Goal: Information Seeking & Learning: Learn about a topic

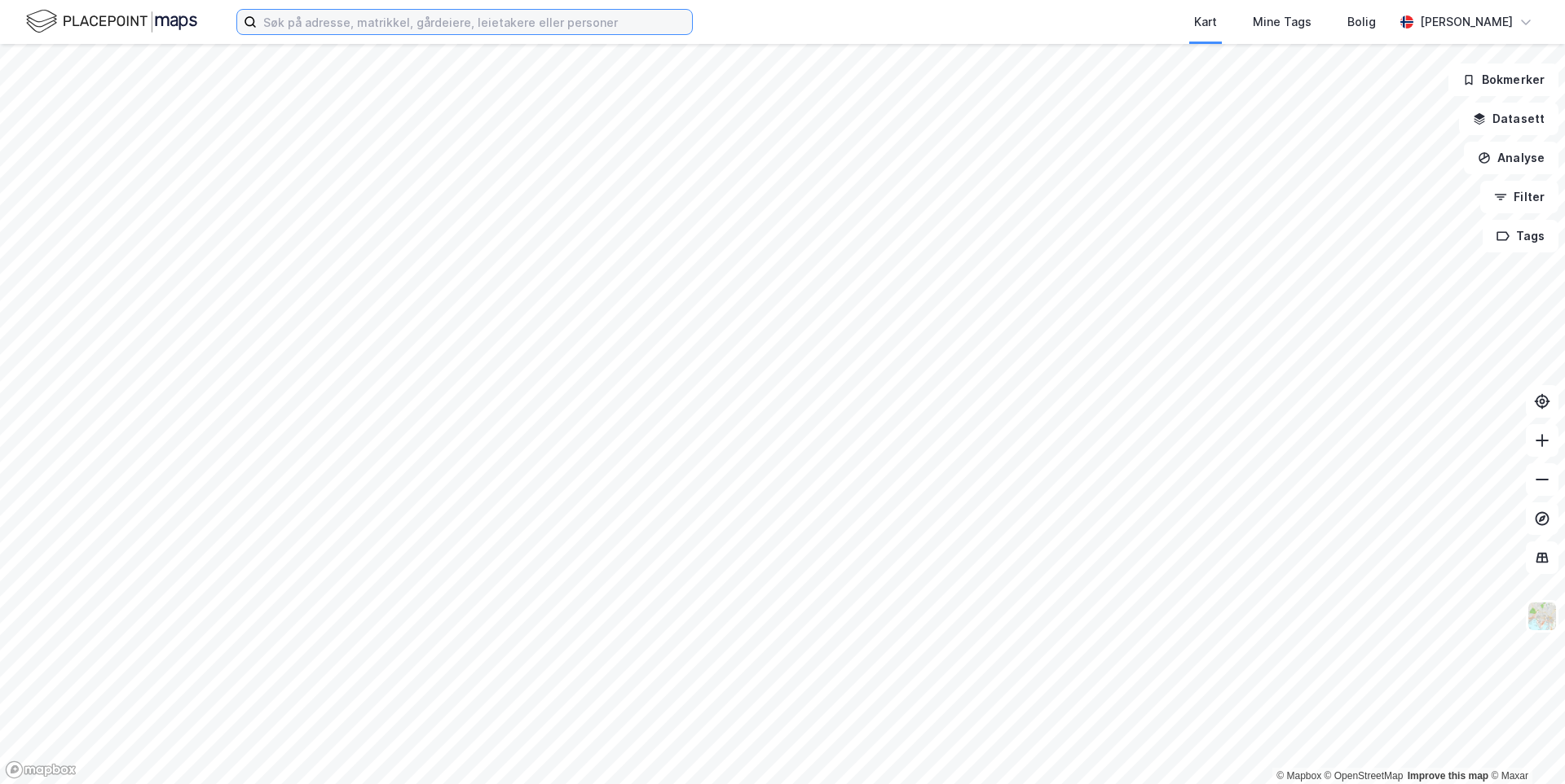
click at [434, 29] on input at bounding box center [474, 22] width 436 height 24
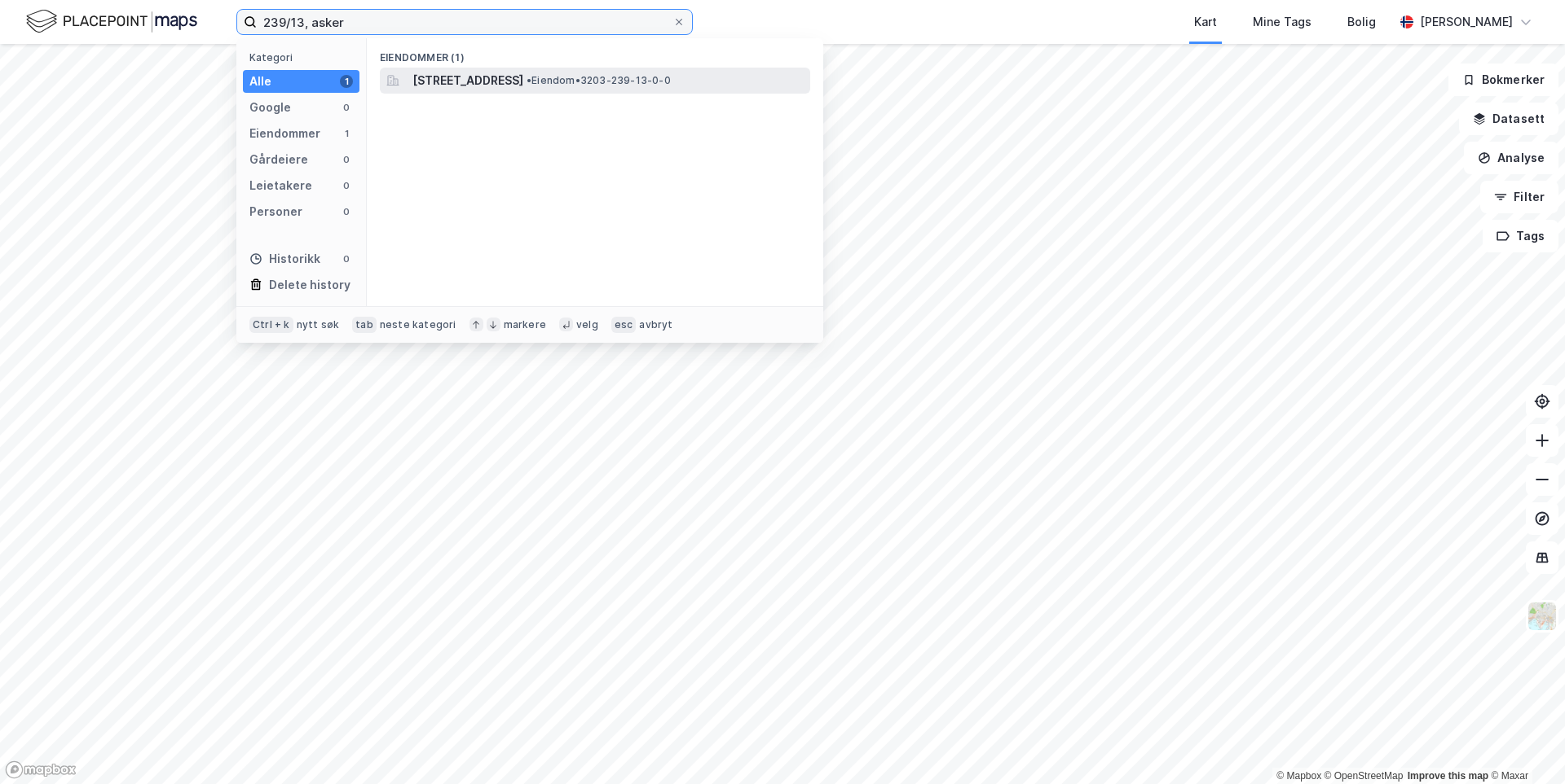
type input "239/13, asker"
click at [444, 83] on span "[STREET_ADDRESS]" at bounding box center [468, 80] width 111 height 20
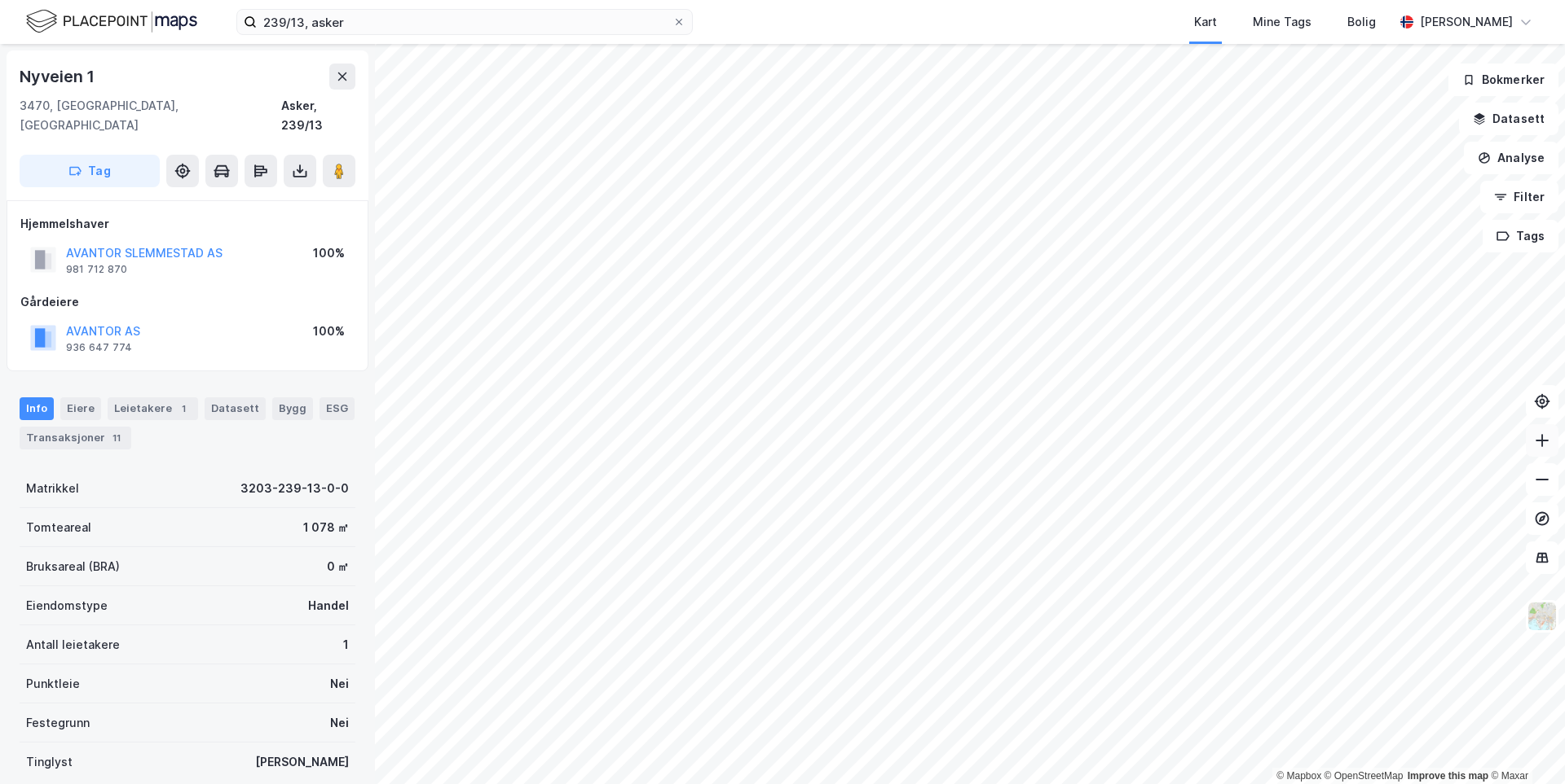
click at [1537, 449] on button at bounding box center [1541, 440] width 33 height 33
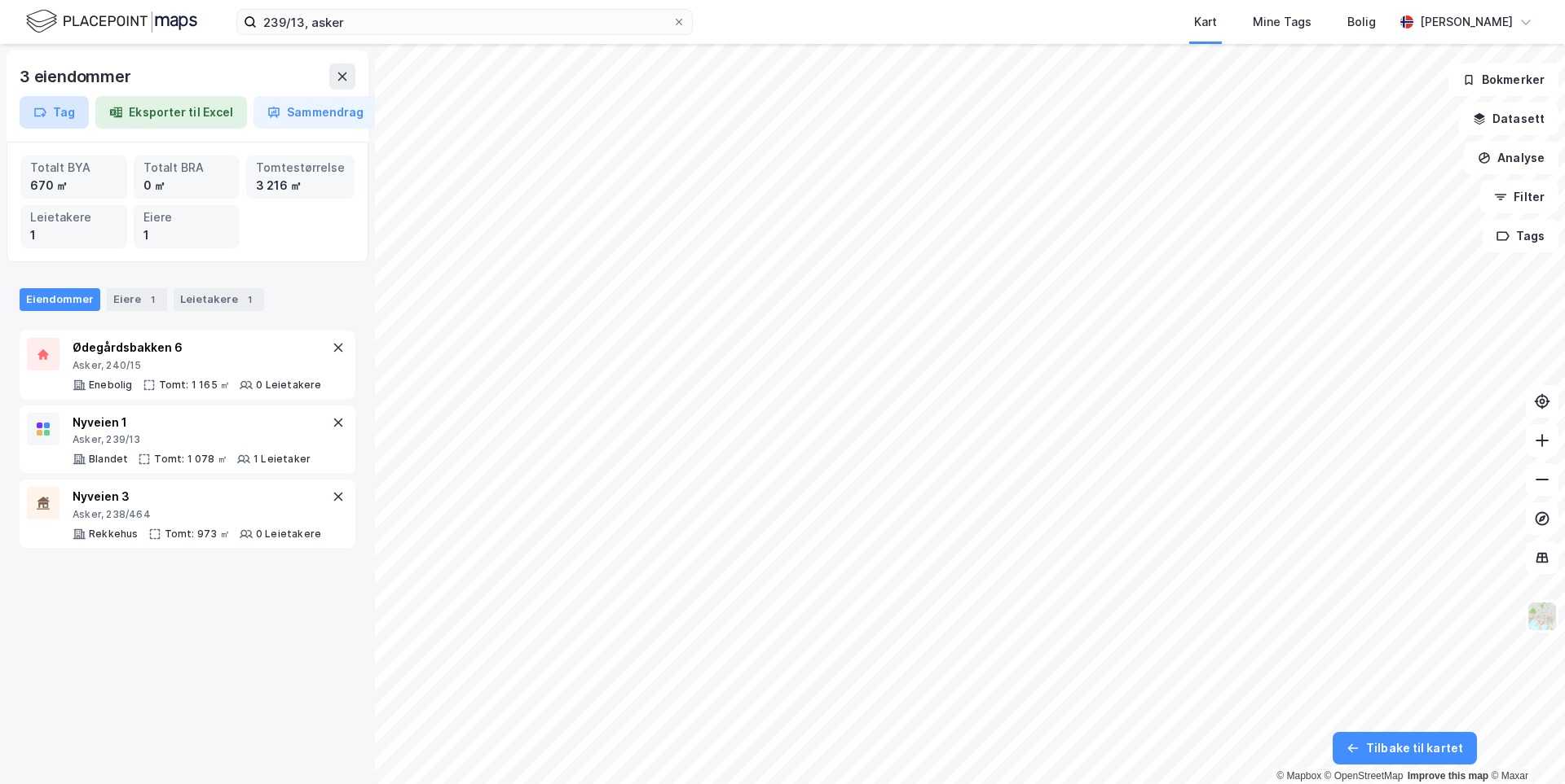
click at [52, 111] on button "Tag" at bounding box center [54, 112] width 69 height 33
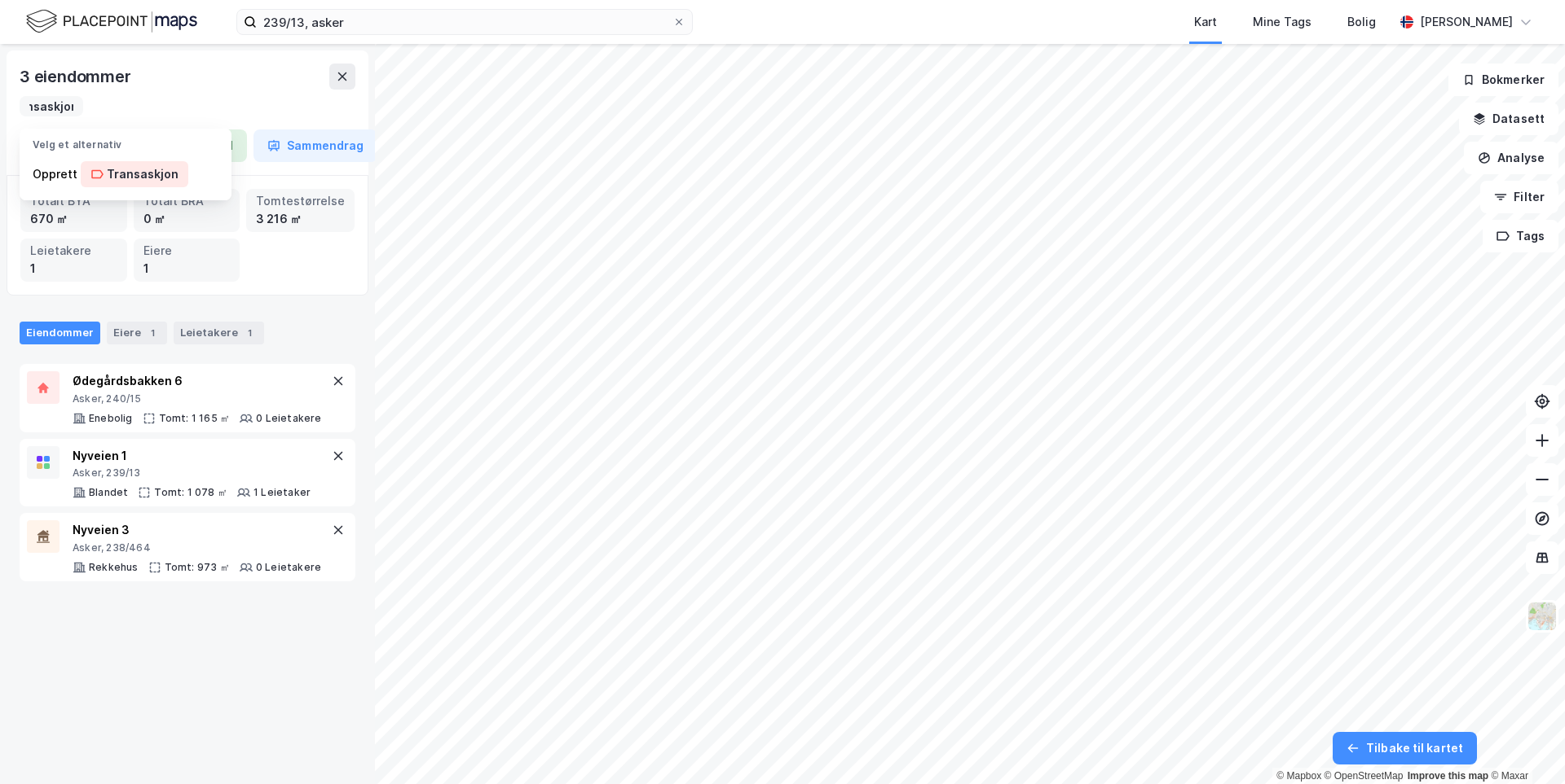
scroll to position [0, 25]
type input "Transaskjon"
click at [121, 176] on div "Transaskjon" at bounding box center [142, 174] width 72 height 20
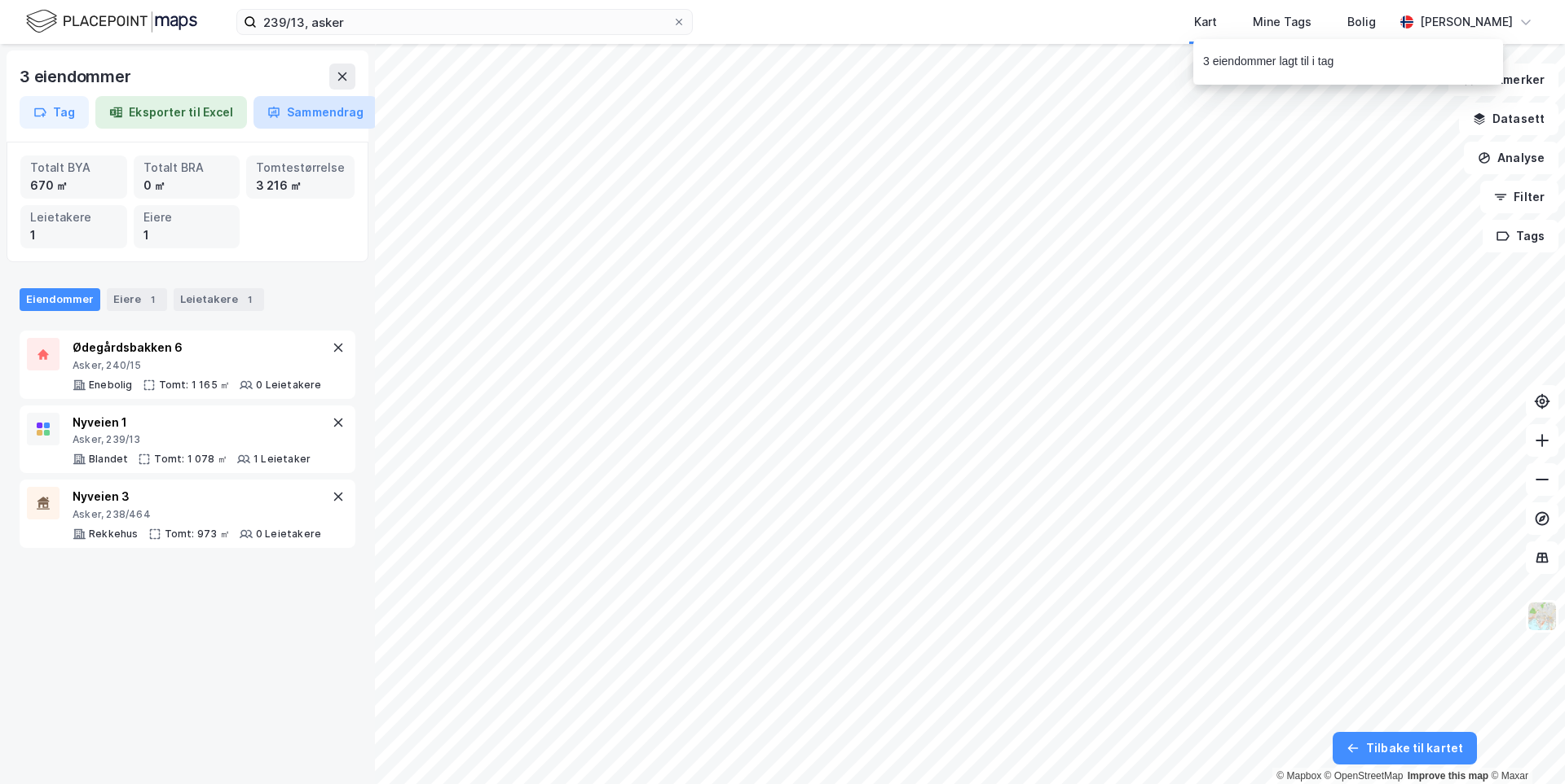
click at [304, 126] on button "Sammendrag" at bounding box center [315, 112] width 124 height 33
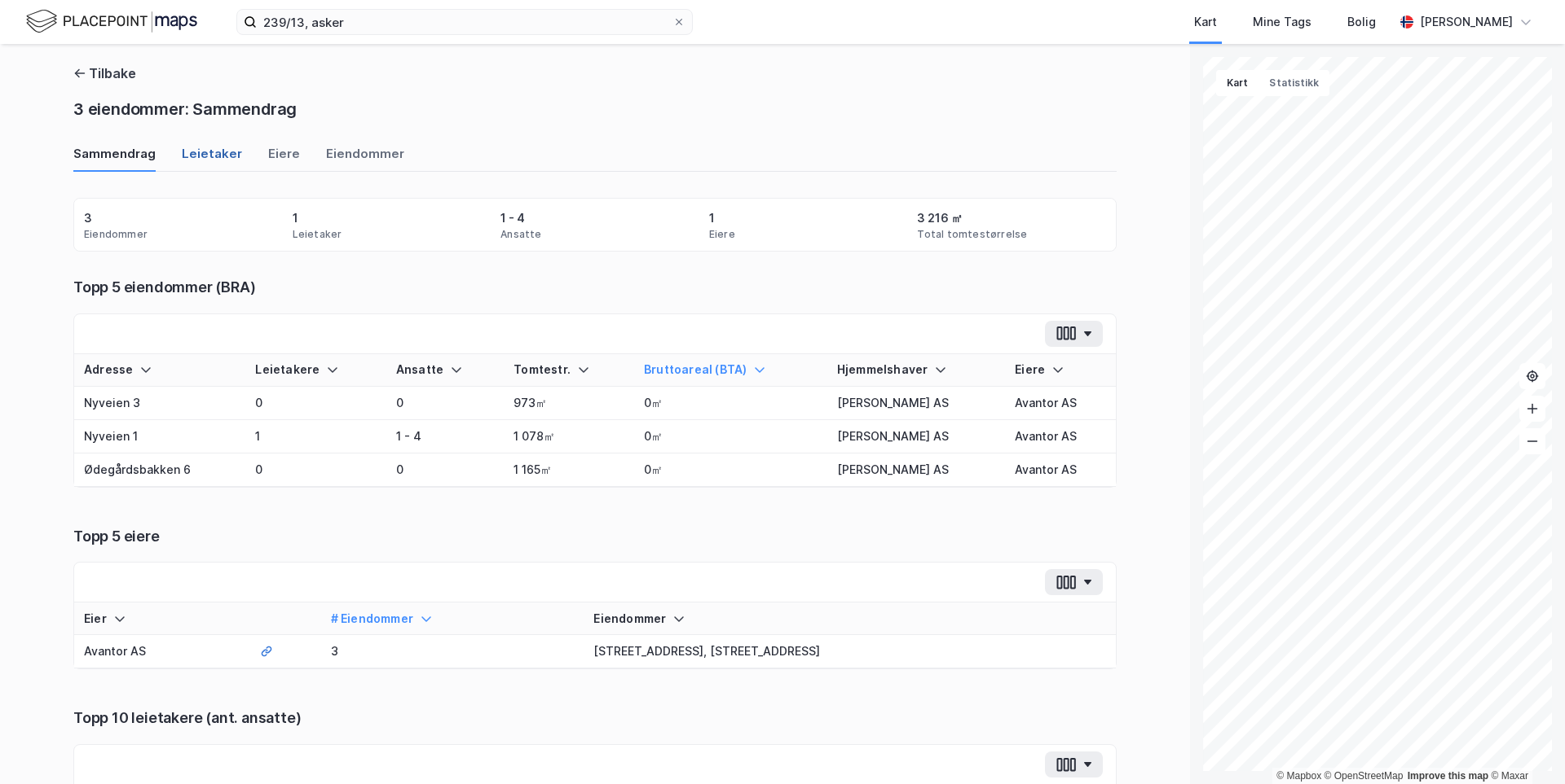
click at [190, 152] on div "Leietaker" at bounding box center [212, 158] width 60 height 27
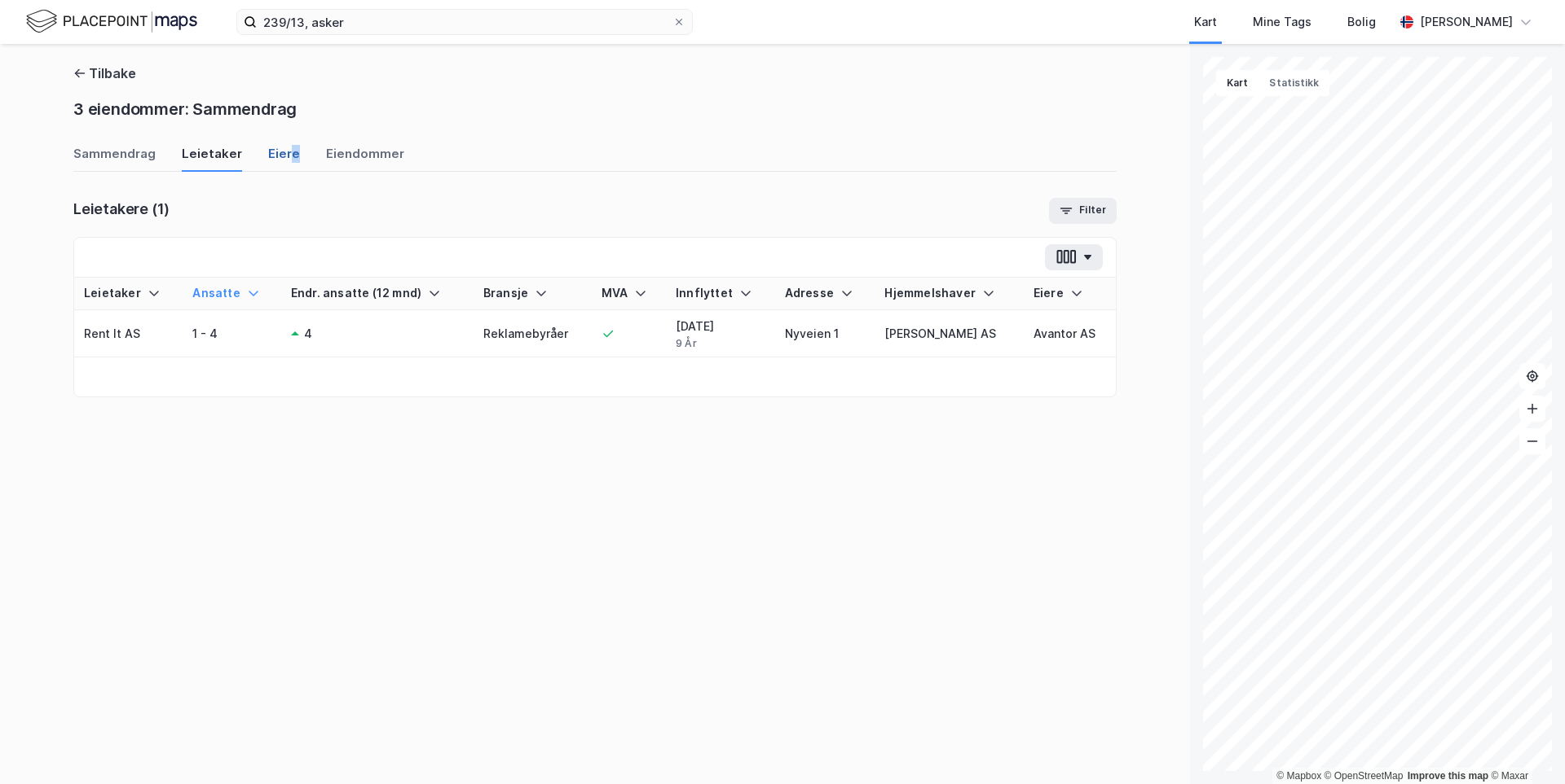
click at [286, 153] on div "Eiere" at bounding box center [284, 158] width 32 height 27
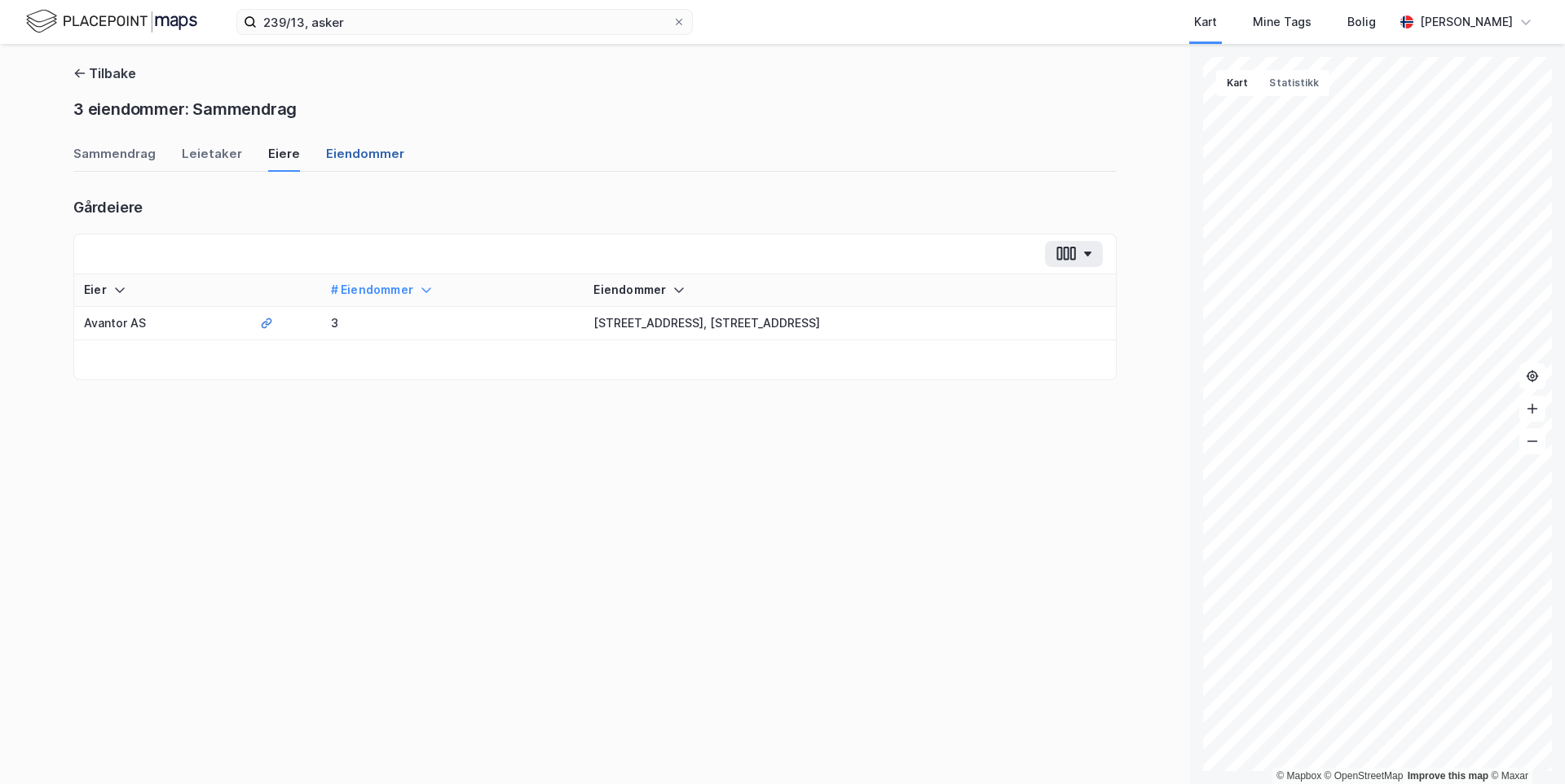
click at [370, 161] on div "Eiendommer" at bounding box center [365, 158] width 78 height 27
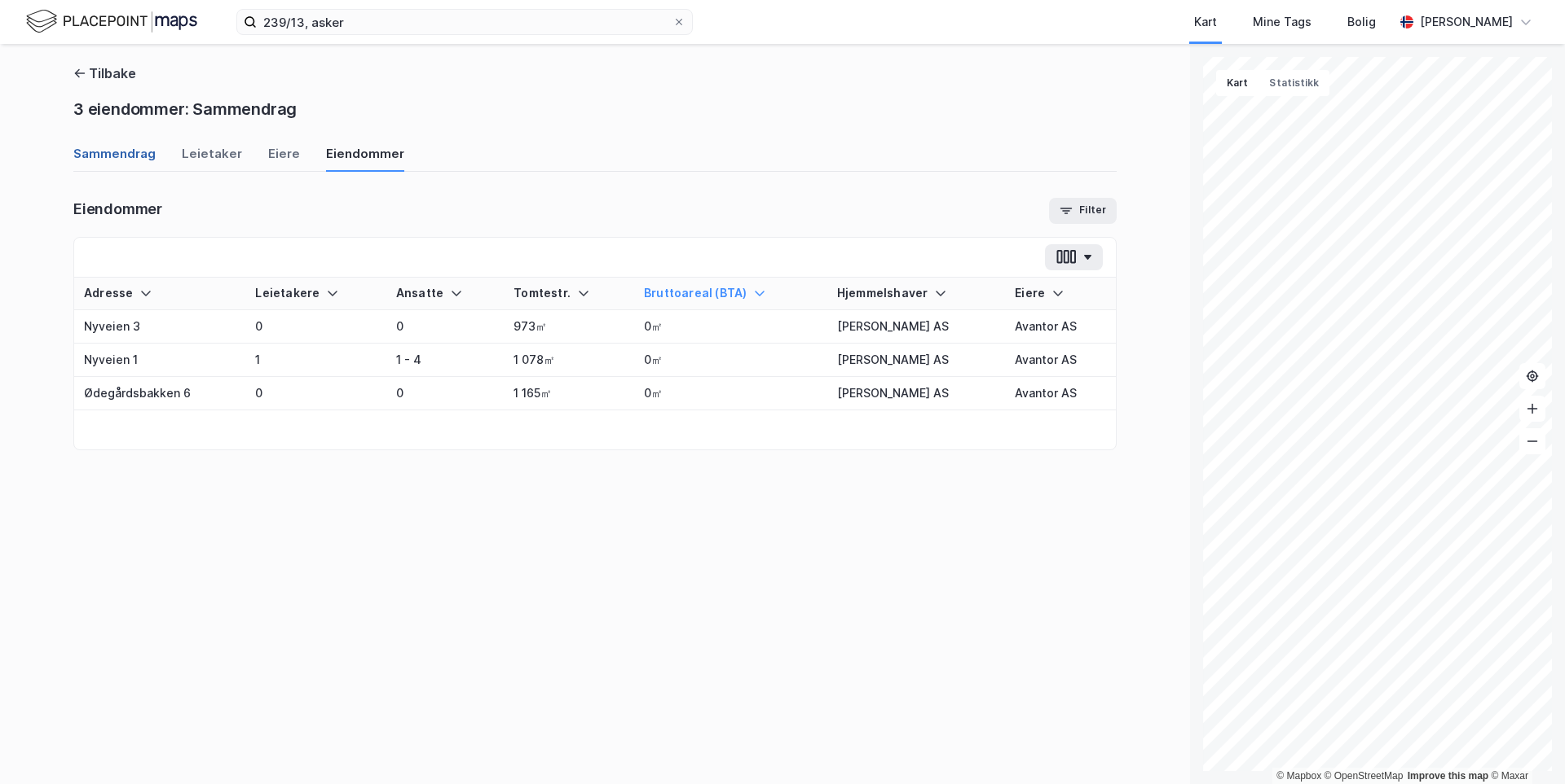
drag, startPoint x: 102, startPoint y: 154, endPoint x: 83, endPoint y: 130, distance: 30.6
click at [101, 154] on div "Sammendrag" at bounding box center [114, 158] width 82 height 27
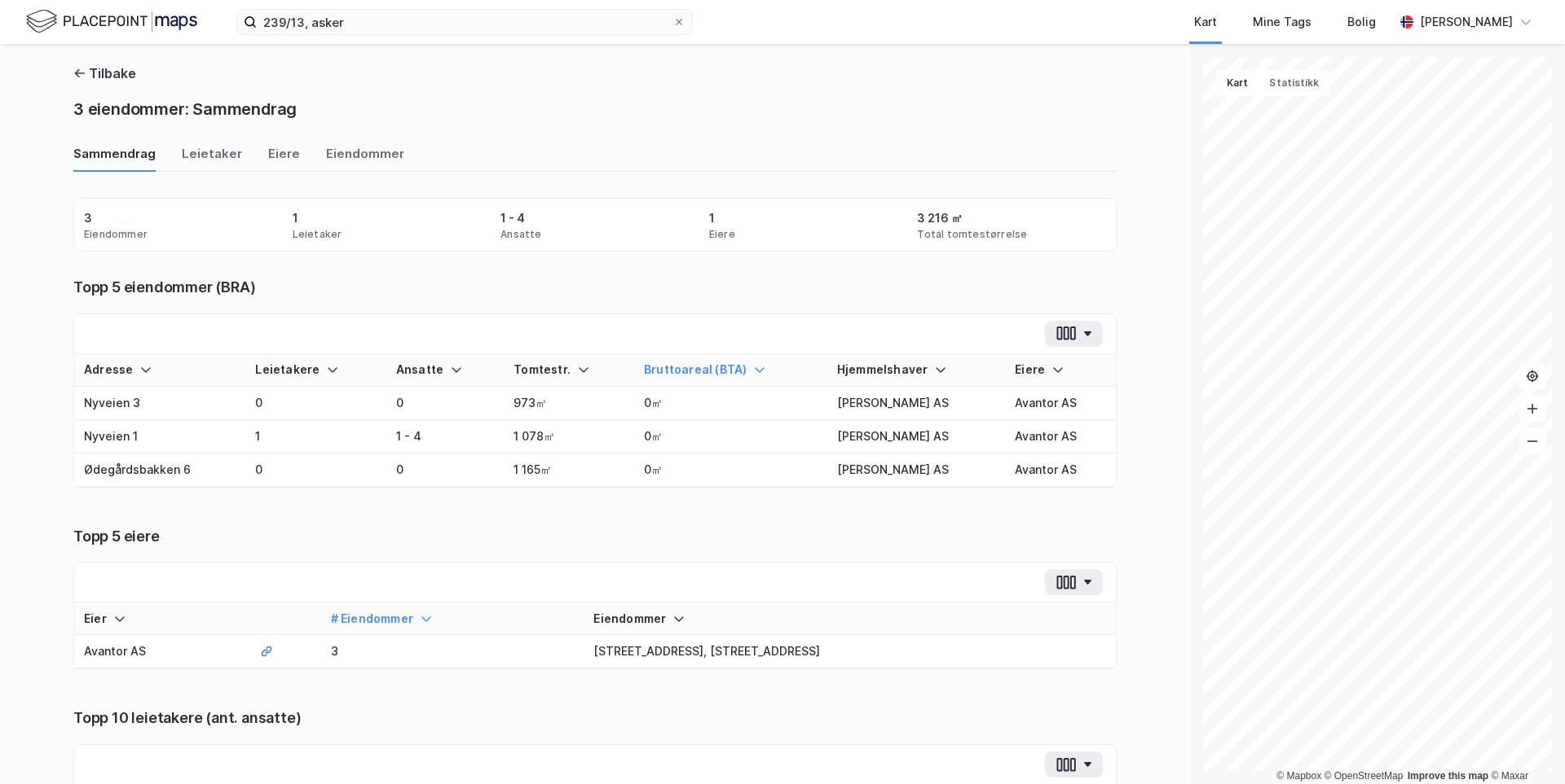
click at [62, 76] on div "Tilbake 3 eiendommer: Sammendrag Sammendrag Leietaker Eiere Eiendommer Eiendomm…" at bounding box center [595, 415] width 1190 height 741
click at [74, 74] on icon "button" at bounding box center [80, 74] width 13 height 13
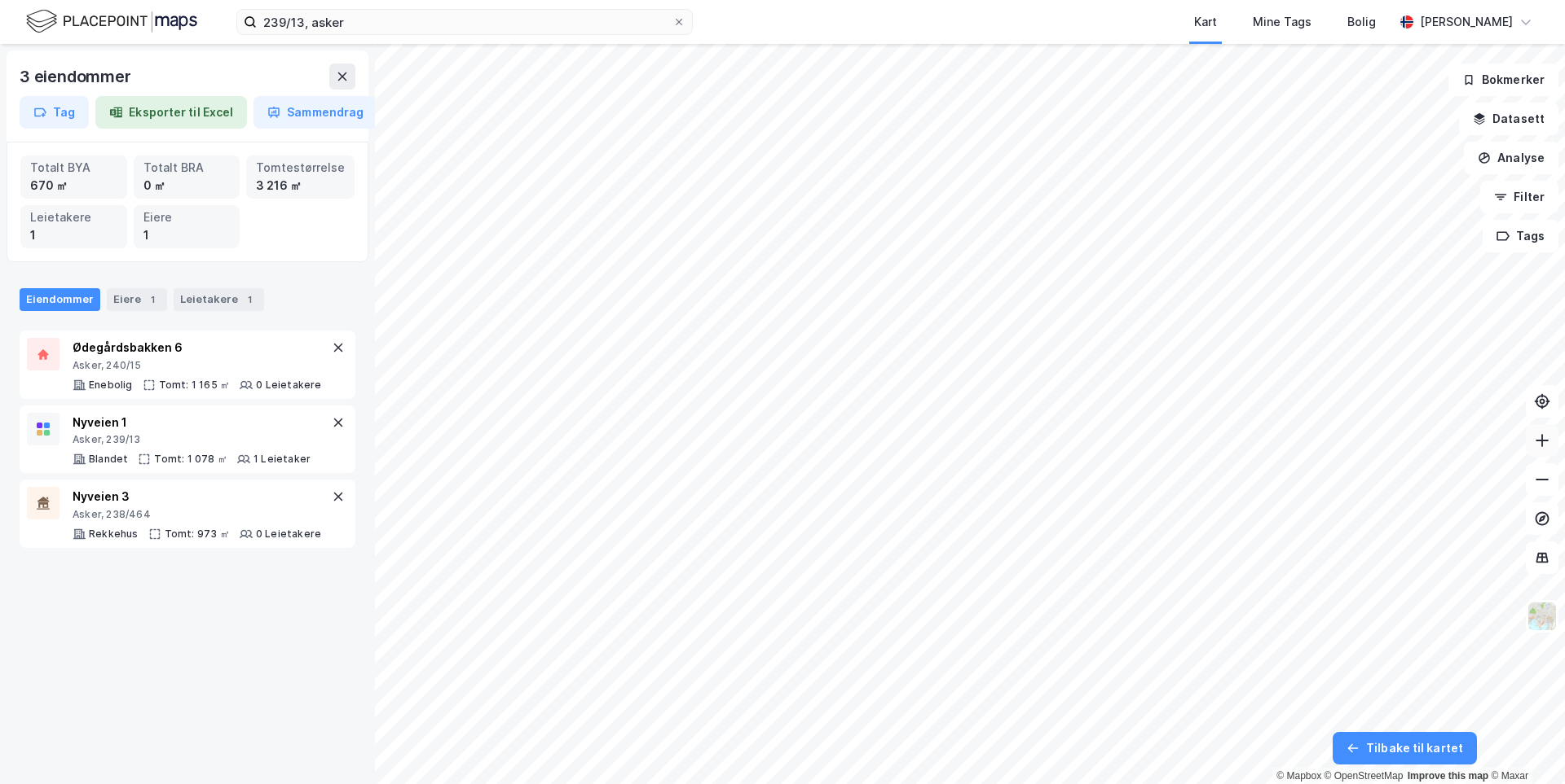
click at [1549, 441] on icon at bounding box center [1541, 440] width 16 height 16
click at [148, 112] on button "Eksporter til Excel" at bounding box center [171, 112] width 152 height 33
click at [140, 111] on button "Eksporter til Excel" at bounding box center [171, 112] width 152 height 33
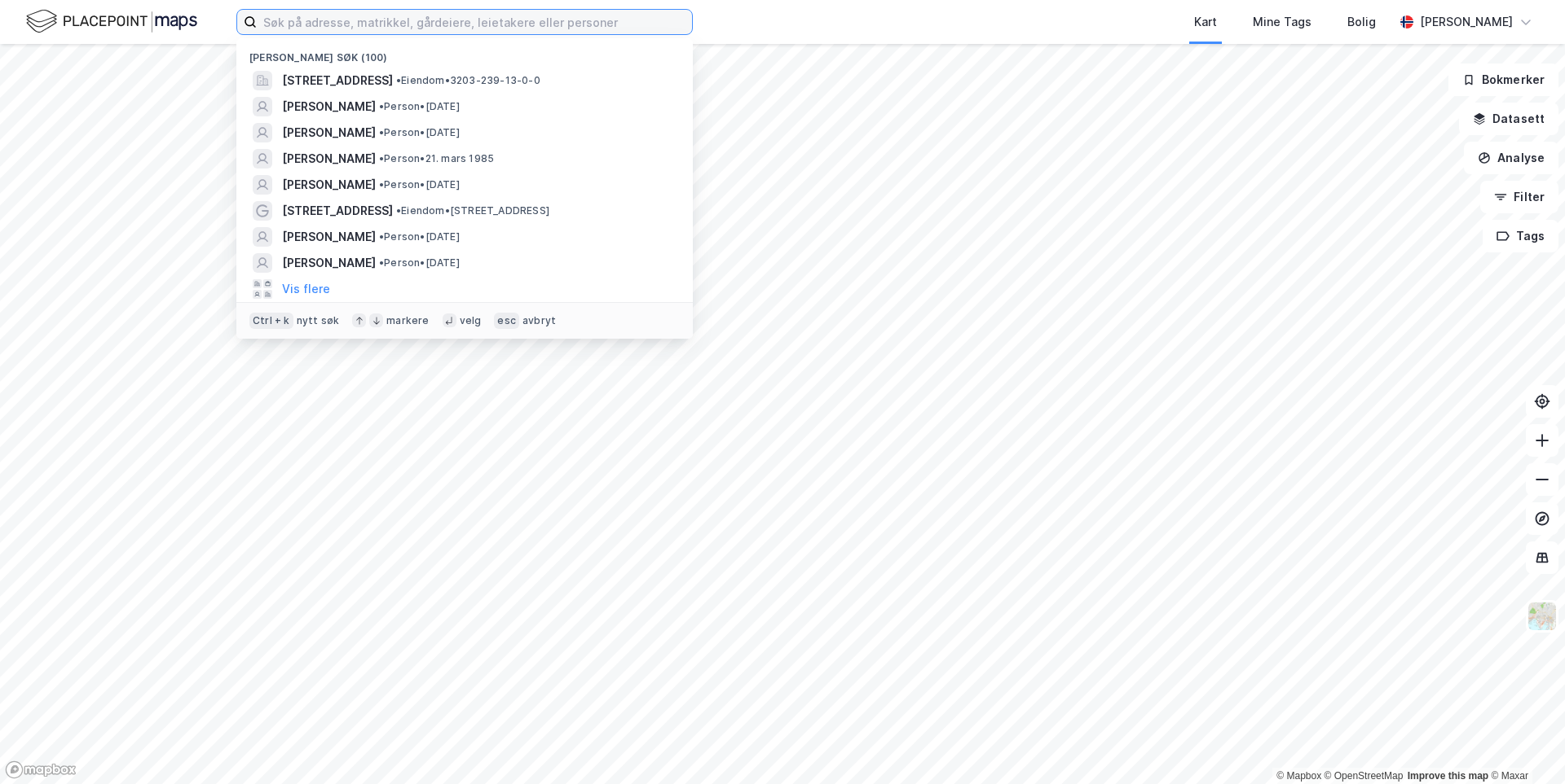
click at [418, 16] on input at bounding box center [474, 22] width 436 height 24
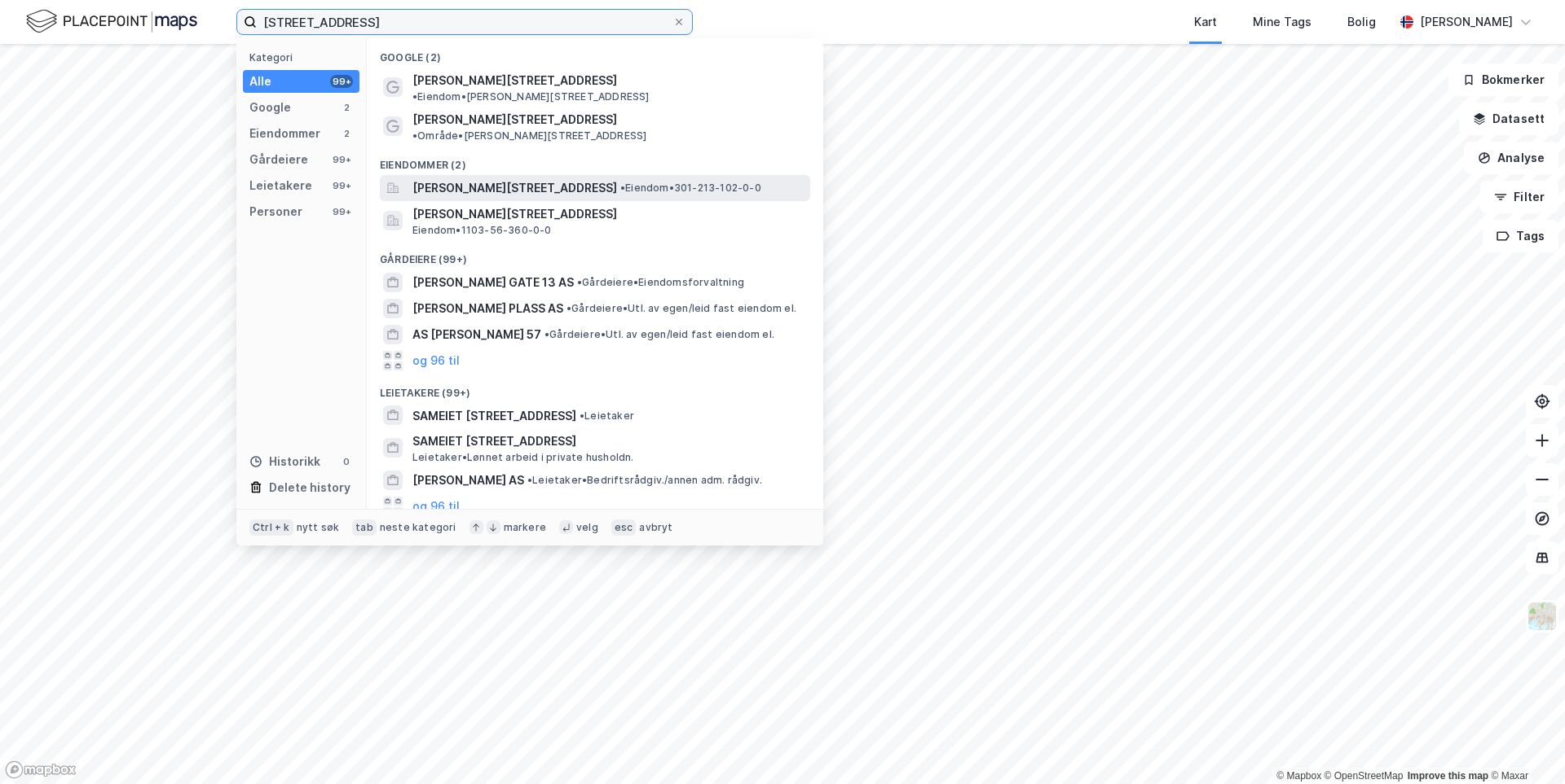
type input "[STREET_ADDRESS]"
click at [503, 178] on span "[PERSON_NAME][STREET_ADDRESS]" at bounding box center [514, 188] width 205 height 20
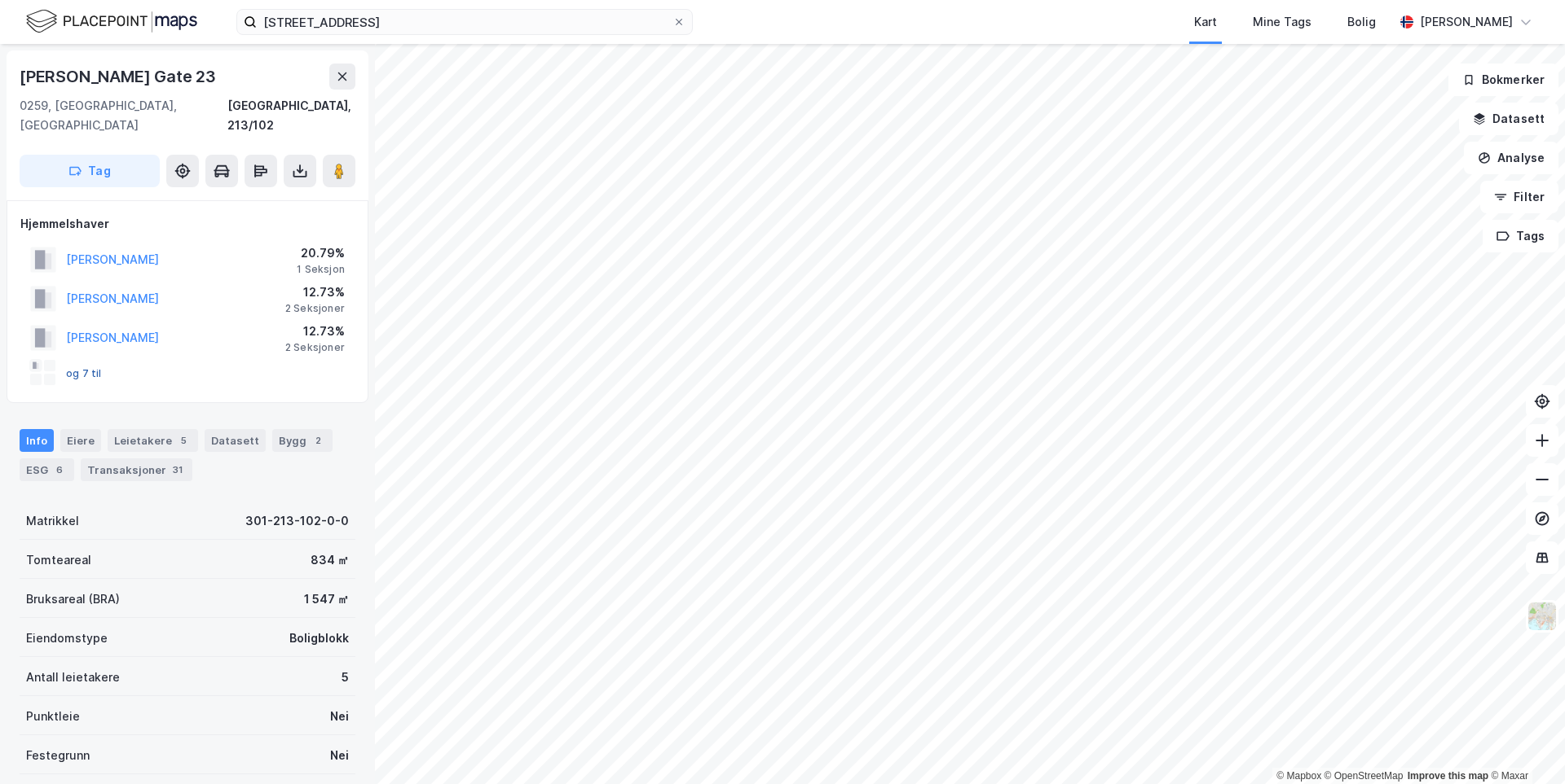
click at [0, 0] on button "og 7 til" at bounding box center [0, 0] width 0 height 0
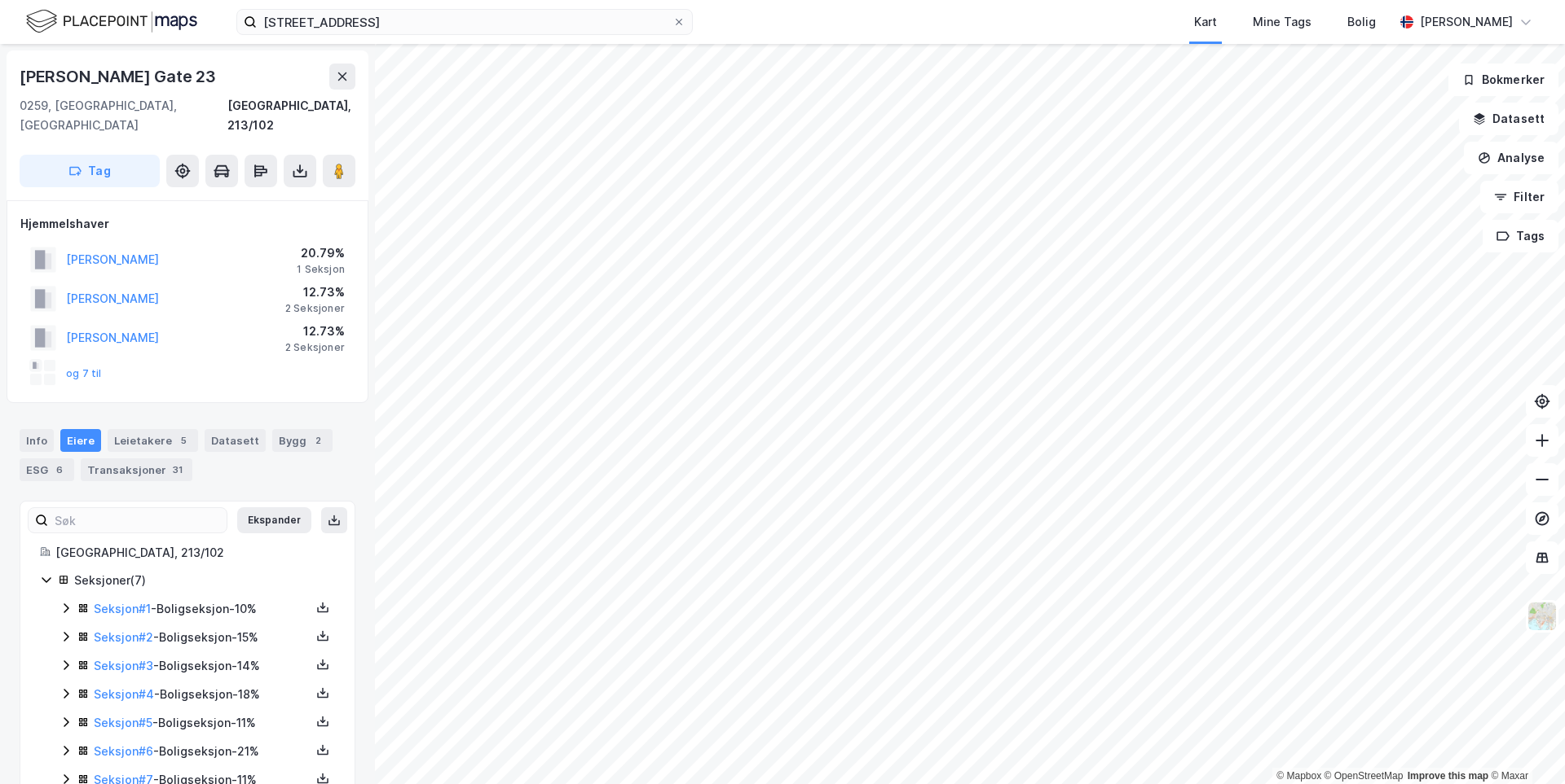
scroll to position [27, 0]
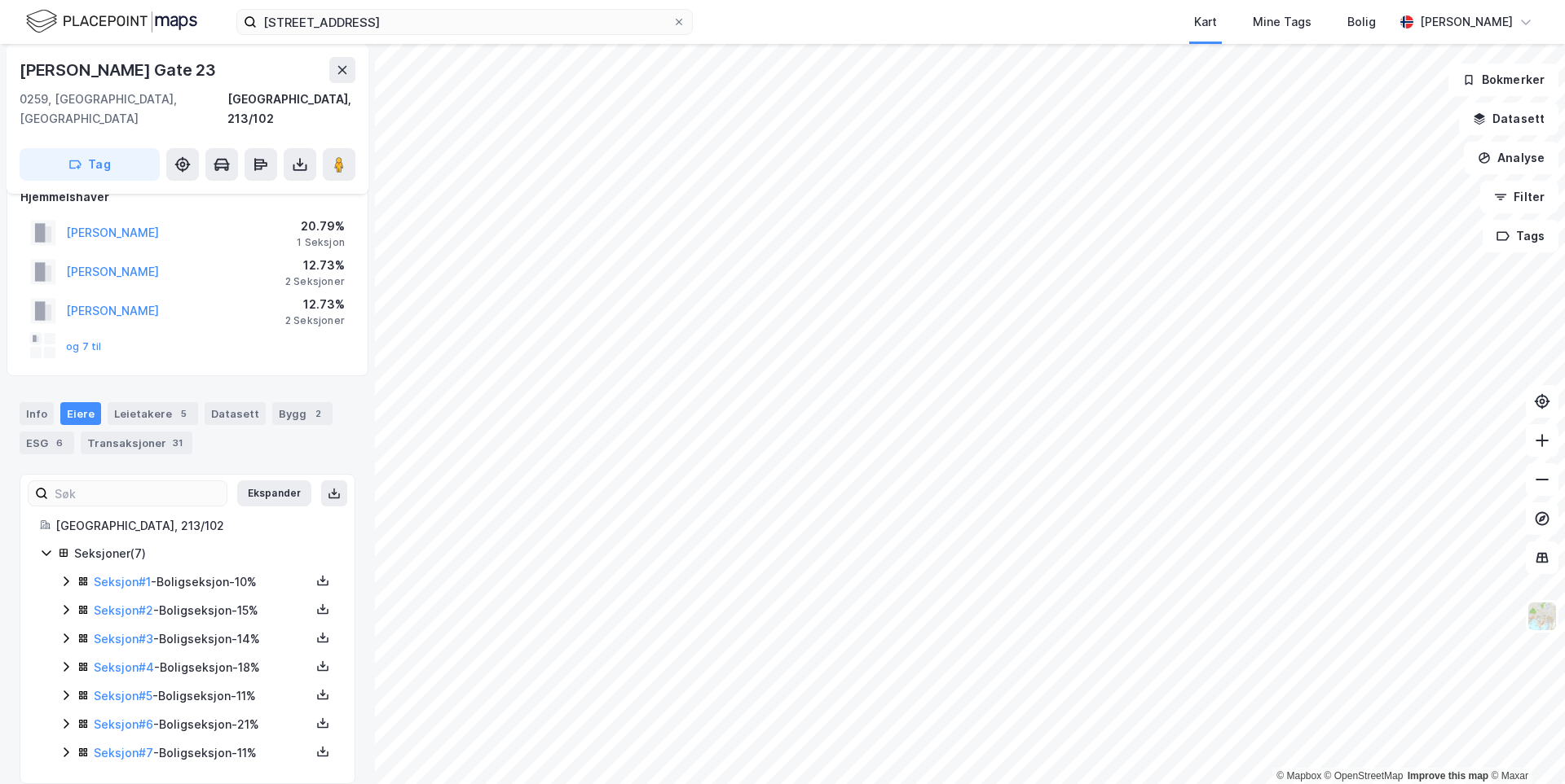
click at [70, 575] on icon at bounding box center [66, 581] width 13 height 13
click at [69, 575] on icon at bounding box center [66, 581] width 13 height 13
click at [75, 601] on div "Seksjon # 2 - Boligseksjon - 15%" at bounding box center [197, 612] width 275 height 21
click at [72, 603] on icon at bounding box center [66, 610] width 13 height 13
click at [65, 632] on icon at bounding box center [66, 639] width 13 height 13
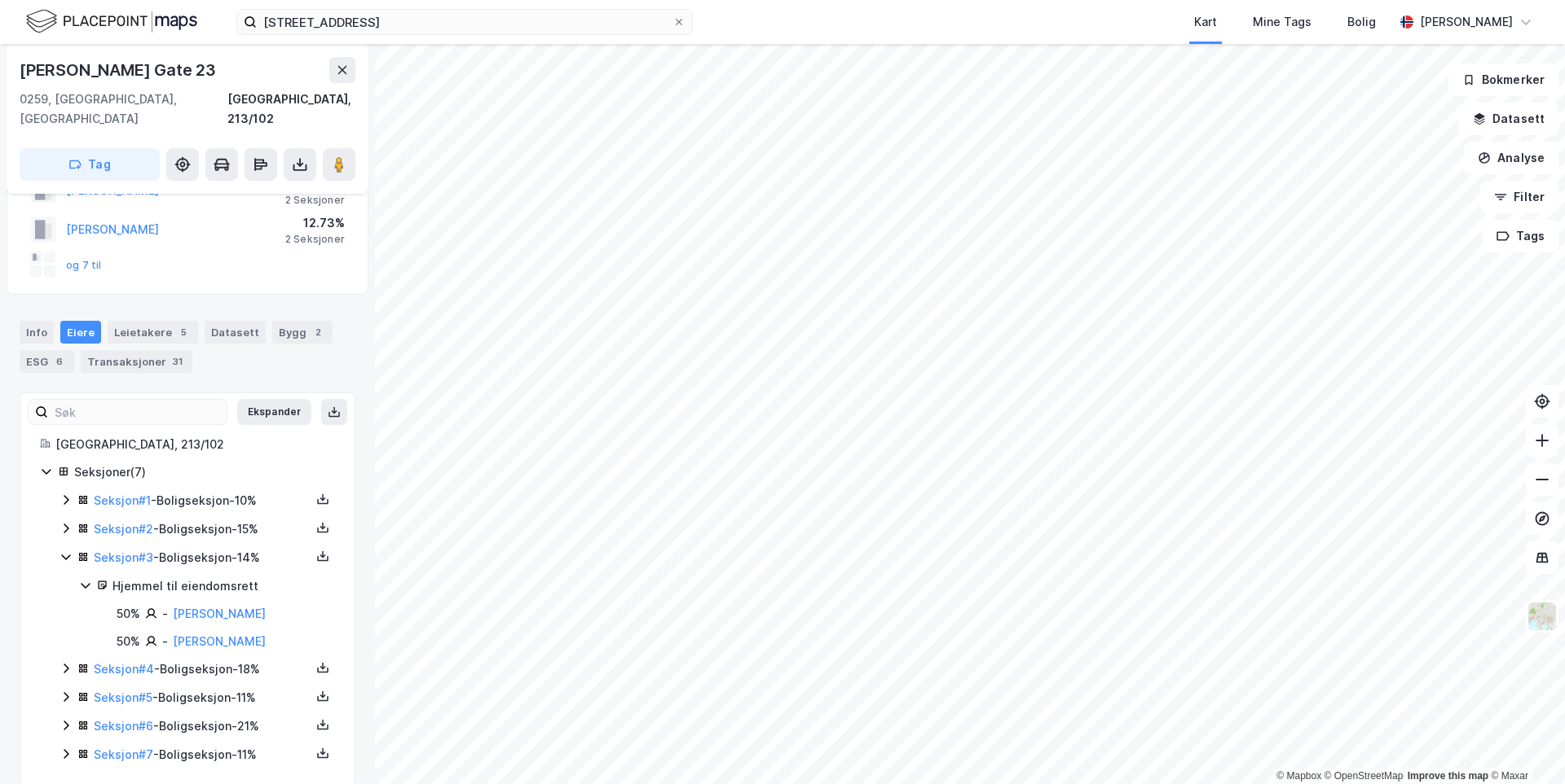
scroll to position [110, 0]
click at [69, 549] on icon at bounding box center [66, 556] width 13 height 13
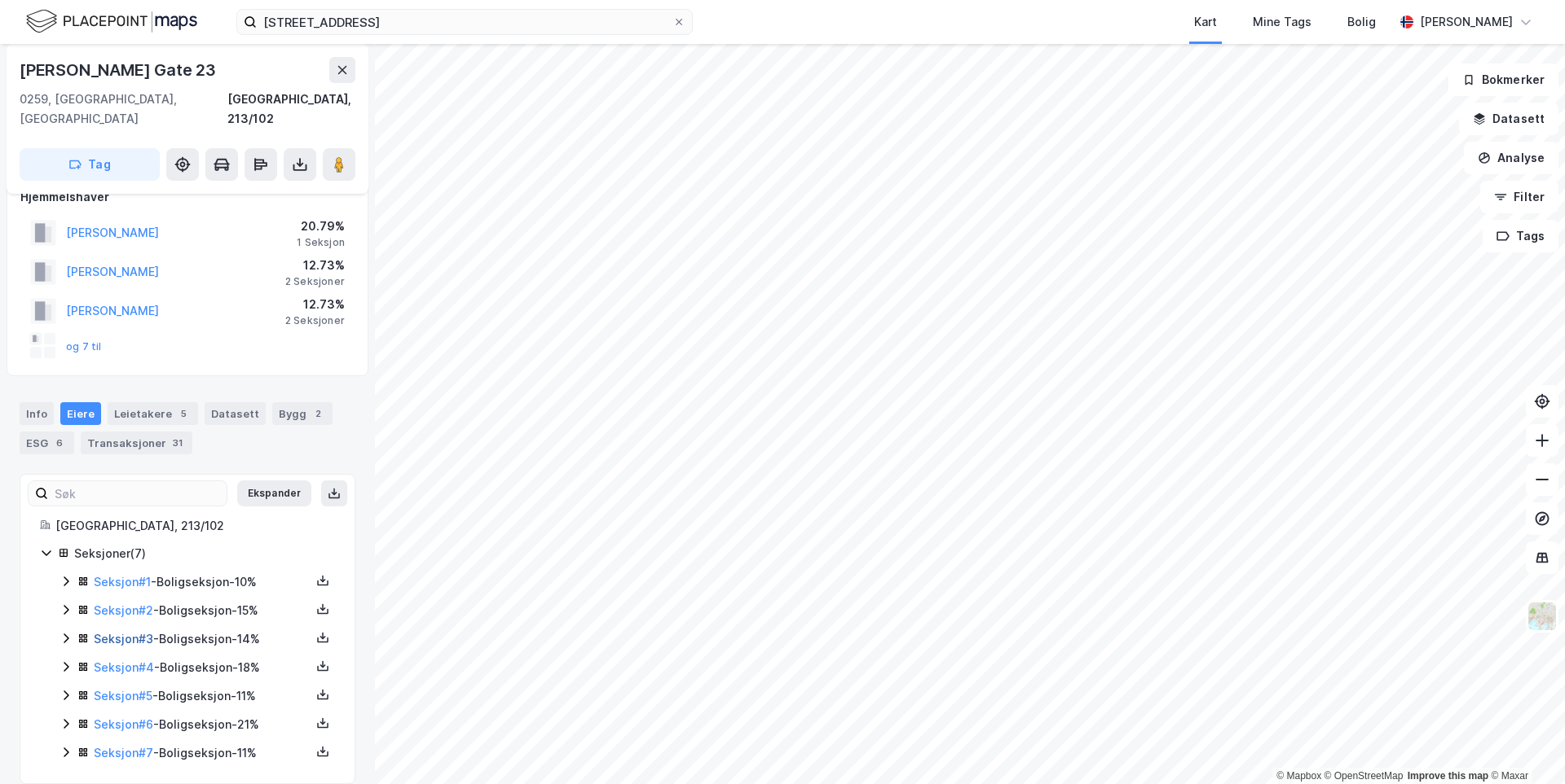
click at [128, 632] on link "Seksjon # 3" at bounding box center [123, 639] width 59 height 14
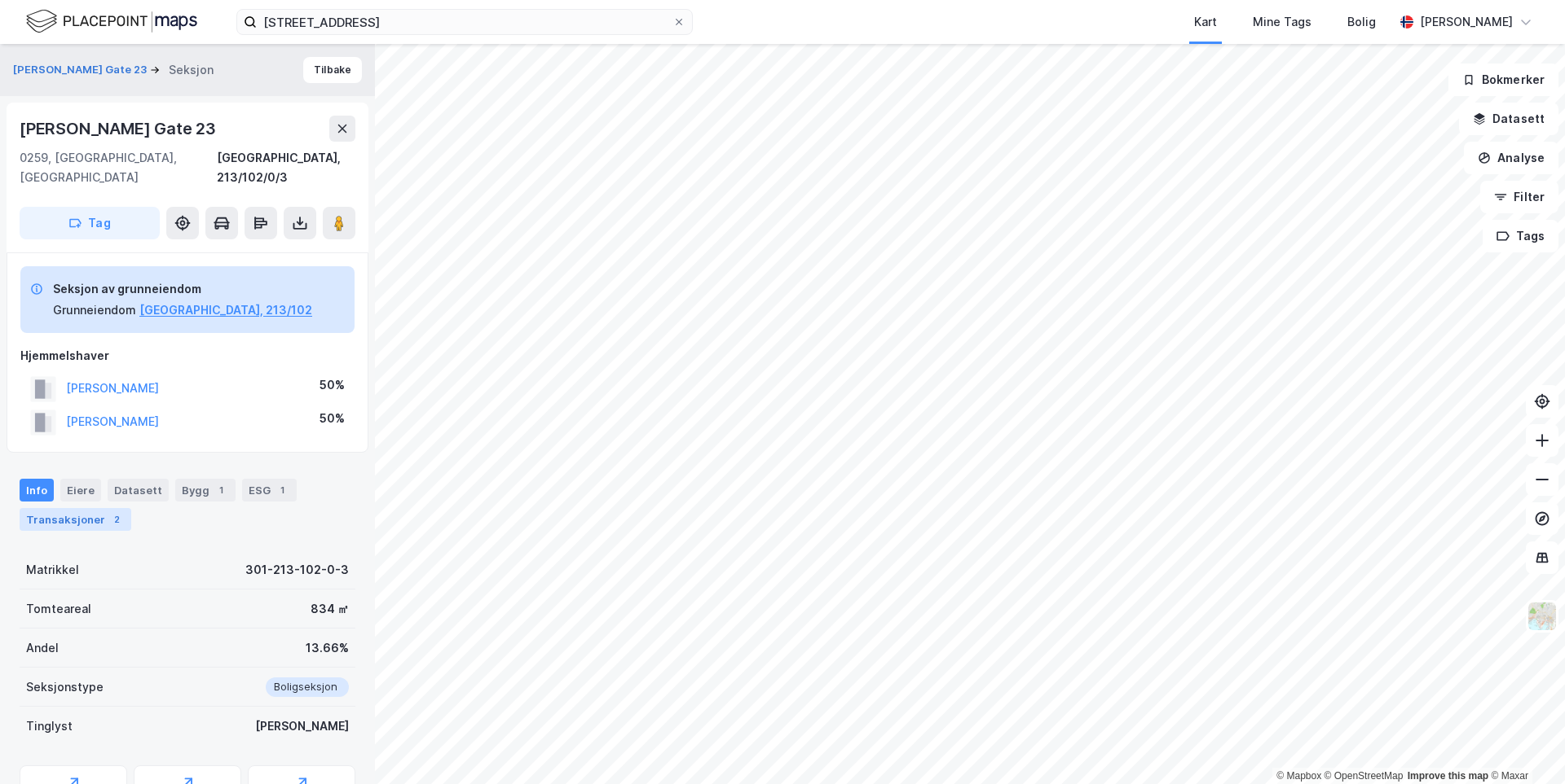
click at [62, 508] on div "Transaksjoner 2" at bounding box center [75, 519] width 111 height 23
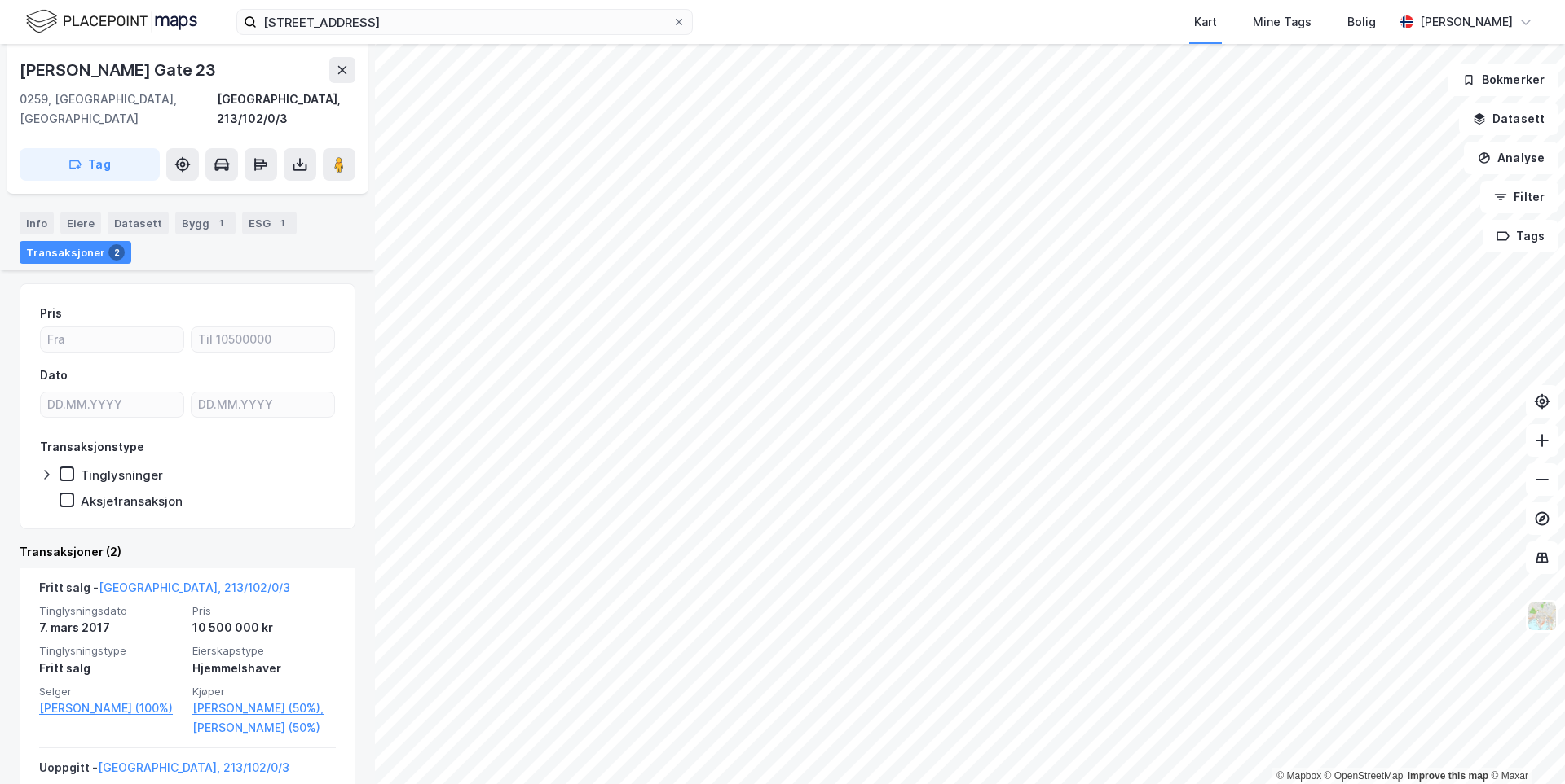
scroll to position [296, 0]
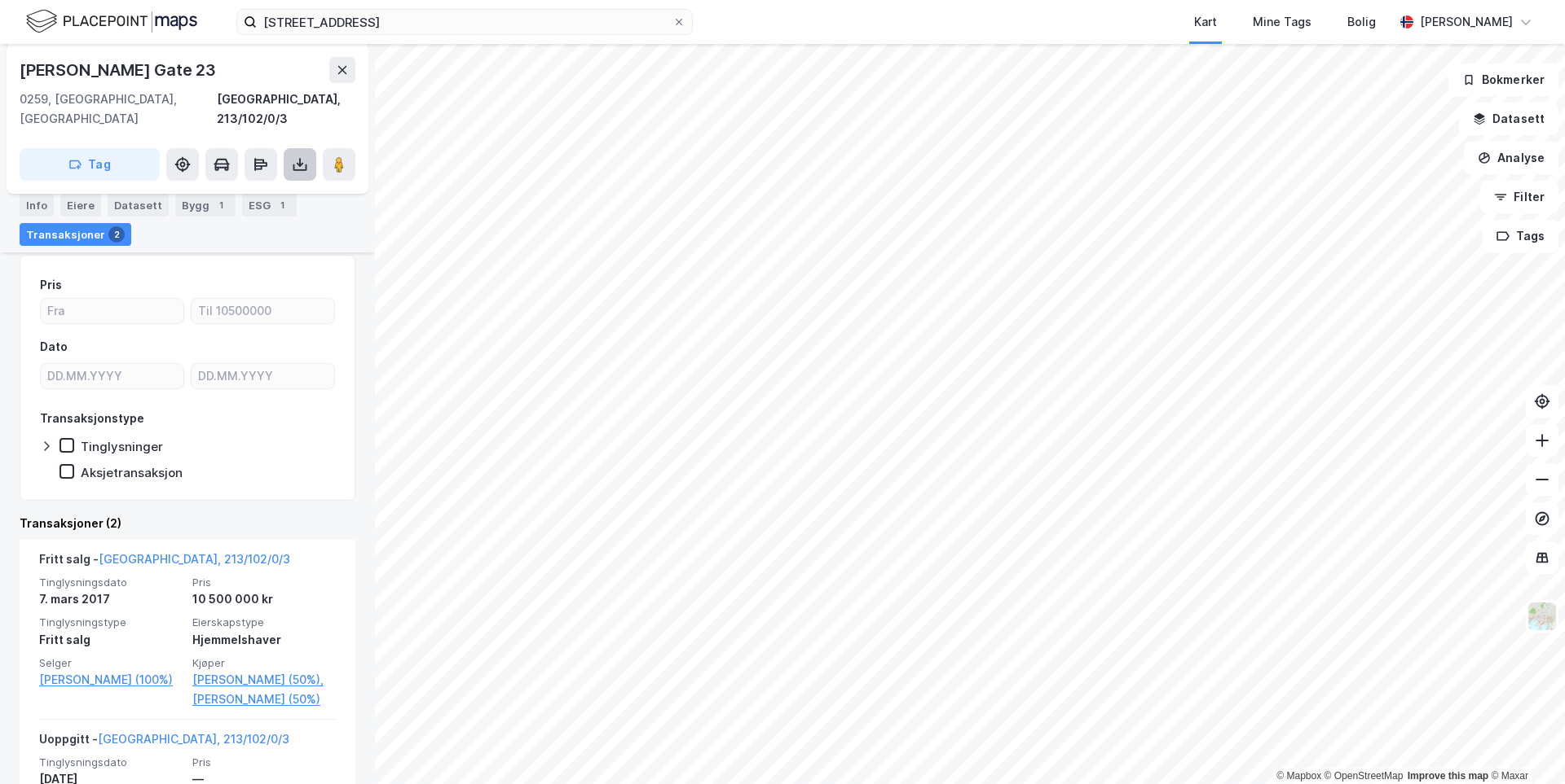
click at [294, 155] on button at bounding box center [300, 164] width 33 height 33
click at [283, 188] on div "Last ned grunnbok" at bounding box center [229, 197] width 173 height 26
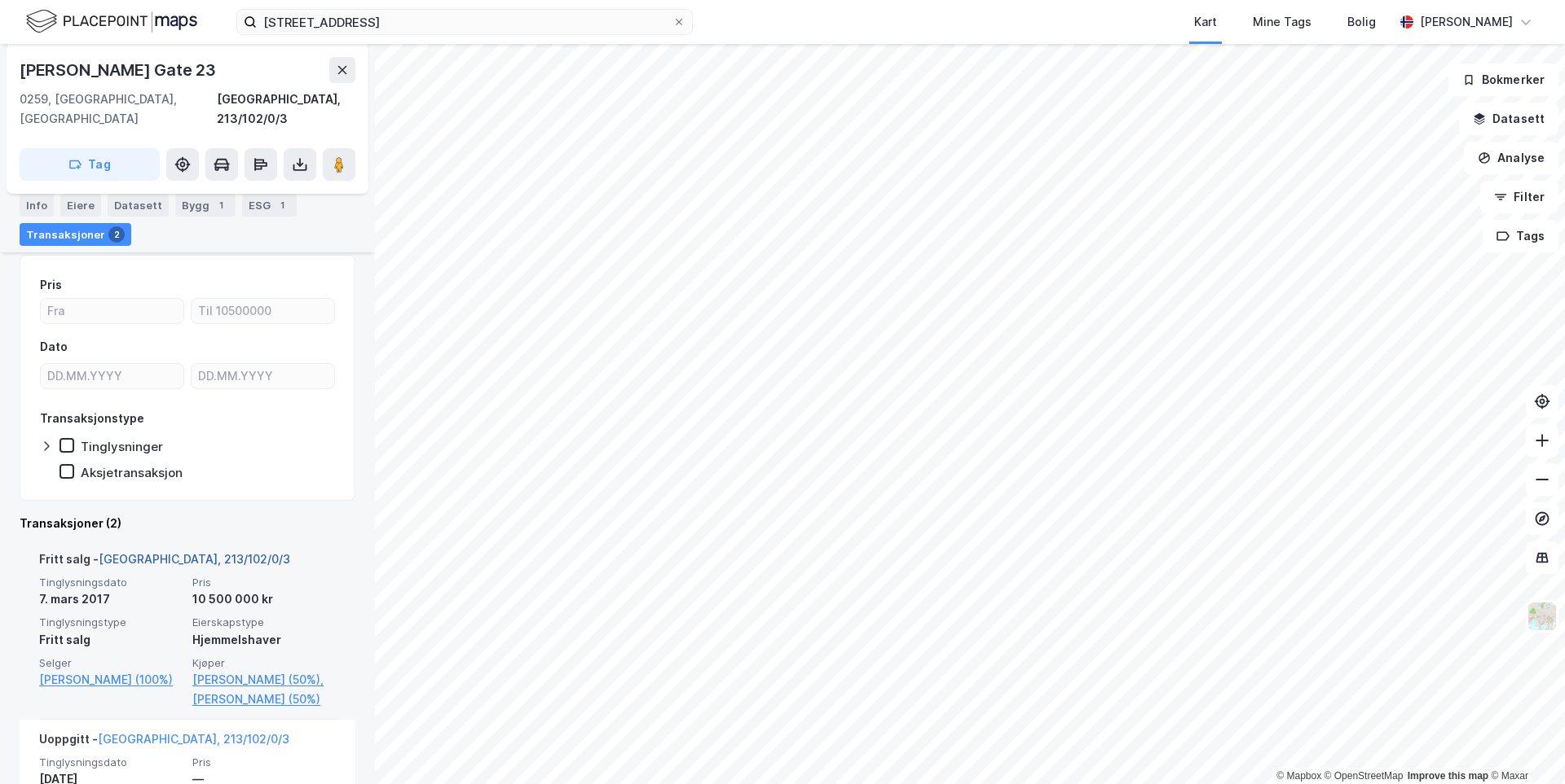
click at [173, 552] on link "[GEOGRAPHIC_DATA], 213/102/0/3" at bounding box center [194, 559] width 191 height 14
click at [158, 552] on link "[GEOGRAPHIC_DATA], 213/102/0/3" at bounding box center [194, 559] width 191 height 14
click at [157, 552] on link "[GEOGRAPHIC_DATA], 213/102/0/3" at bounding box center [194, 559] width 191 height 14
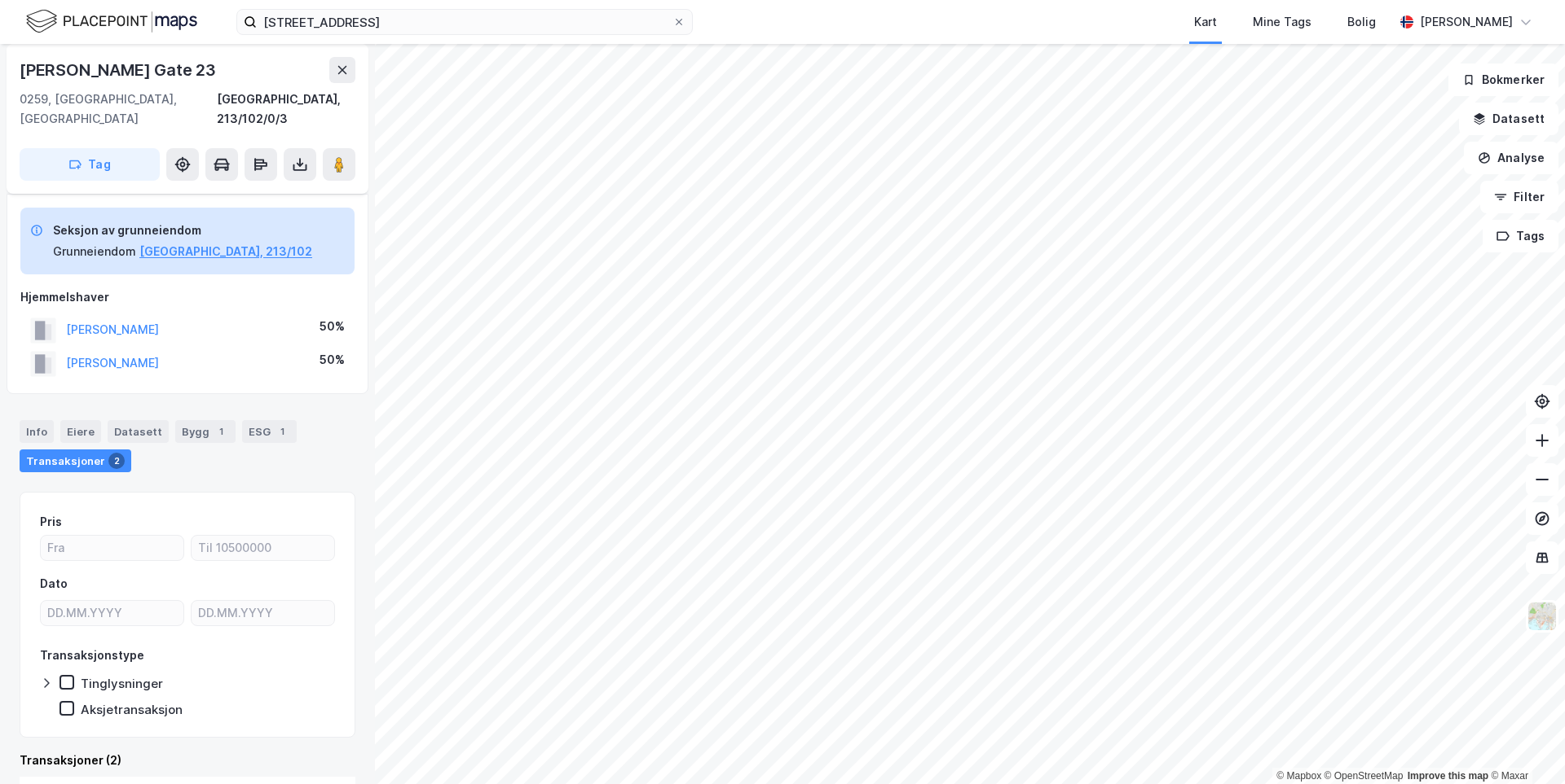
scroll to position [51, 0]
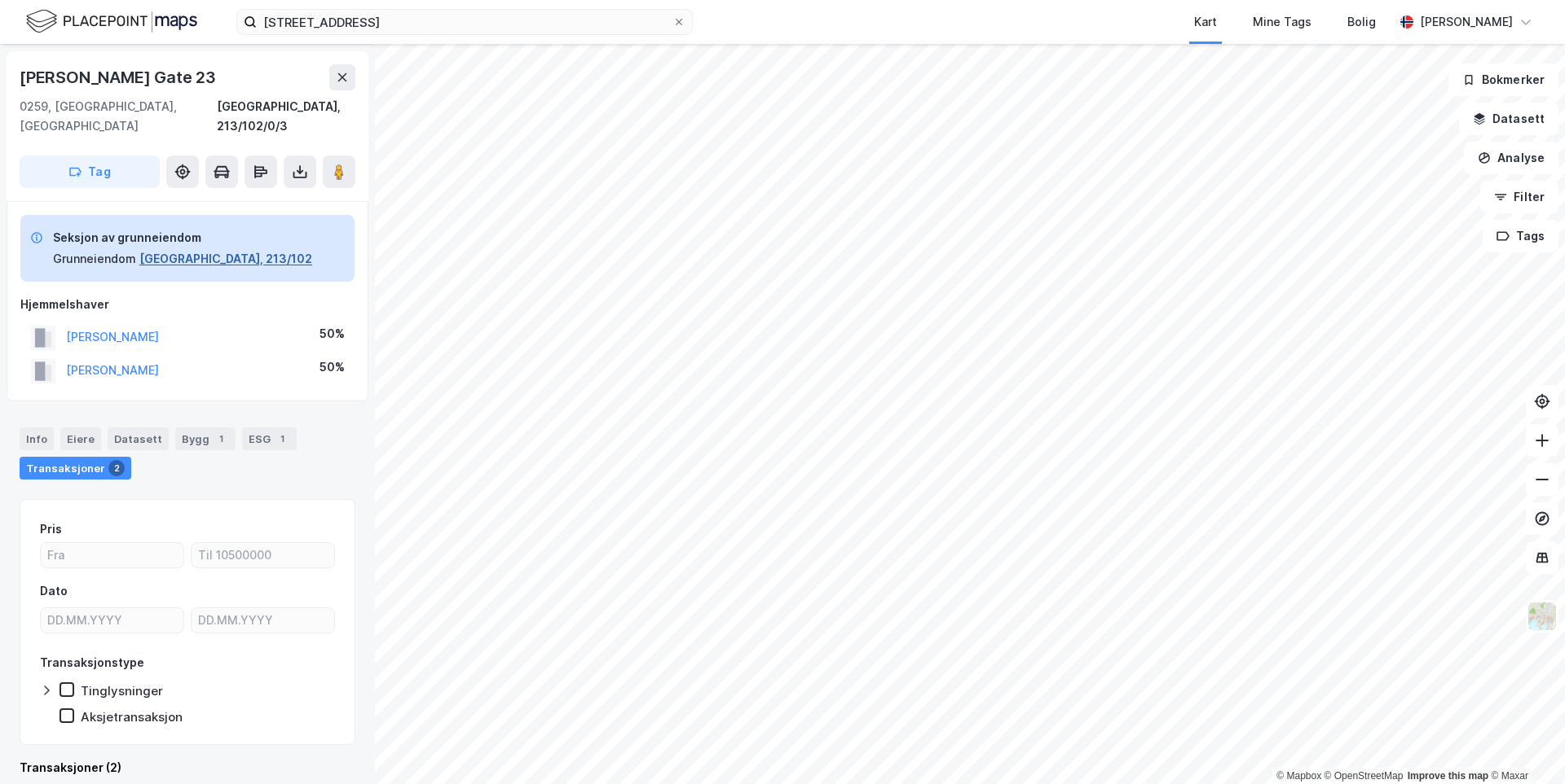
click at [172, 249] on button "[GEOGRAPHIC_DATA], 213/102" at bounding box center [225, 258] width 173 height 20
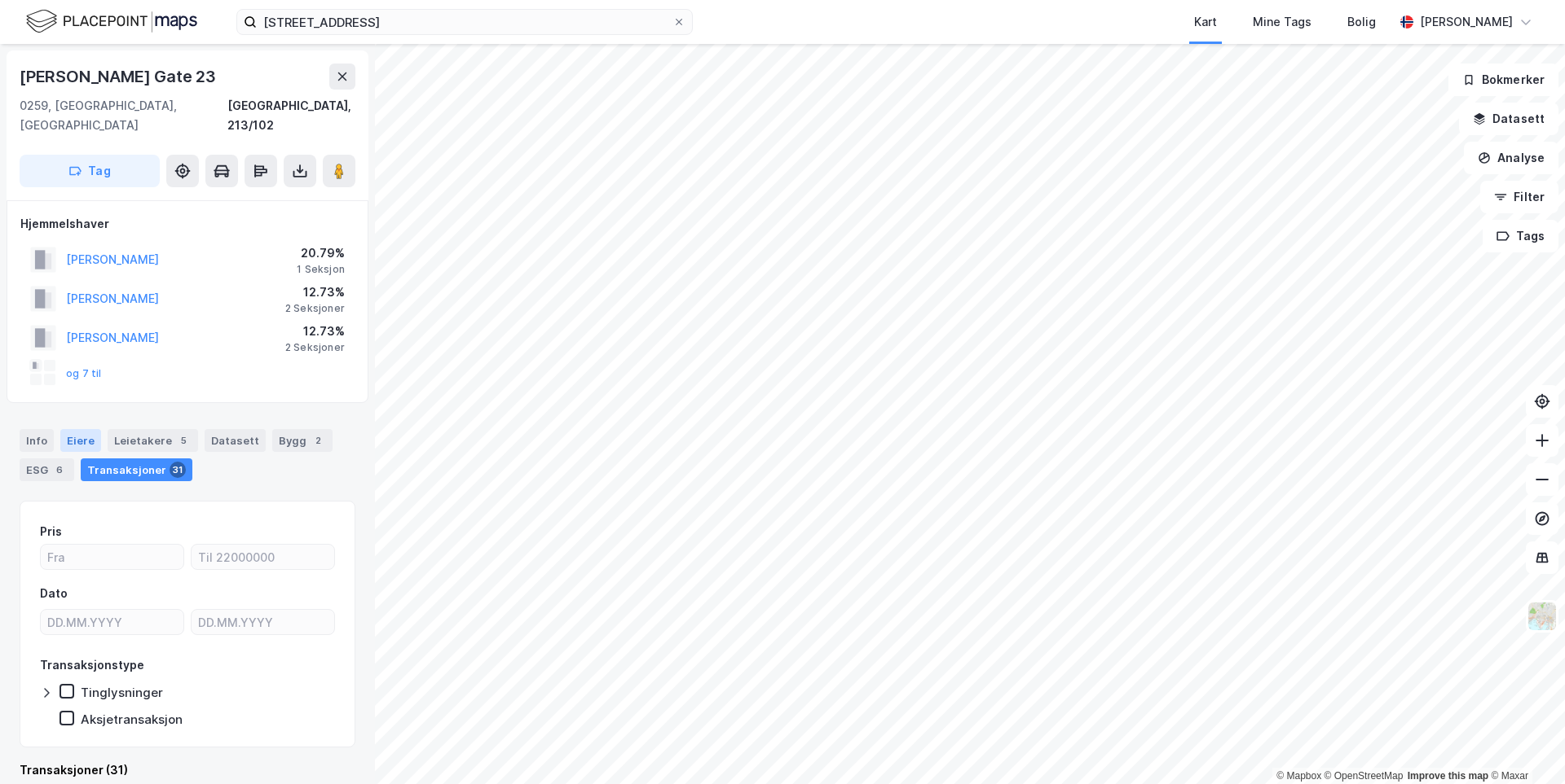
click at [77, 432] on div "Eiere" at bounding box center [80, 440] width 41 height 23
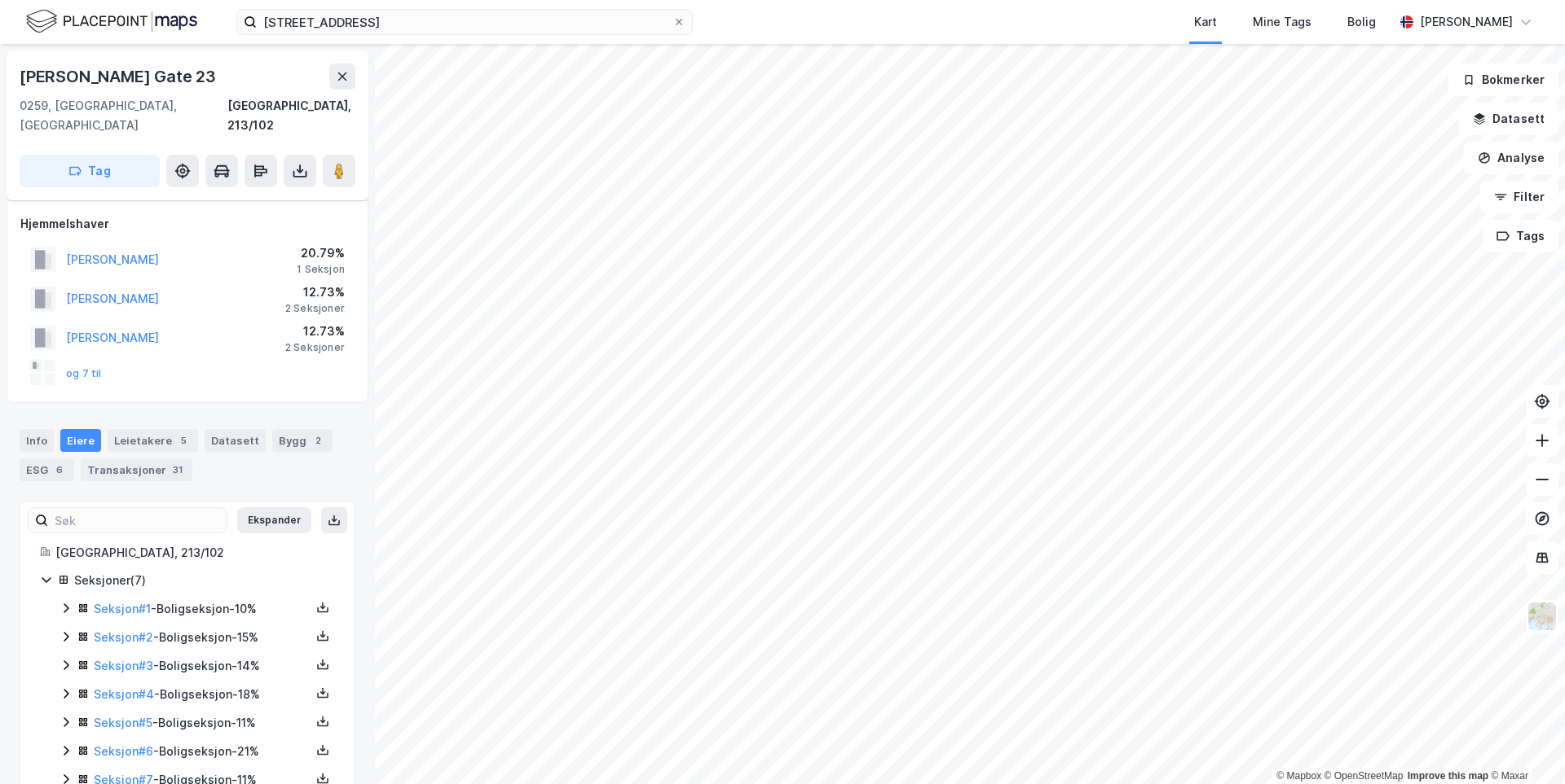
scroll to position [27, 0]
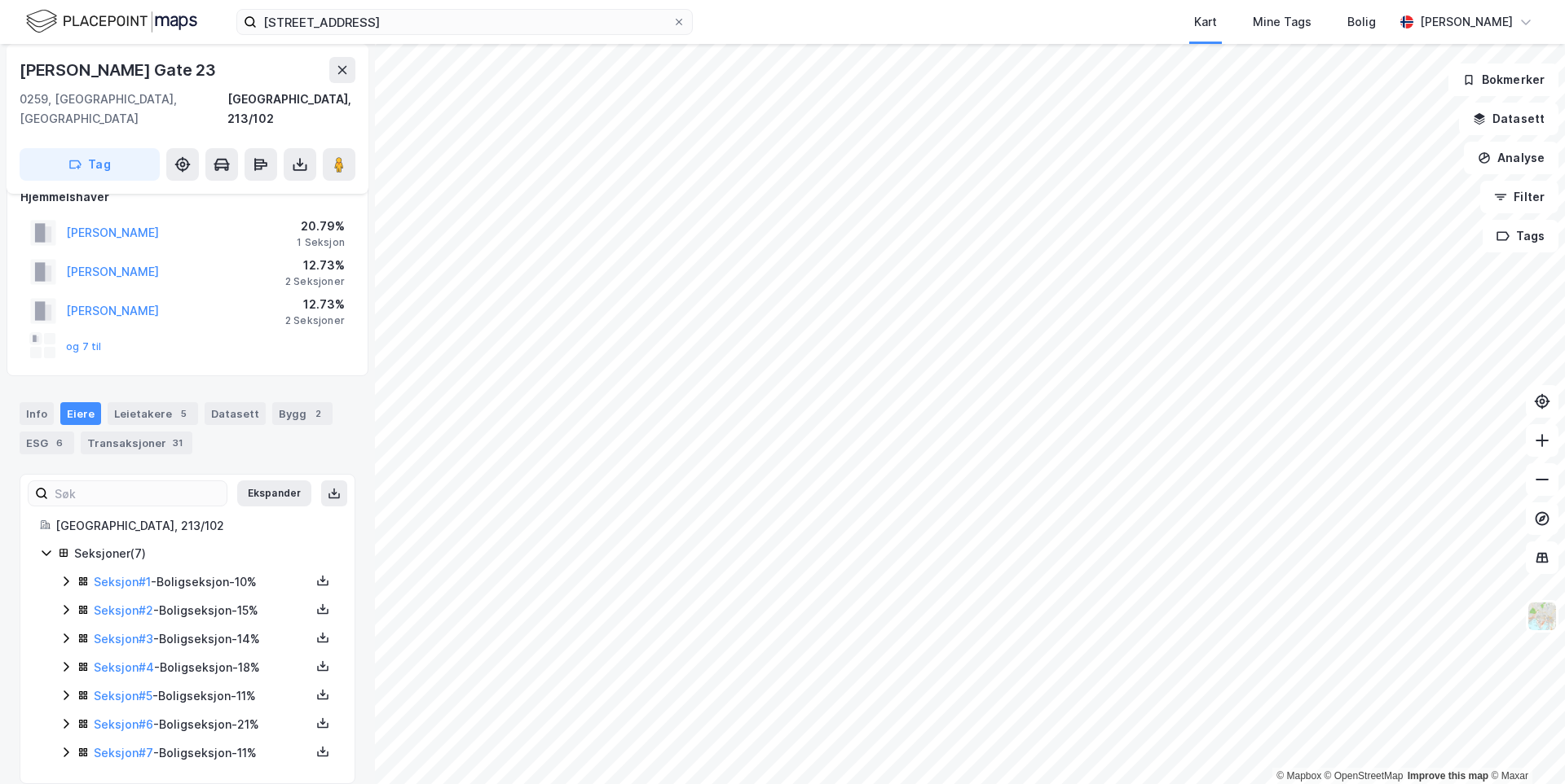
click at [69, 661] on icon at bounding box center [66, 667] width 13 height 13
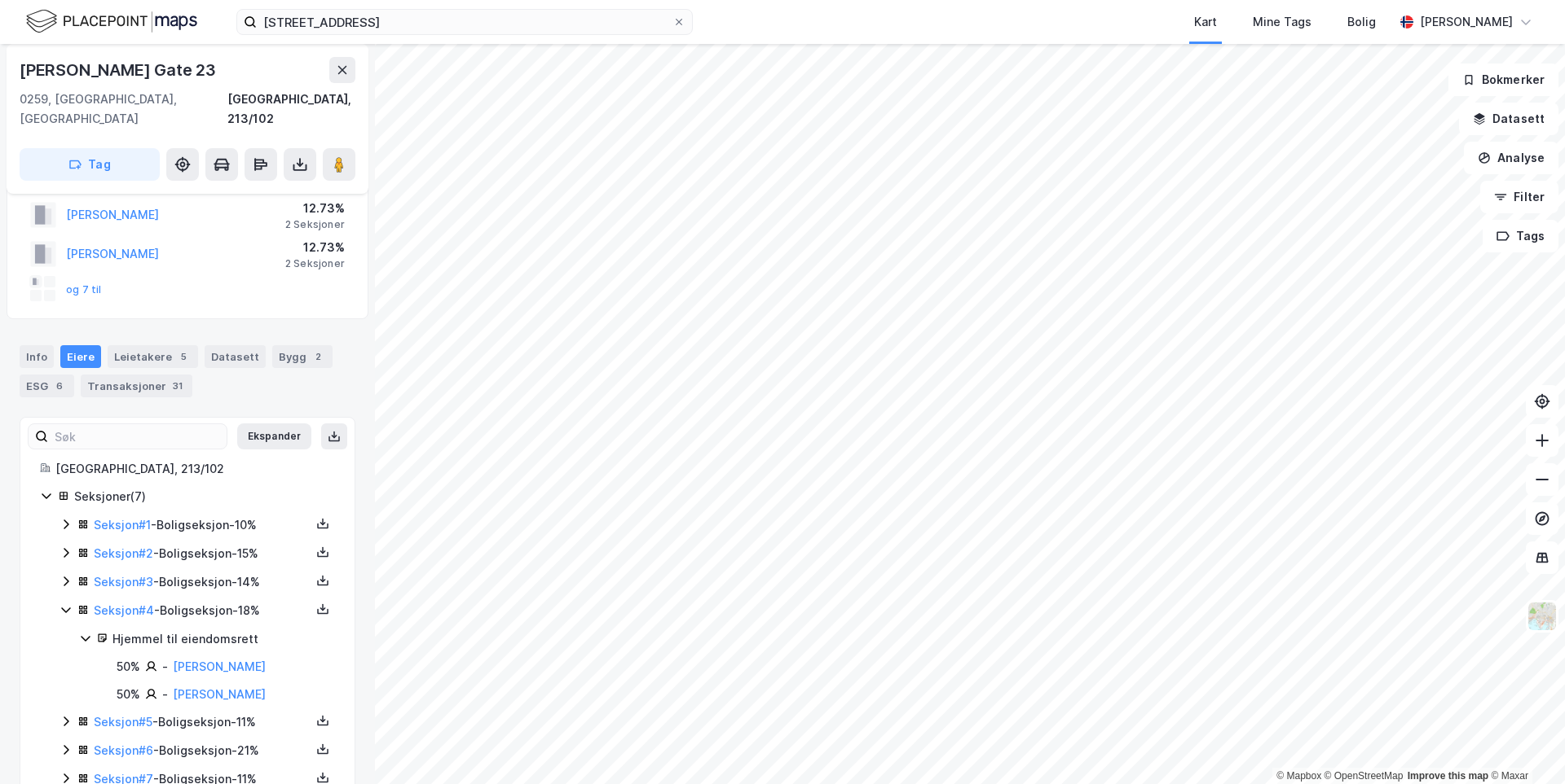
scroll to position [110, 0]
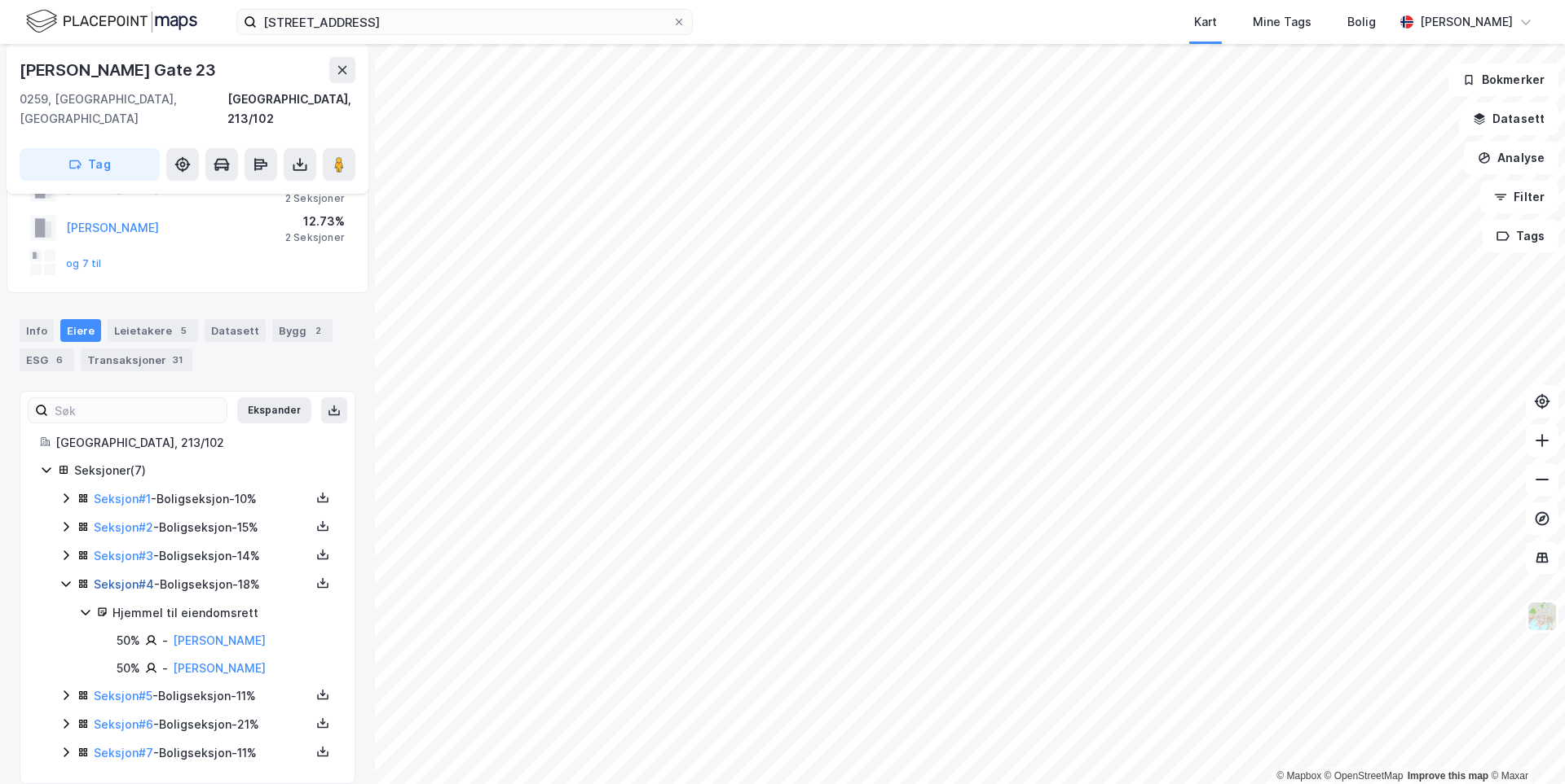
click at [124, 578] on link "Seksjon # 4" at bounding box center [124, 584] width 60 height 14
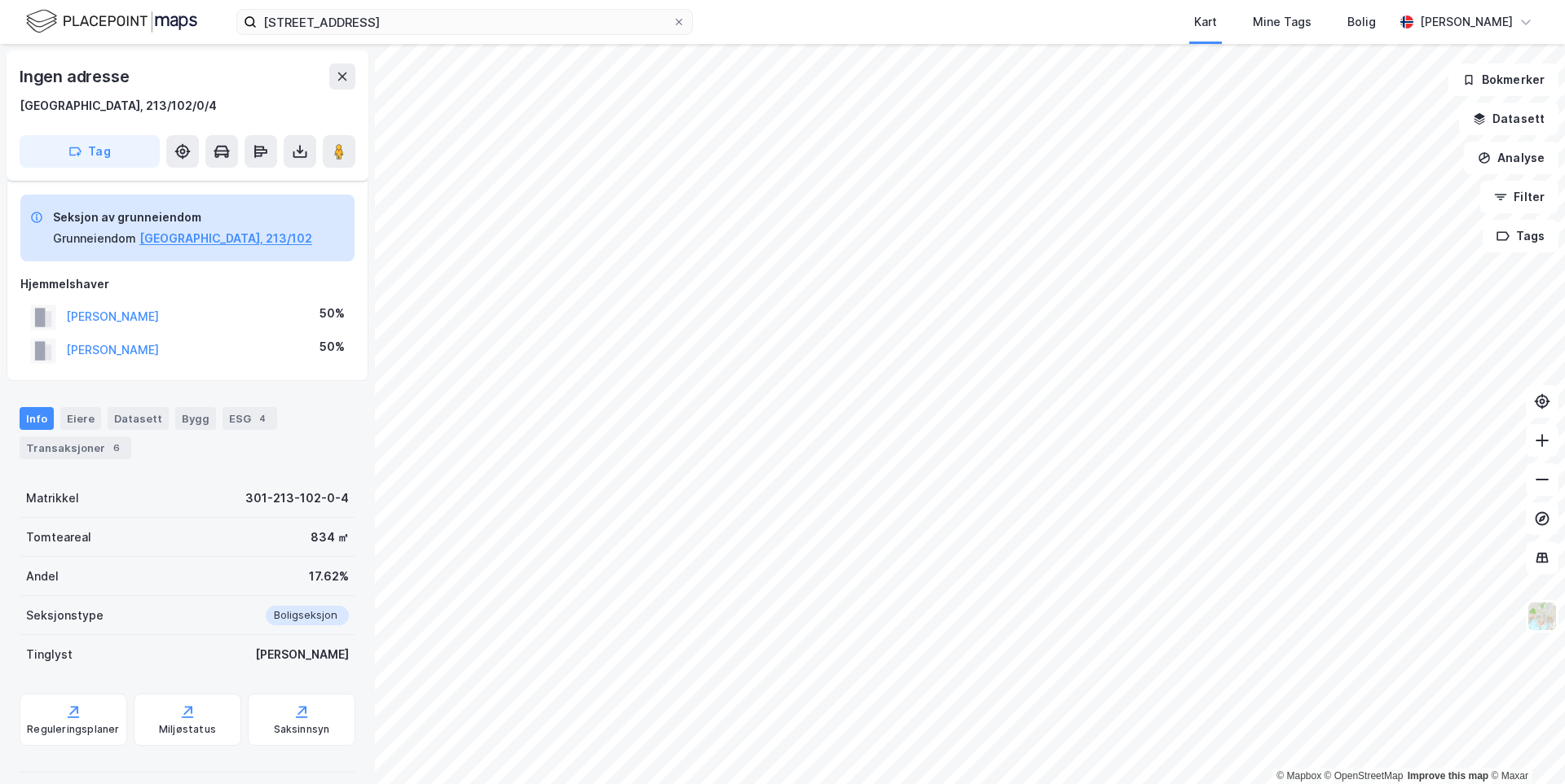
scroll to position [110, 0]
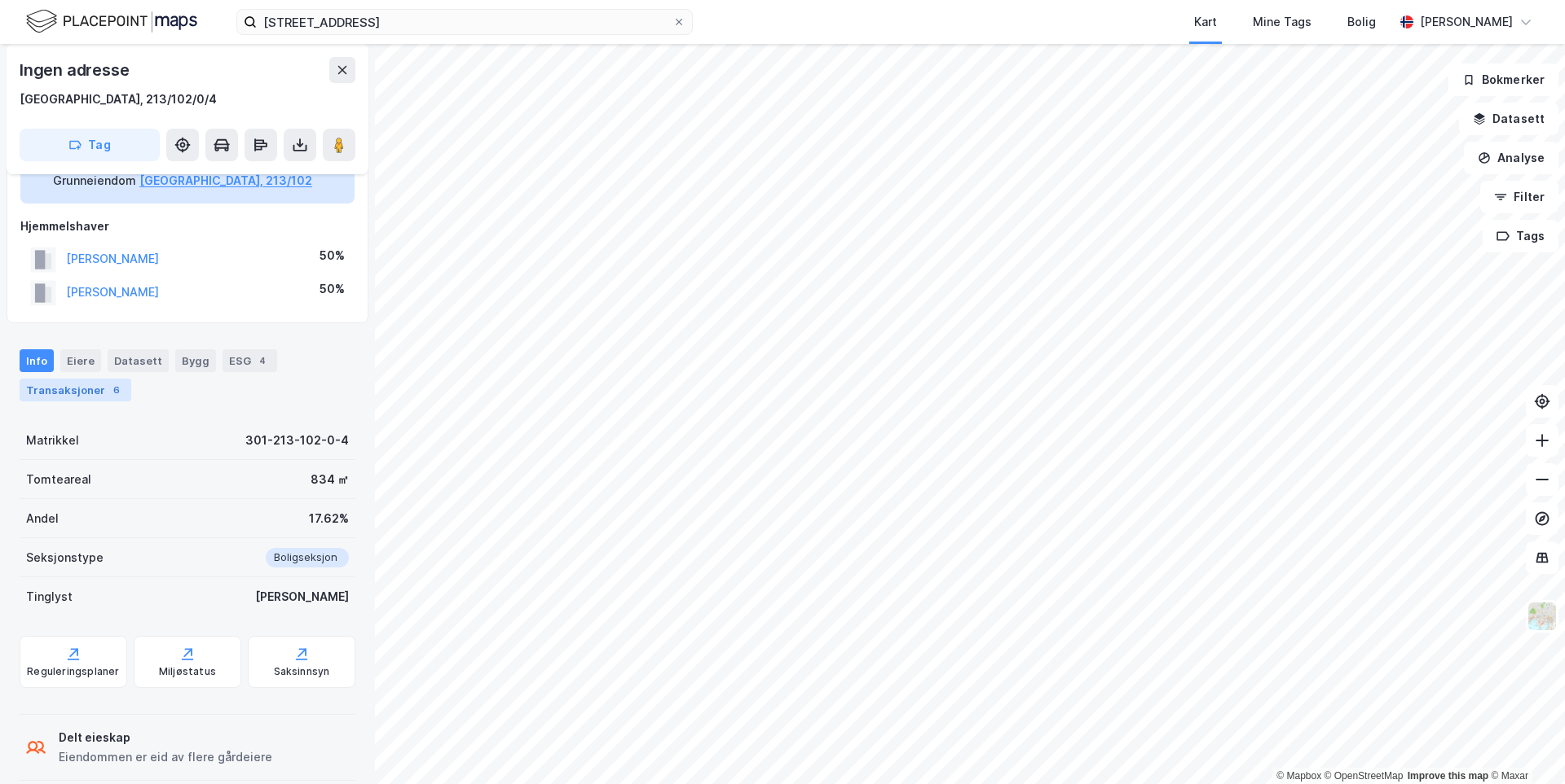
click at [74, 392] on div "Transaksjoner 6" at bounding box center [75, 390] width 111 height 23
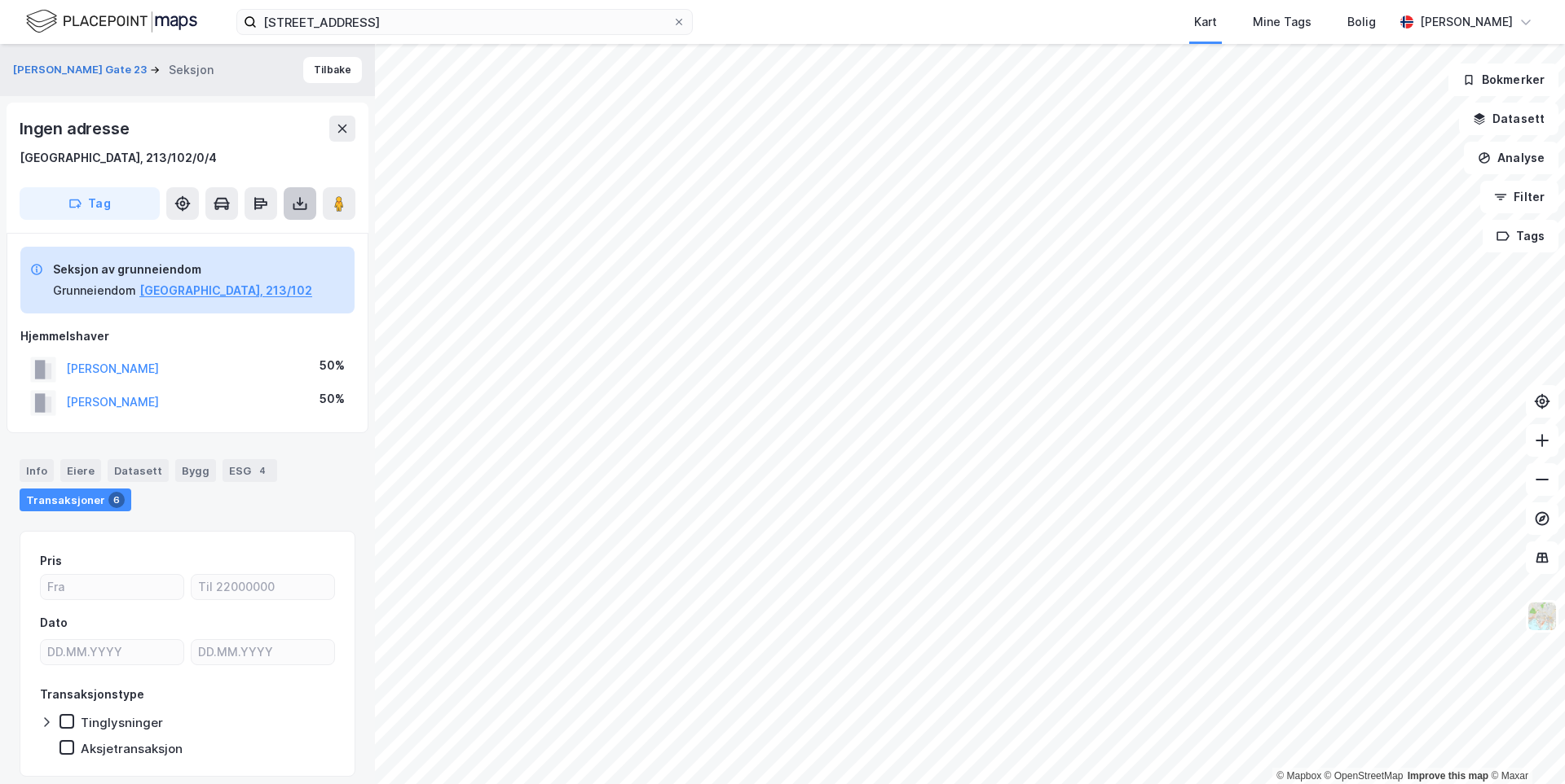
click at [307, 213] on button at bounding box center [300, 204] width 33 height 33
click at [287, 238] on div "Last ned grunnbok" at bounding box center [229, 237] width 173 height 26
click at [146, 148] on div "[GEOGRAPHIC_DATA], 213/102/0/4" at bounding box center [188, 157] width 336 height 20
click at [182, 290] on button "[GEOGRAPHIC_DATA], 213/102" at bounding box center [225, 290] width 173 height 20
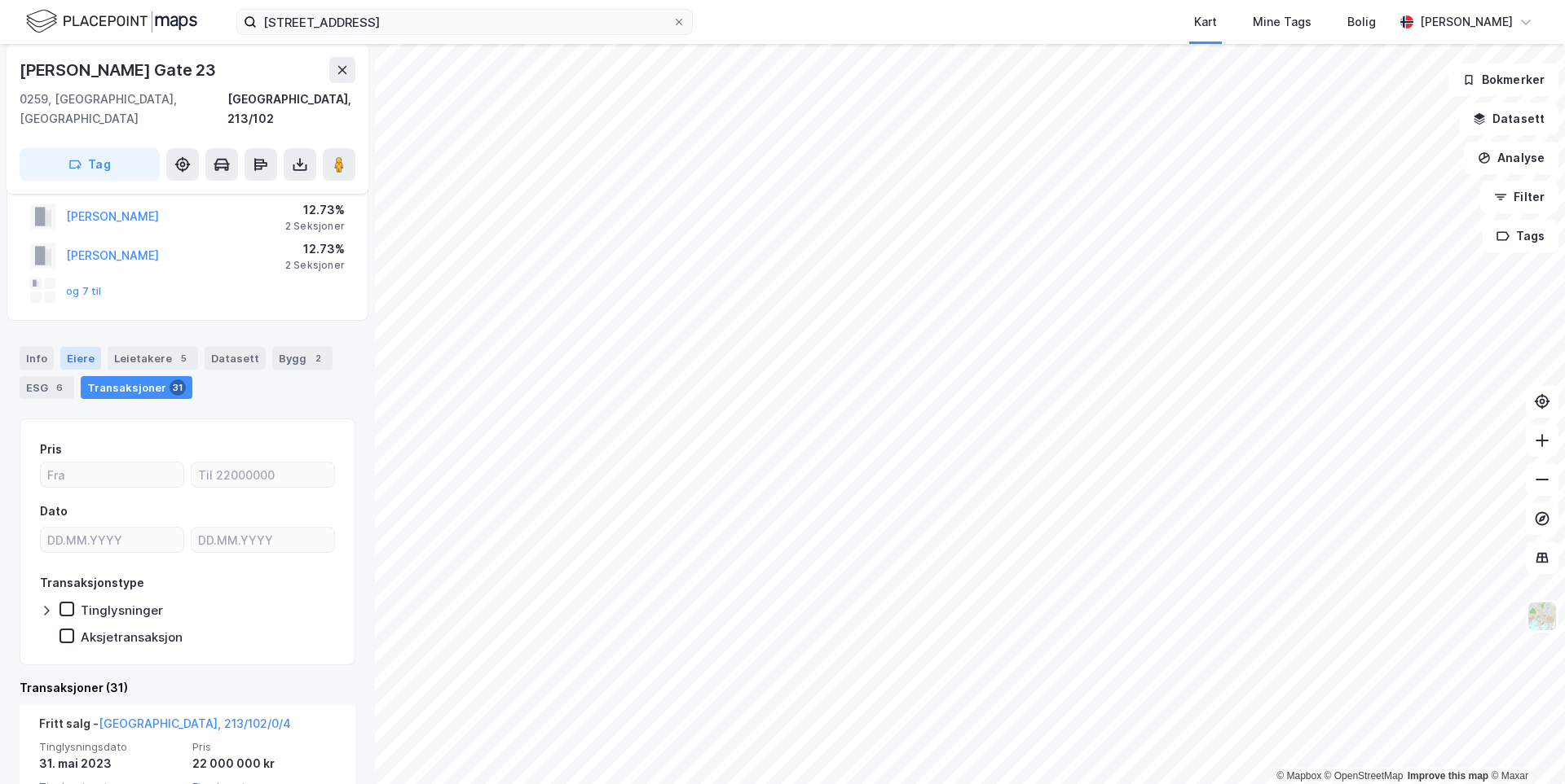
click at [81, 347] on div "Eiere" at bounding box center [80, 358] width 41 height 23
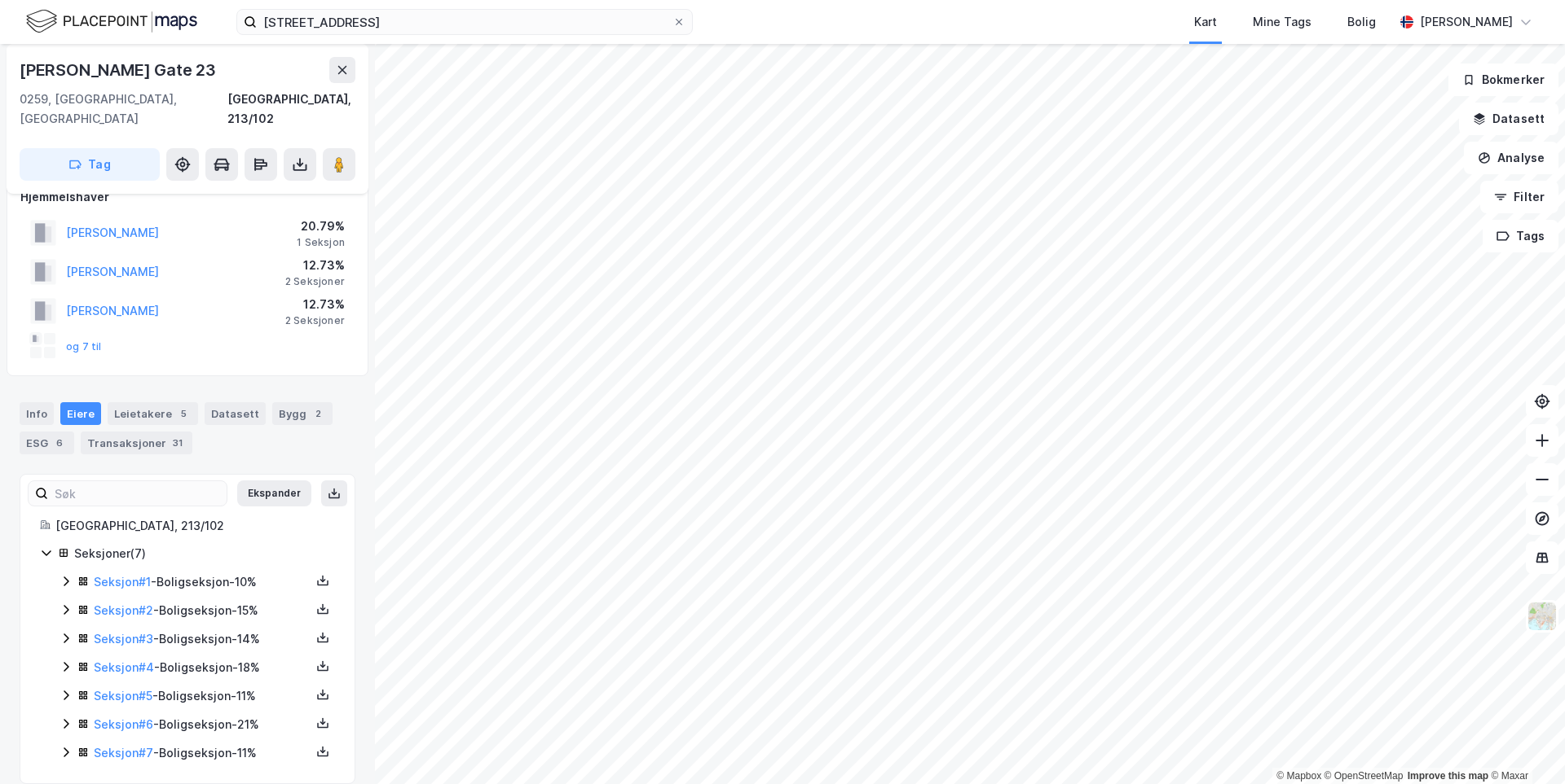
click at [67, 691] on icon at bounding box center [65, 695] width 5 height 9
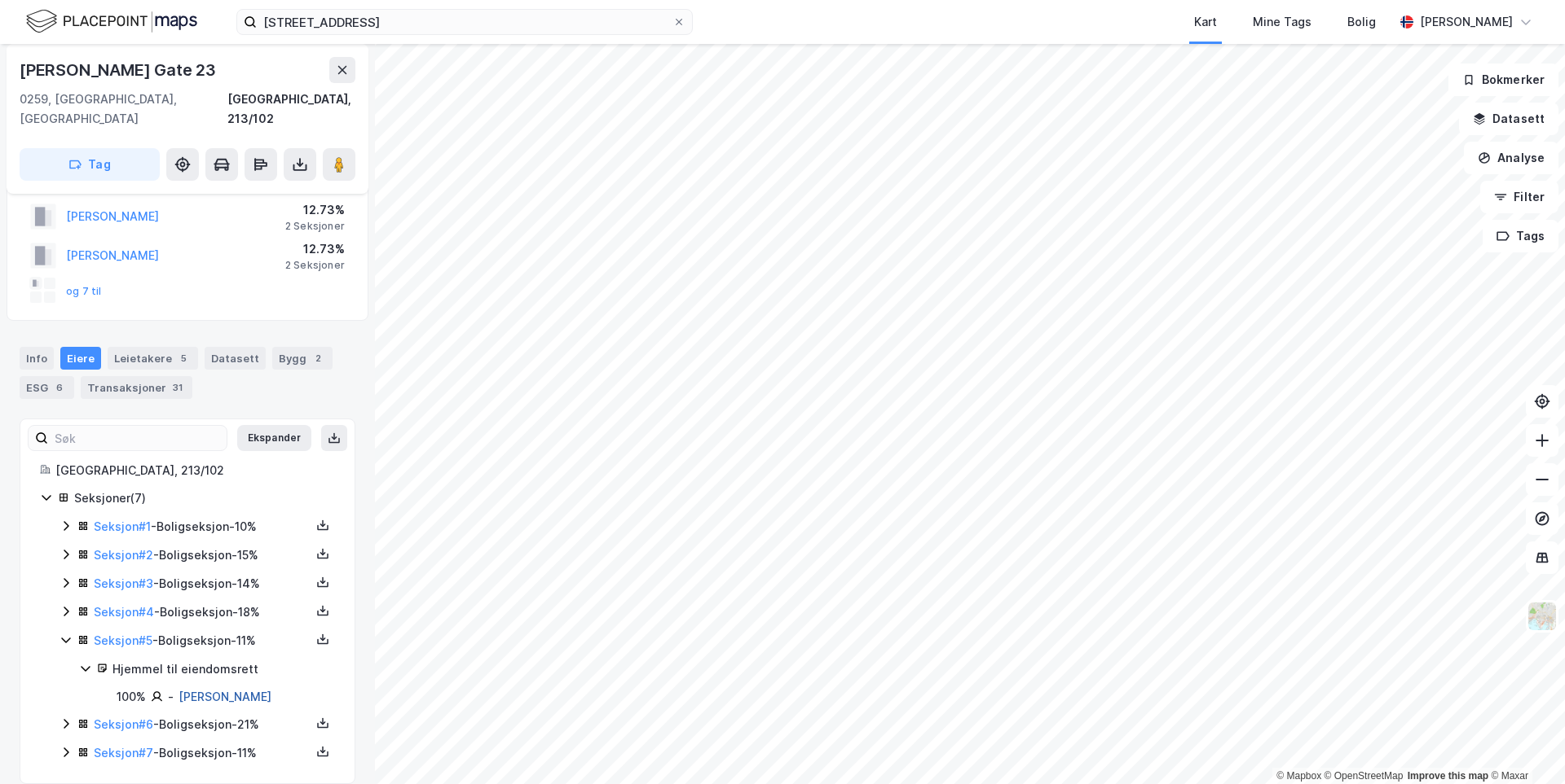
click at [231, 690] on link "[PERSON_NAME]" at bounding box center [224, 696] width 93 height 14
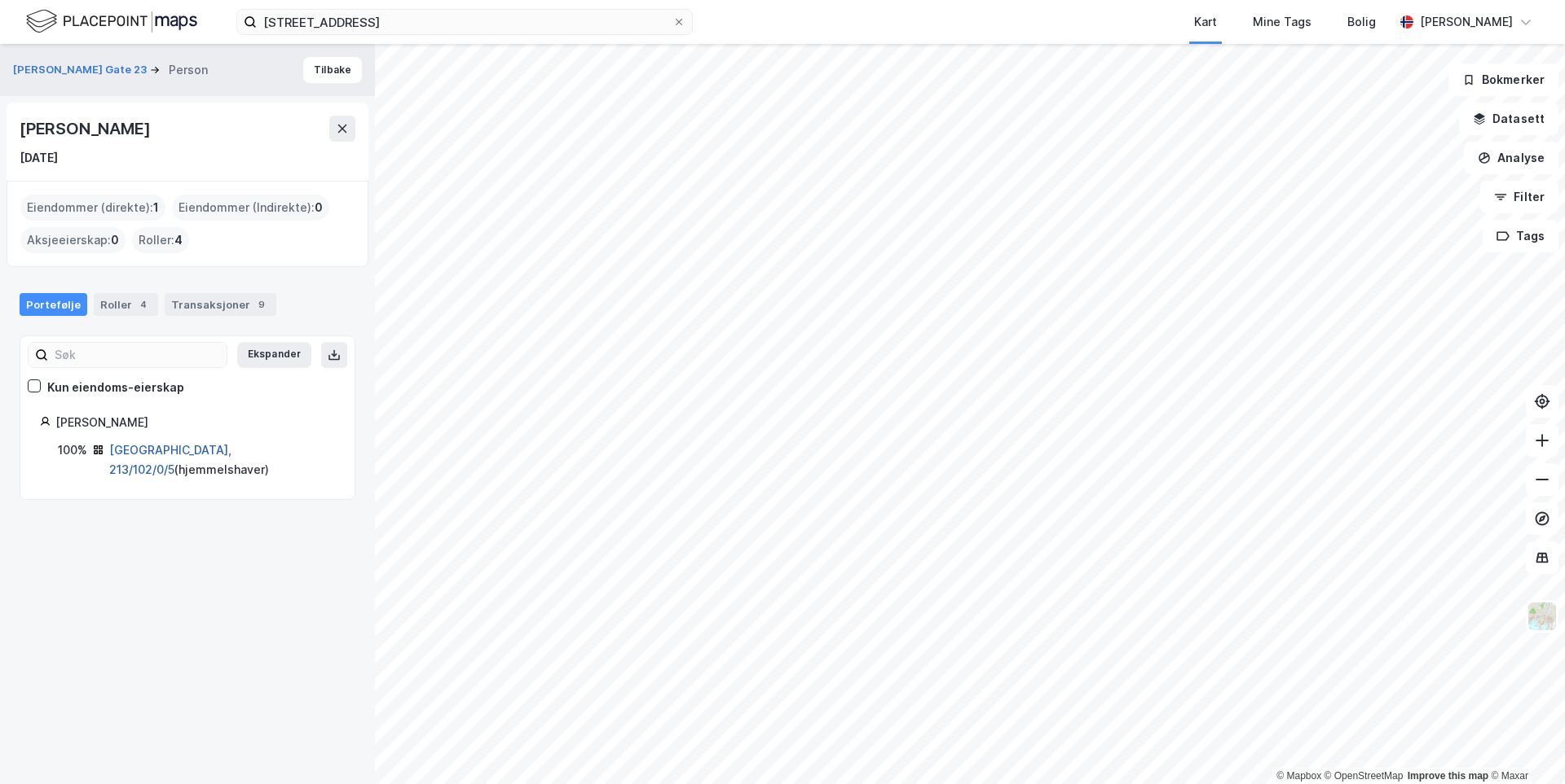
click at [156, 453] on link "[GEOGRAPHIC_DATA], 213/102/0/5" at bounding box center [171, 459] width 123 height 33
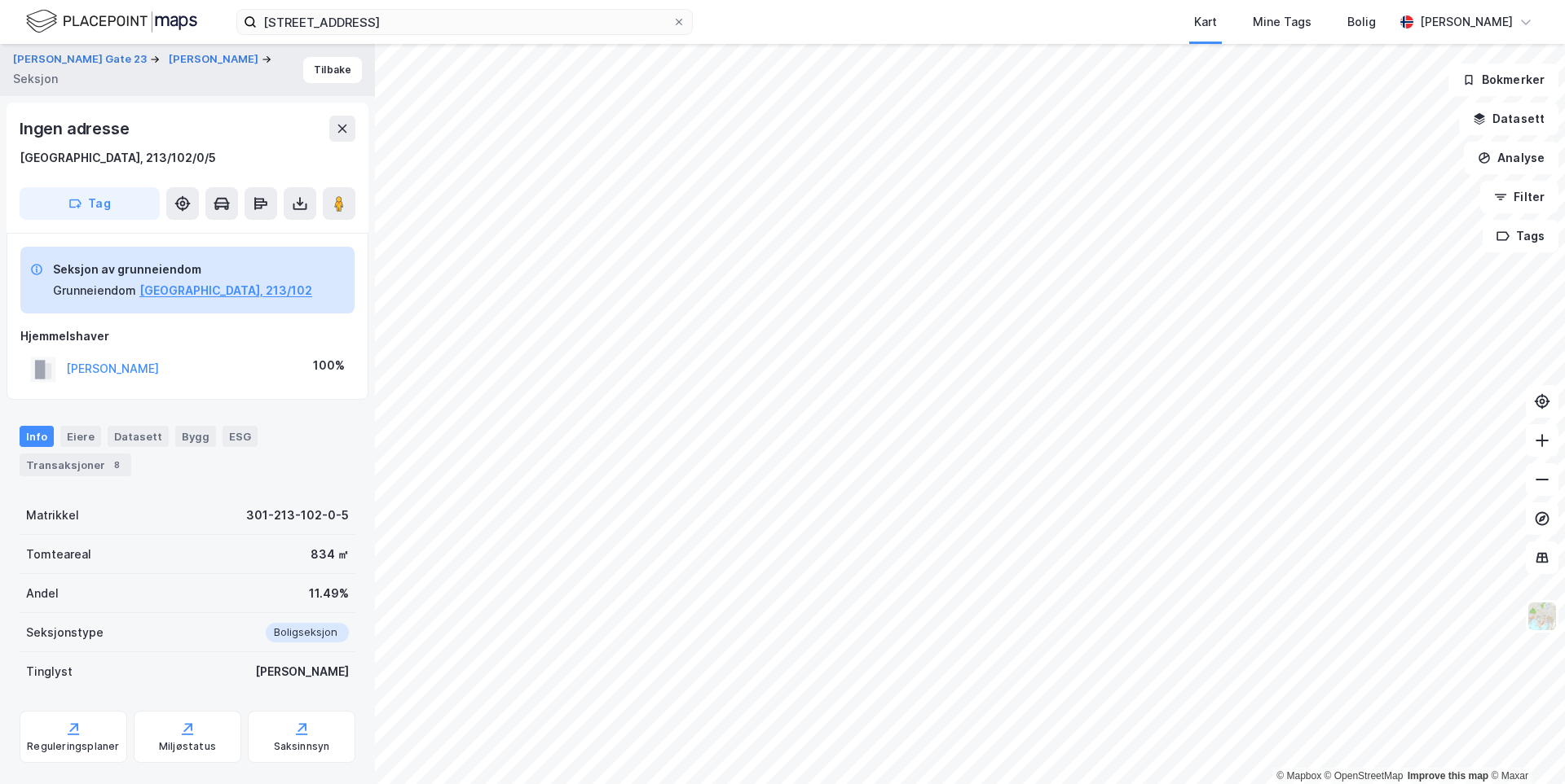
scroll to position [32, 0]
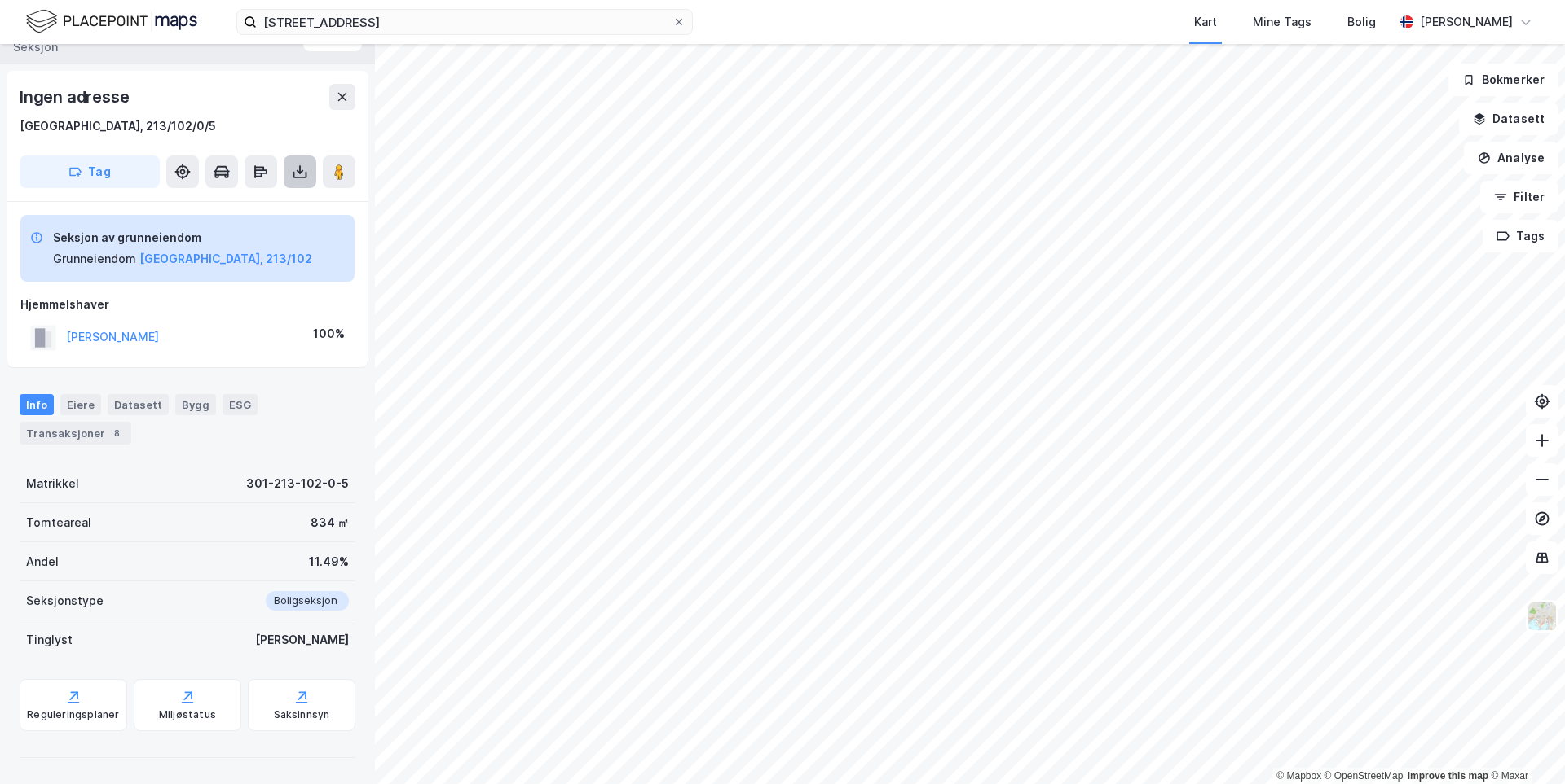
click at [304, 168] on icon at bounding box center [299, 172] width 16 height 16
click at [267, 208] on div "Last ned grunnbok" at bounding box center [219, 204] width 94 height 13
click at [161, 262] on button "[GEOGRAPHIC_DATA], 213/102" at bounding box center [225, 258] width 173 height 20
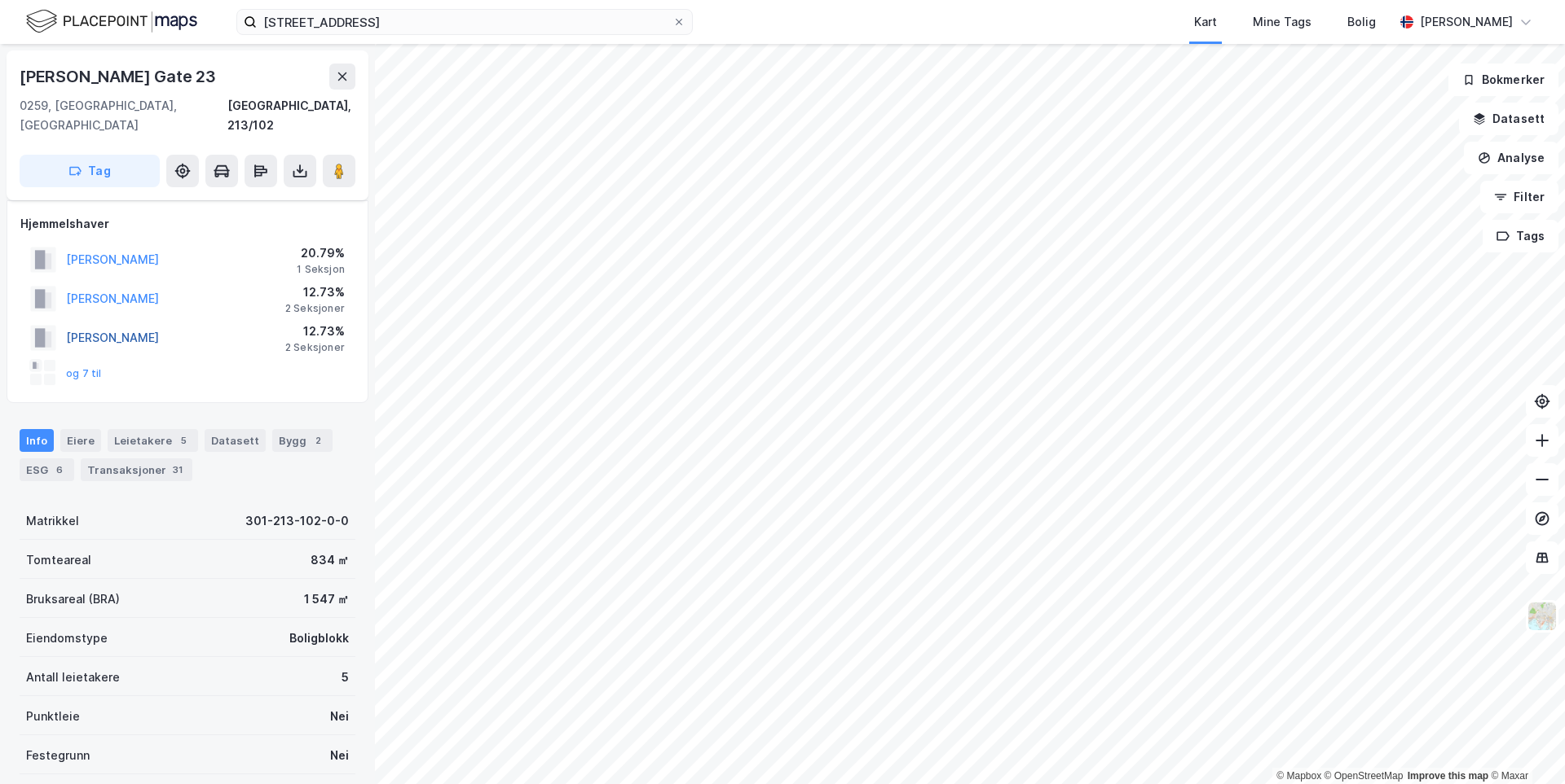
scroll to position [32, 0]
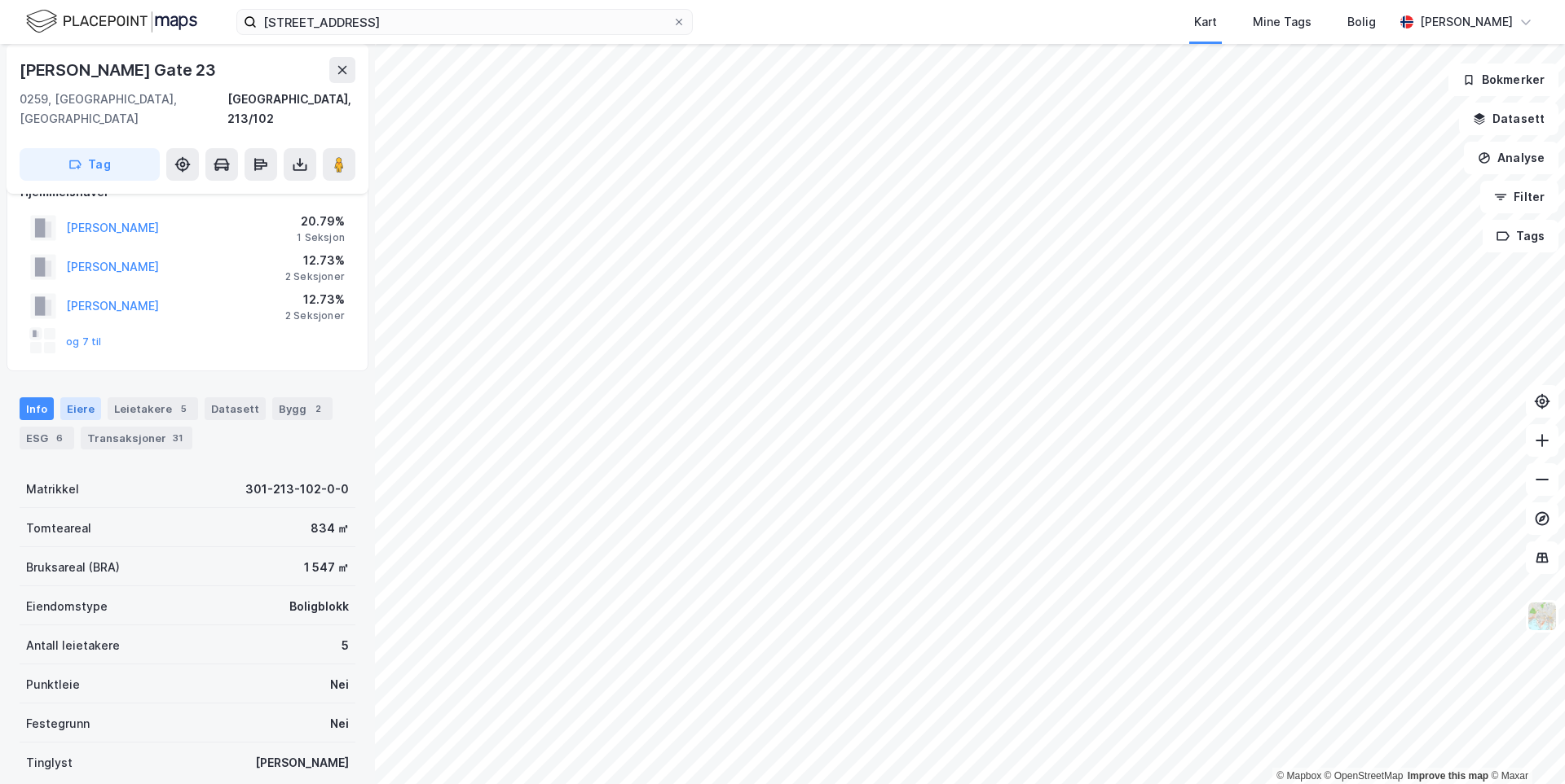
click at [68, 398] on div "Eiere" at bounding box center [80, 409] width 41 height 23
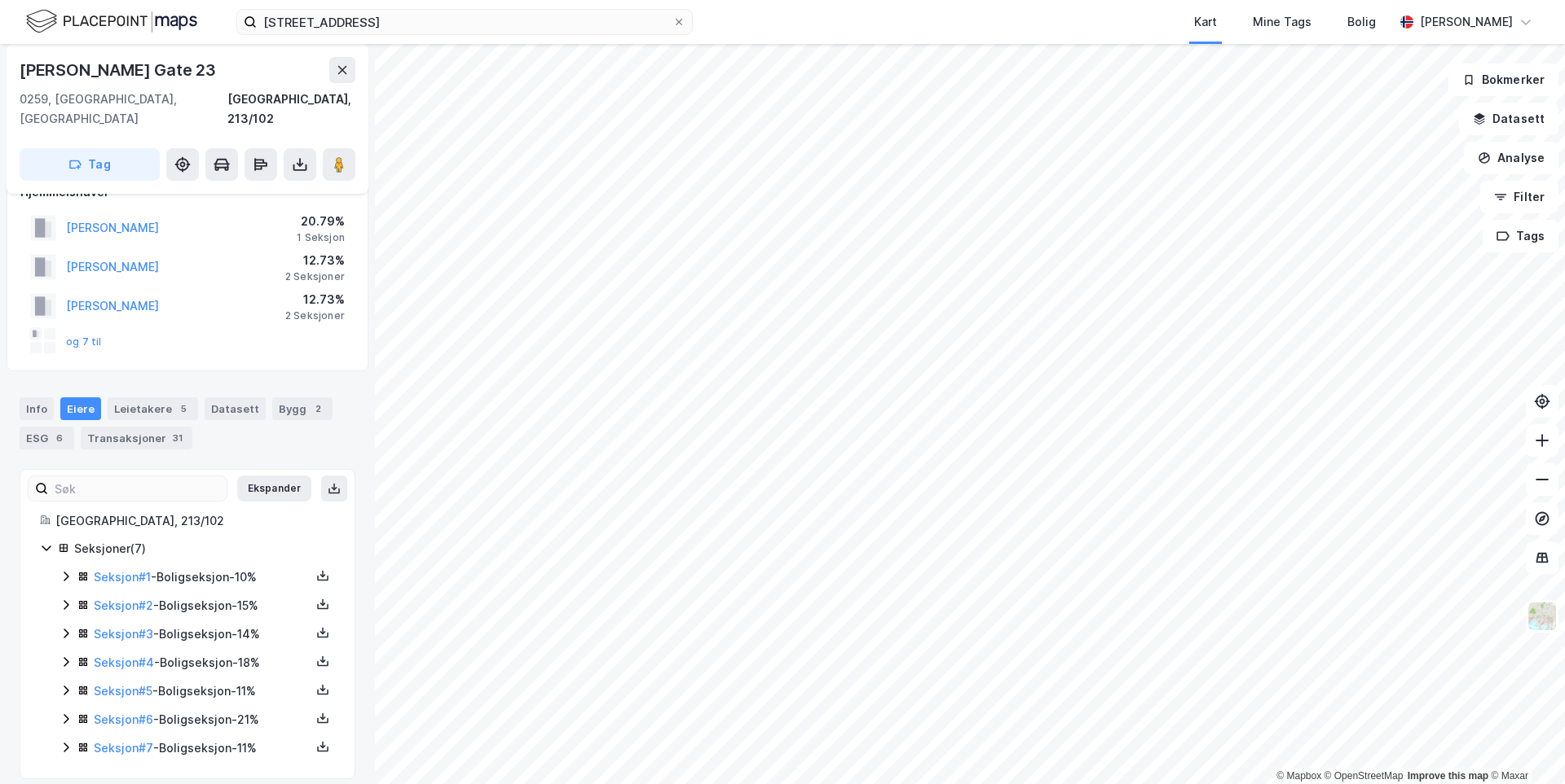
scroll to position [27, 0]
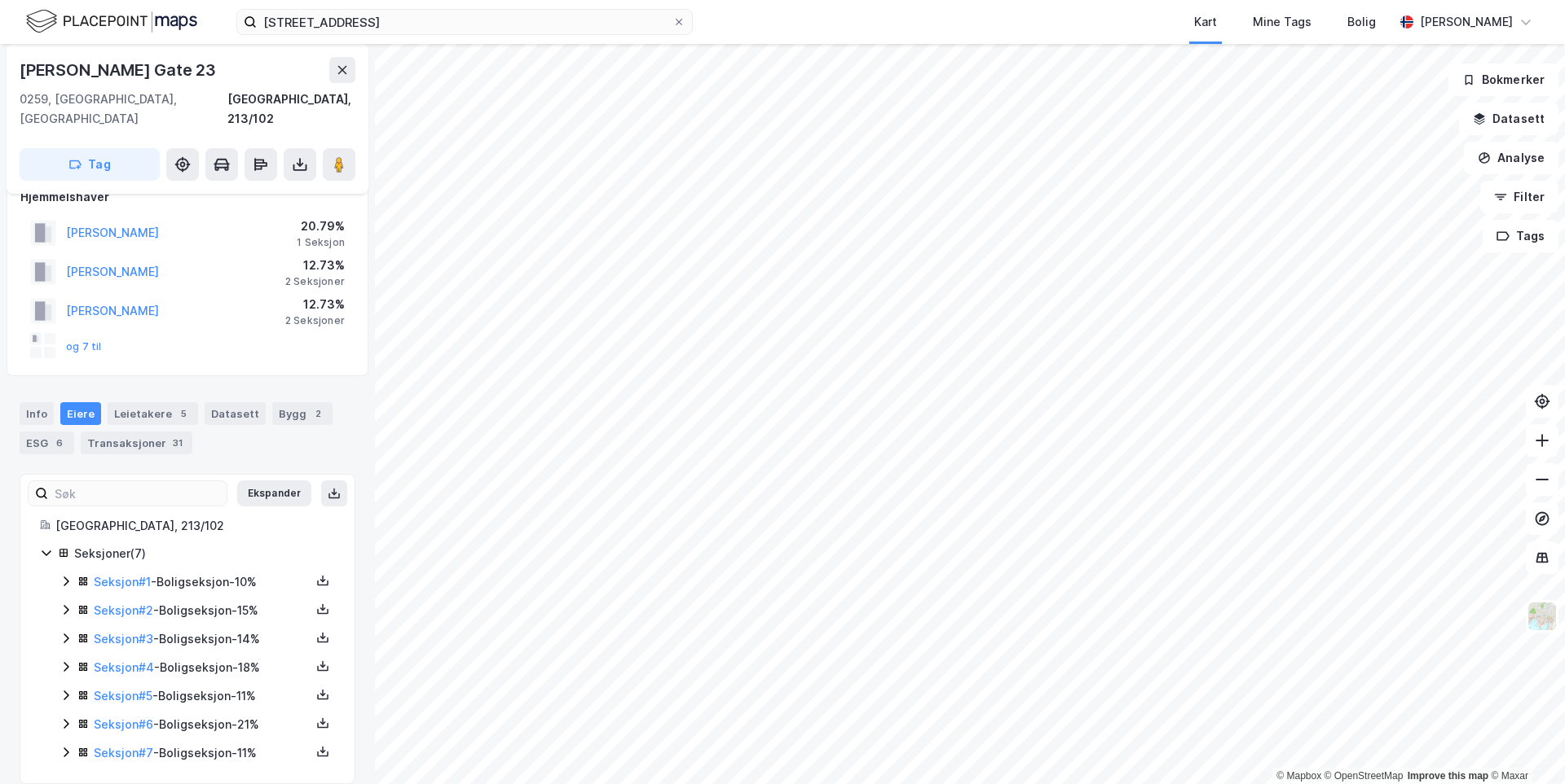
click at [63, 717] on icon at bounding box center [66, 724] width 13 height 13
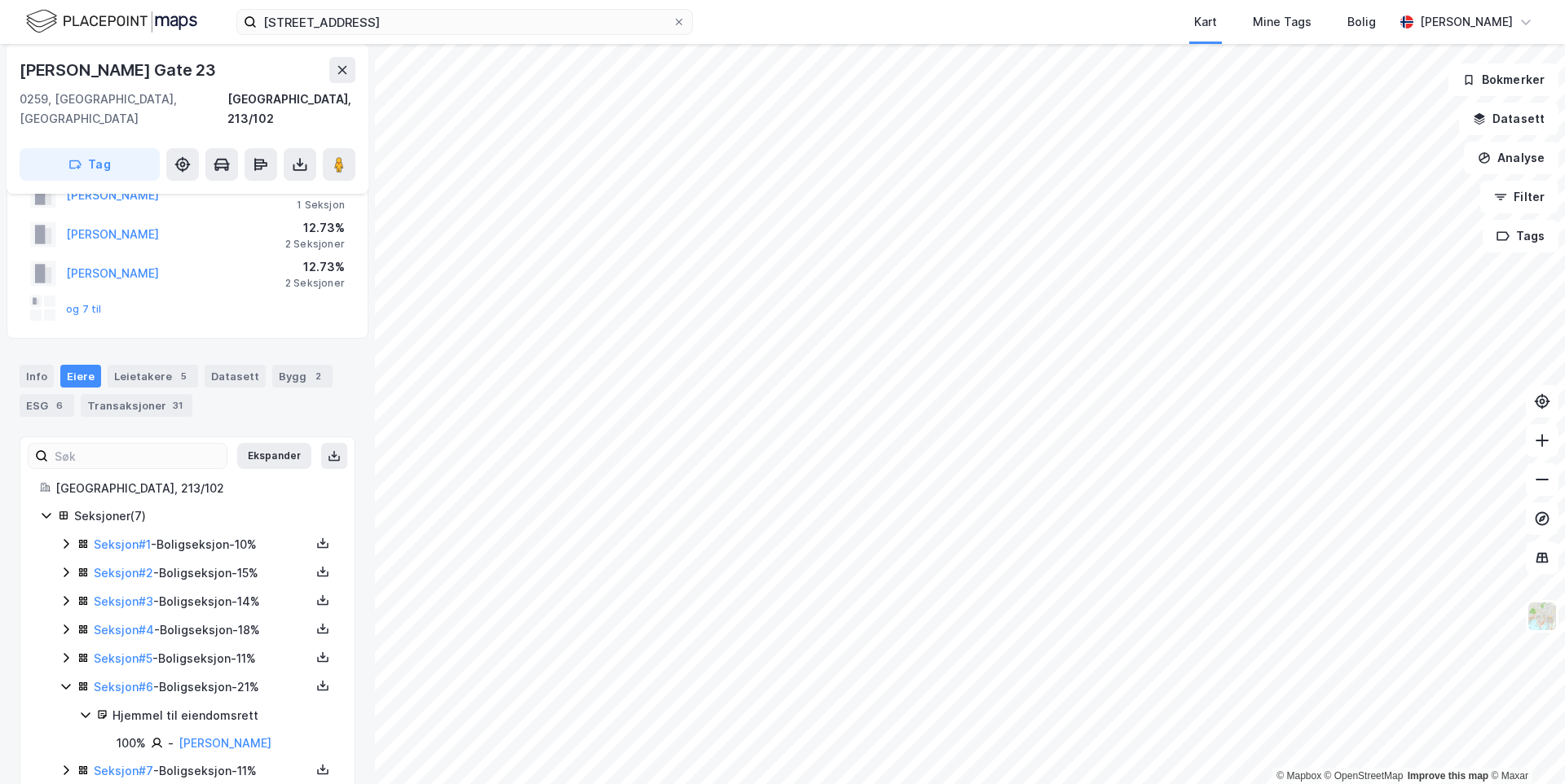
scroll to position [82, 0]
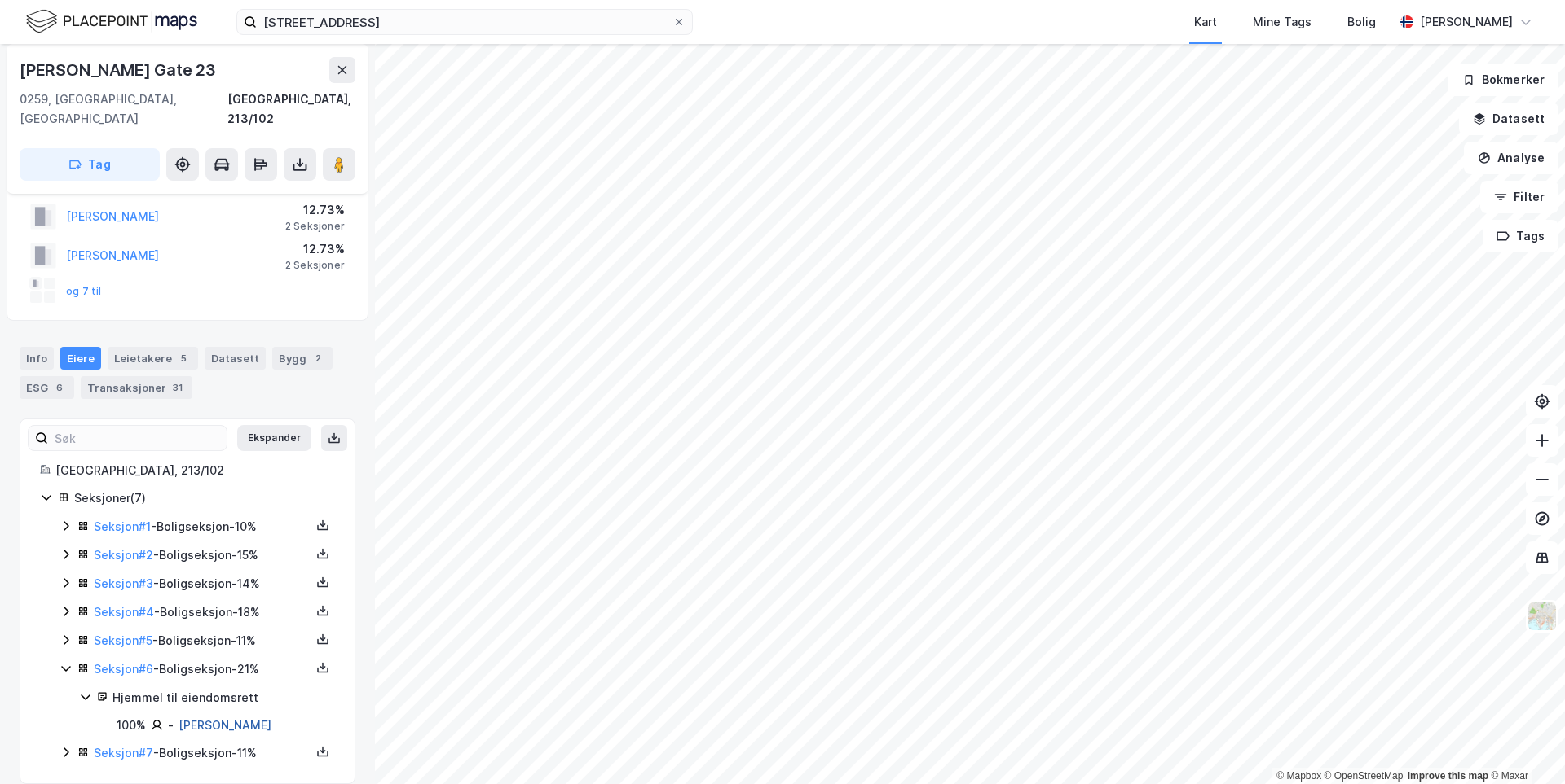
click at [249, 718] on link "[PERSON_NAME]" at bounding box center [224, 725] width 93 height 14
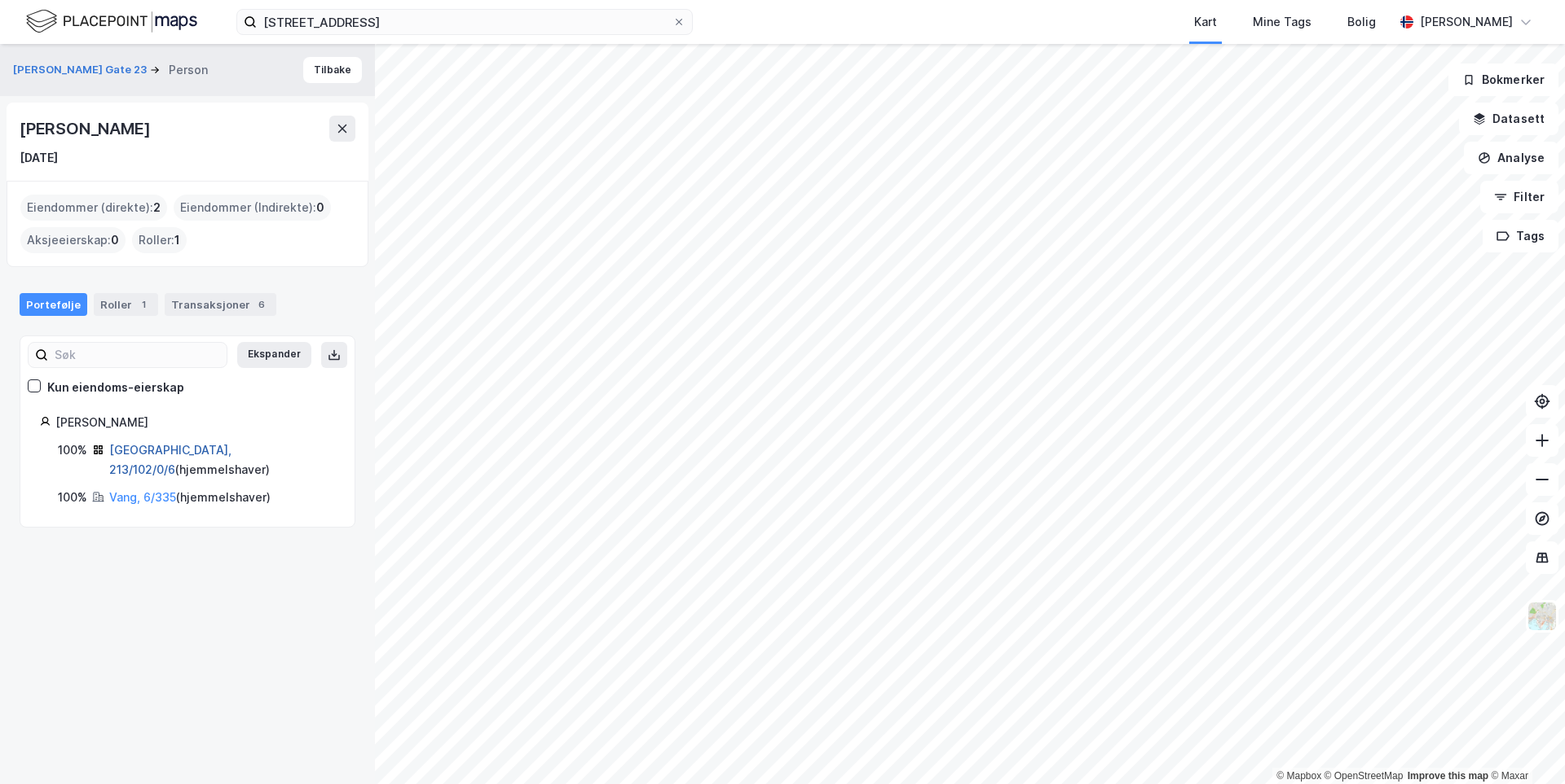
click at [171, 448] on link "[GEOGRAPHIC_DATA], 213/102/0/6" at bounding box center [171, 459] width 123 height 33
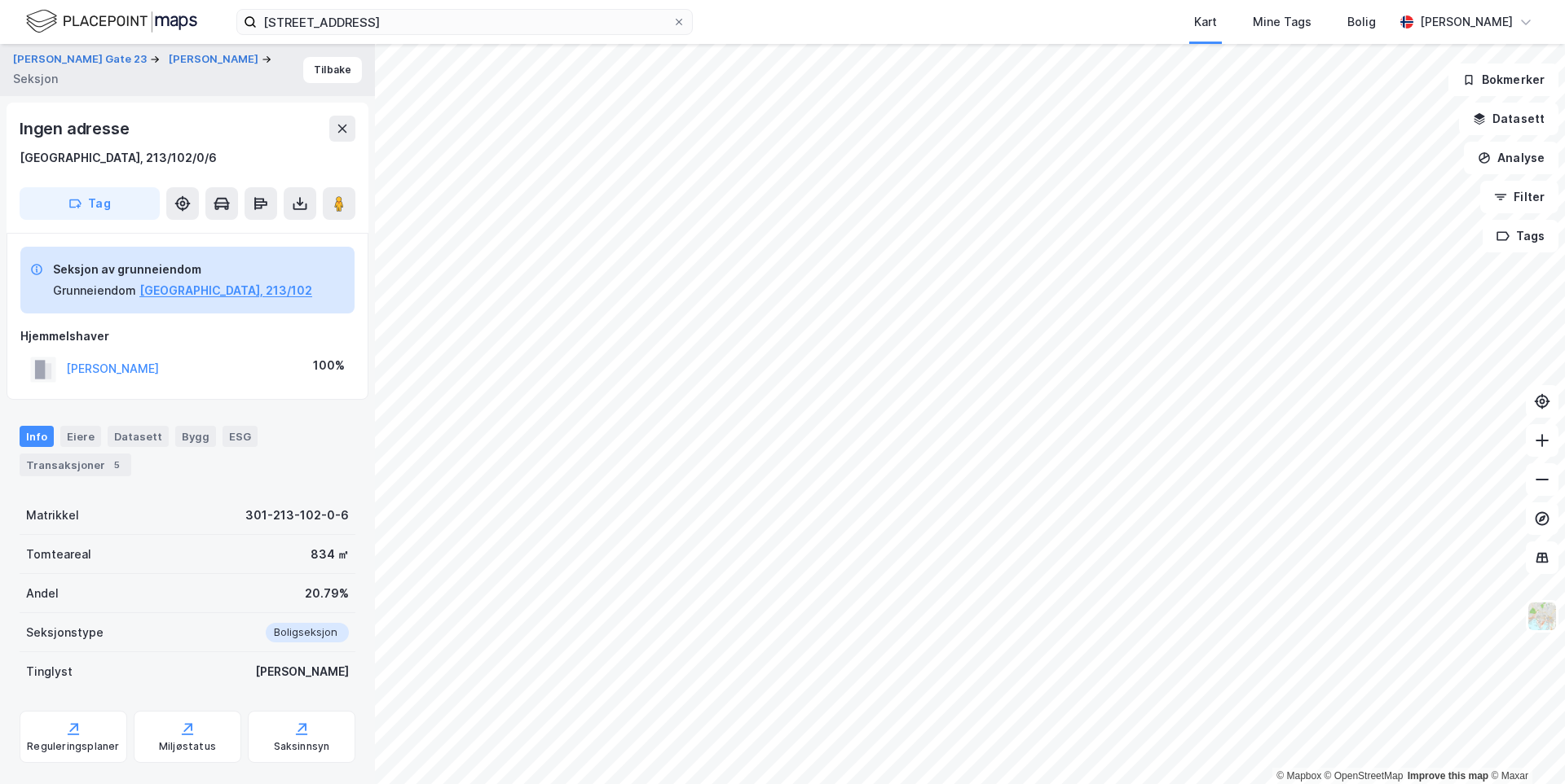
scroll to position [32, 0]
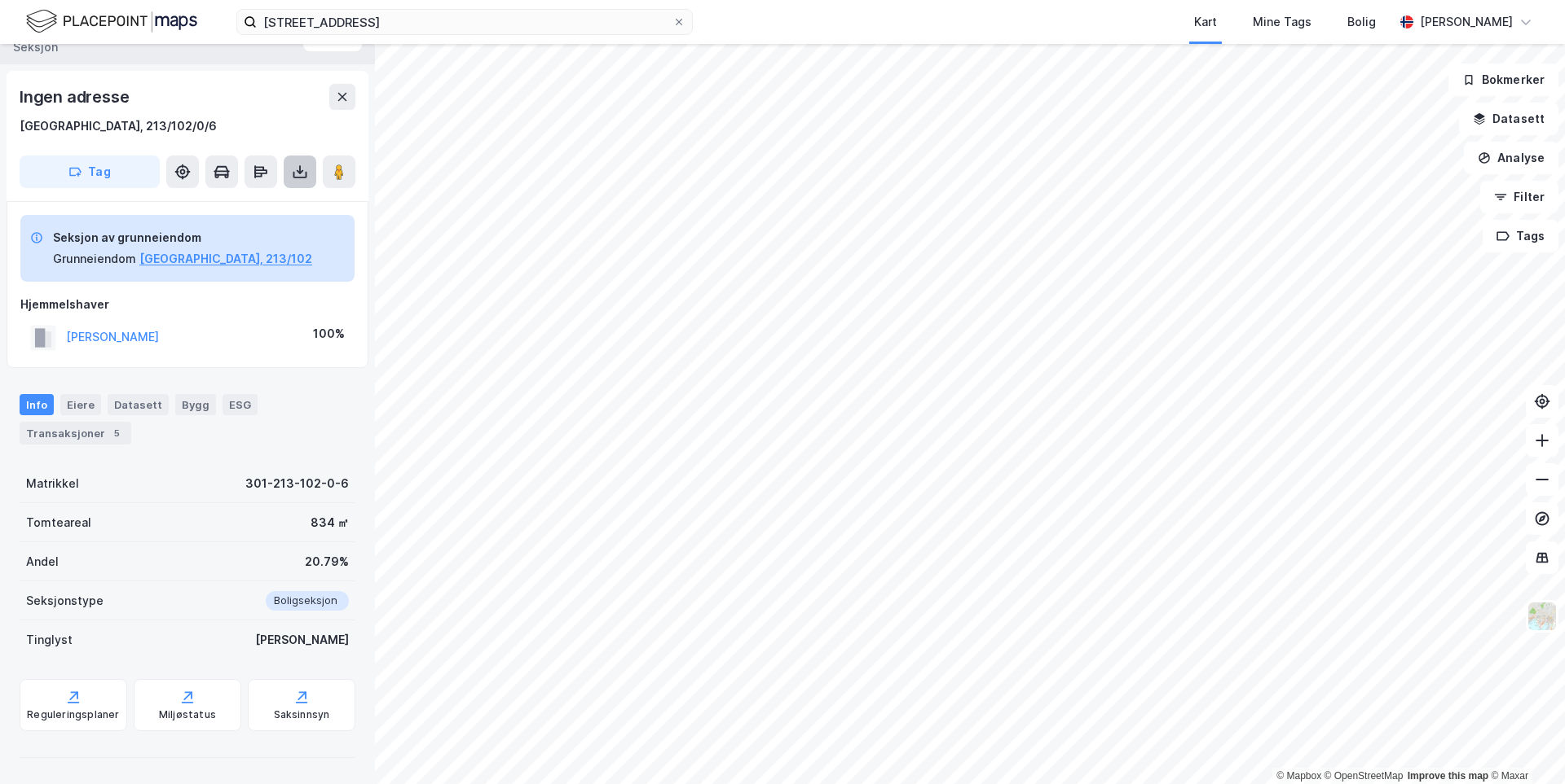
click at [304, 173] on icon at bounding box center [299, 172] width 16 height 16
click at [290, 207] on div "Last ned grunnbok" at bounding box center [229, 204] width 173 height 26
click at [144, 258] on button "[GEOGRAPHIC_DATA], 213/102" at bounding box center [225, 258] width 173 height 20
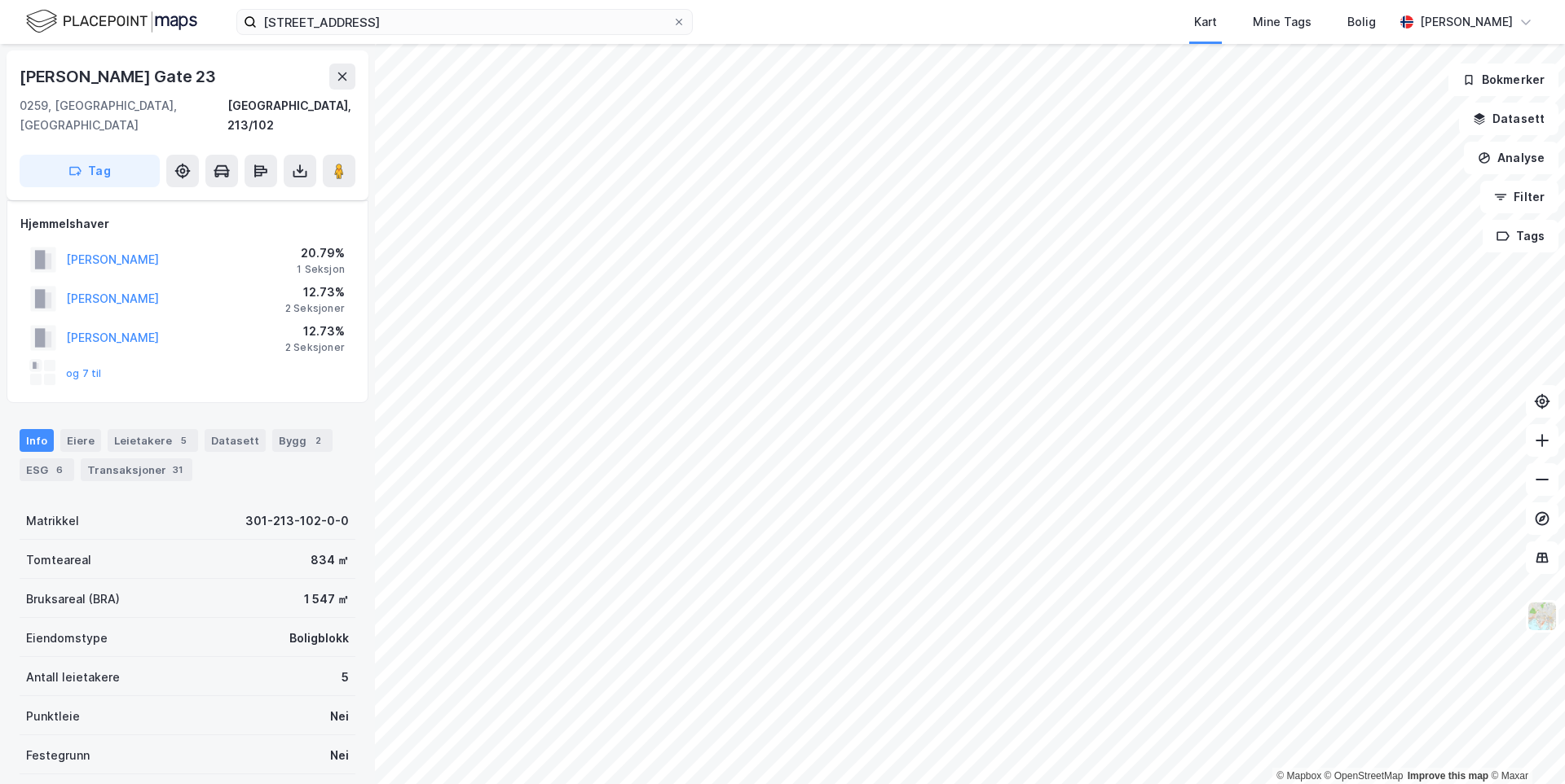
scroll to position [32, 0]
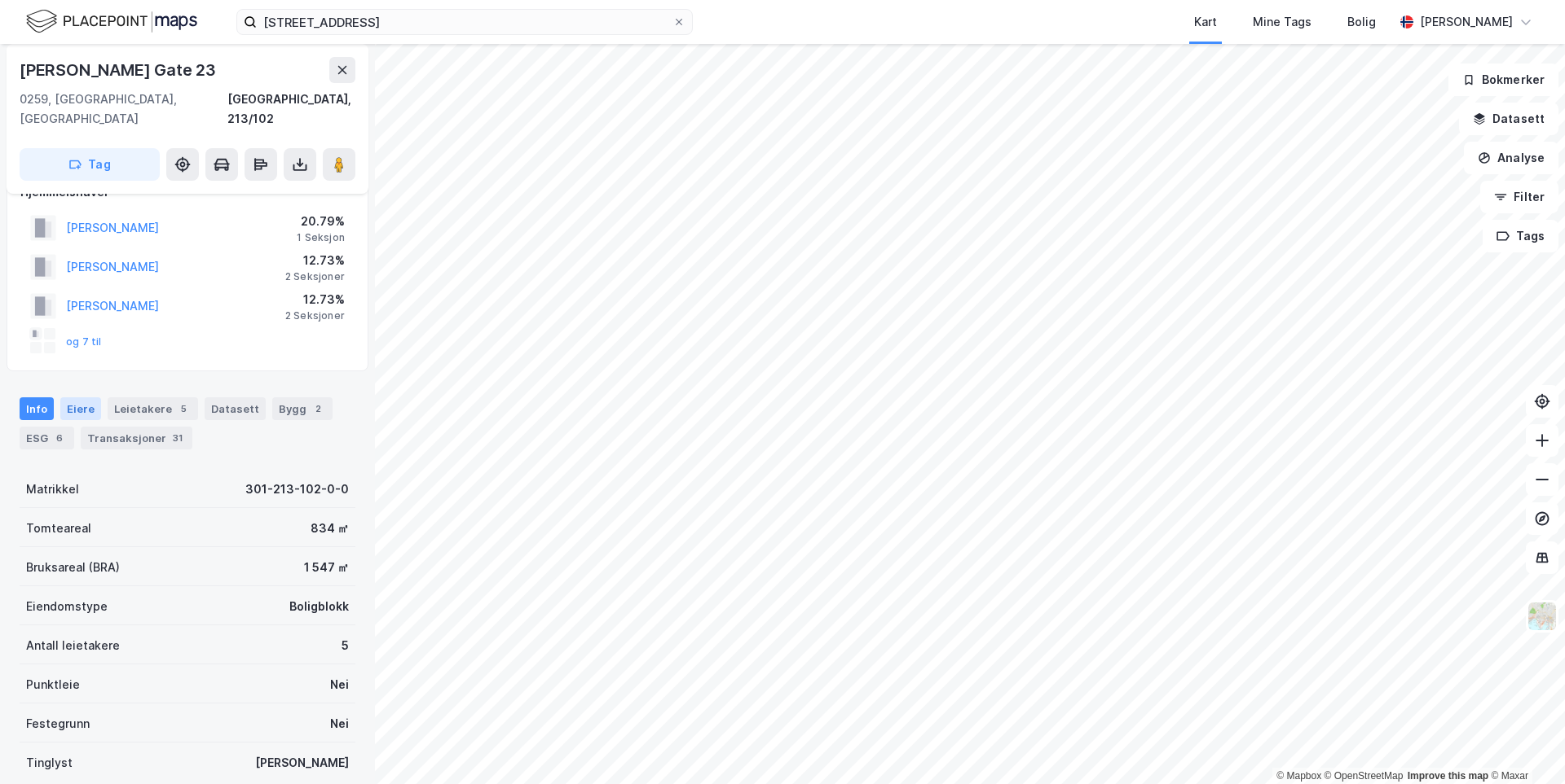
click at [77, 398] on div "Eiere" at bounding box center [80, 409] width 41 height 23
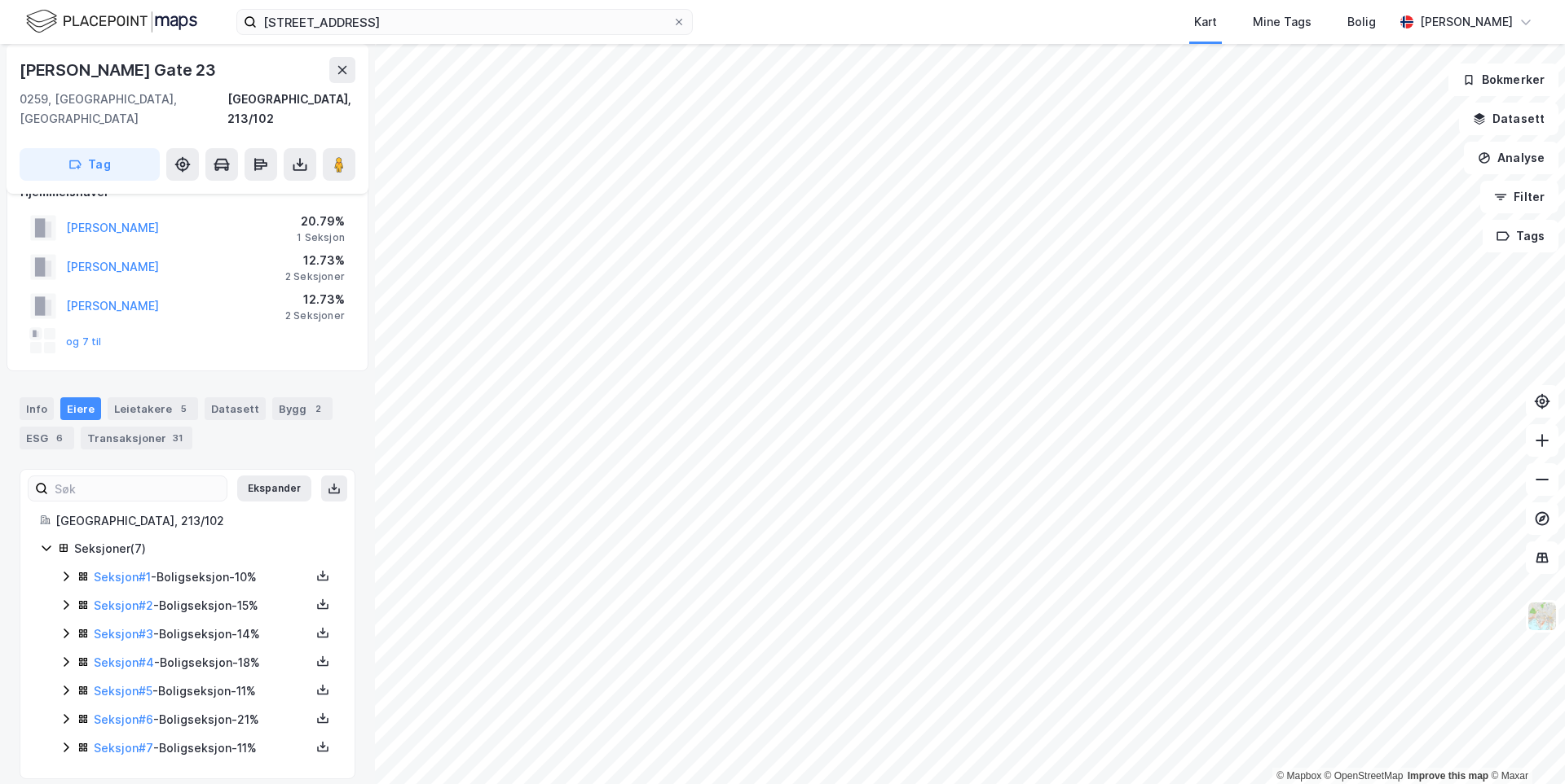
scroll to position [27, 0]
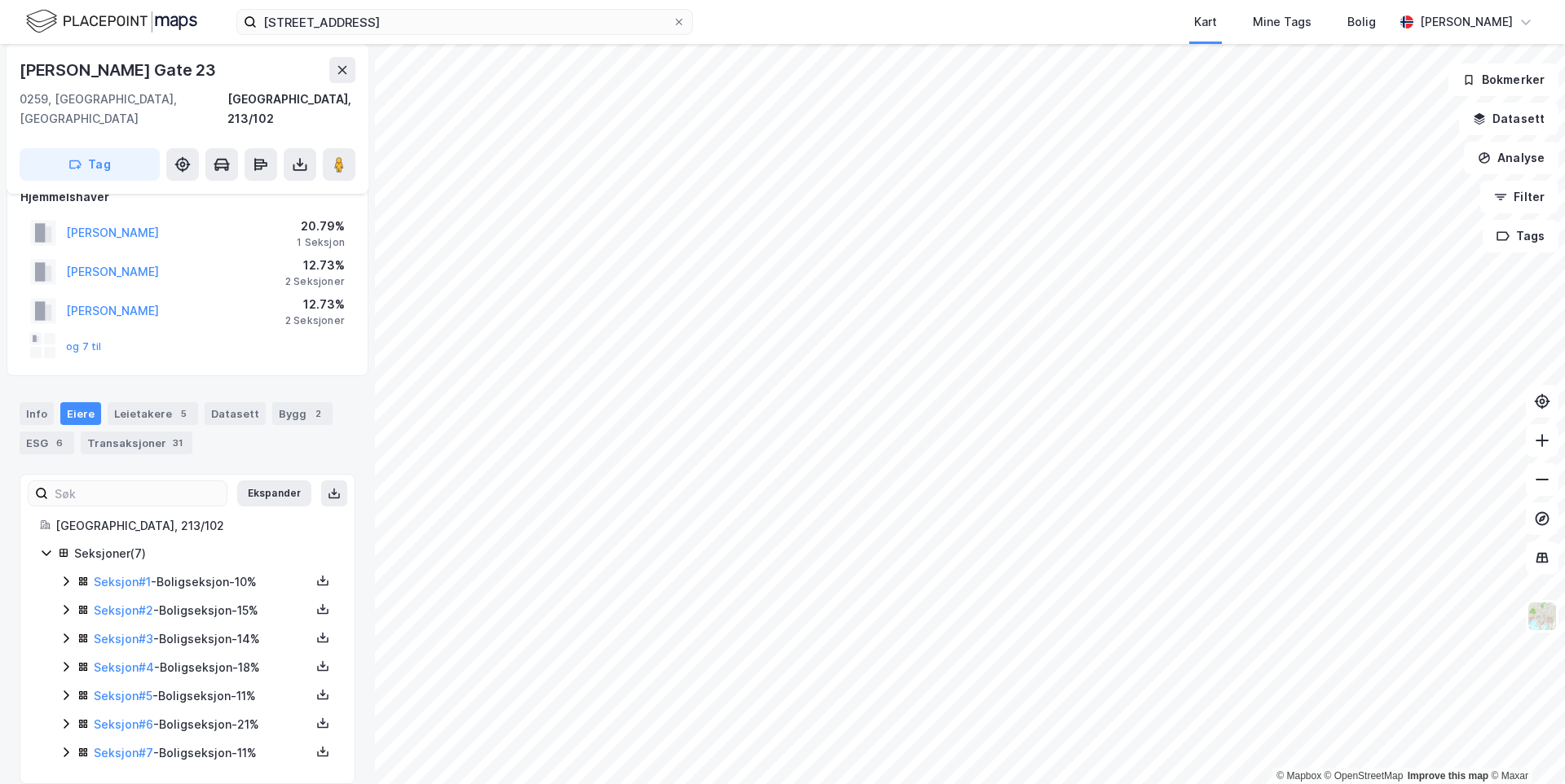
click at [65, 746] on icon at bounding box center [66, 753] width 13 height 13
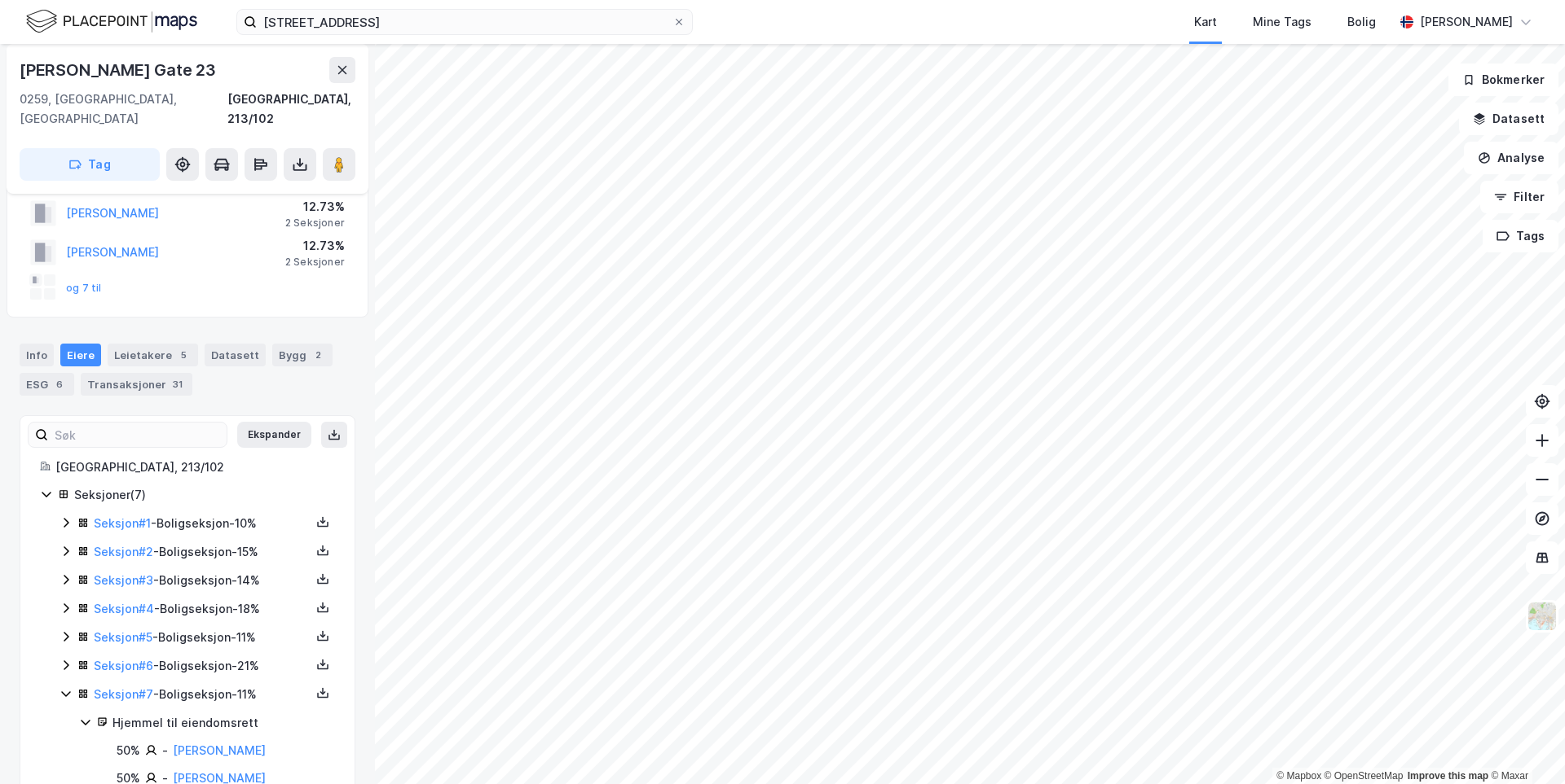
scroll to position [110, 0]
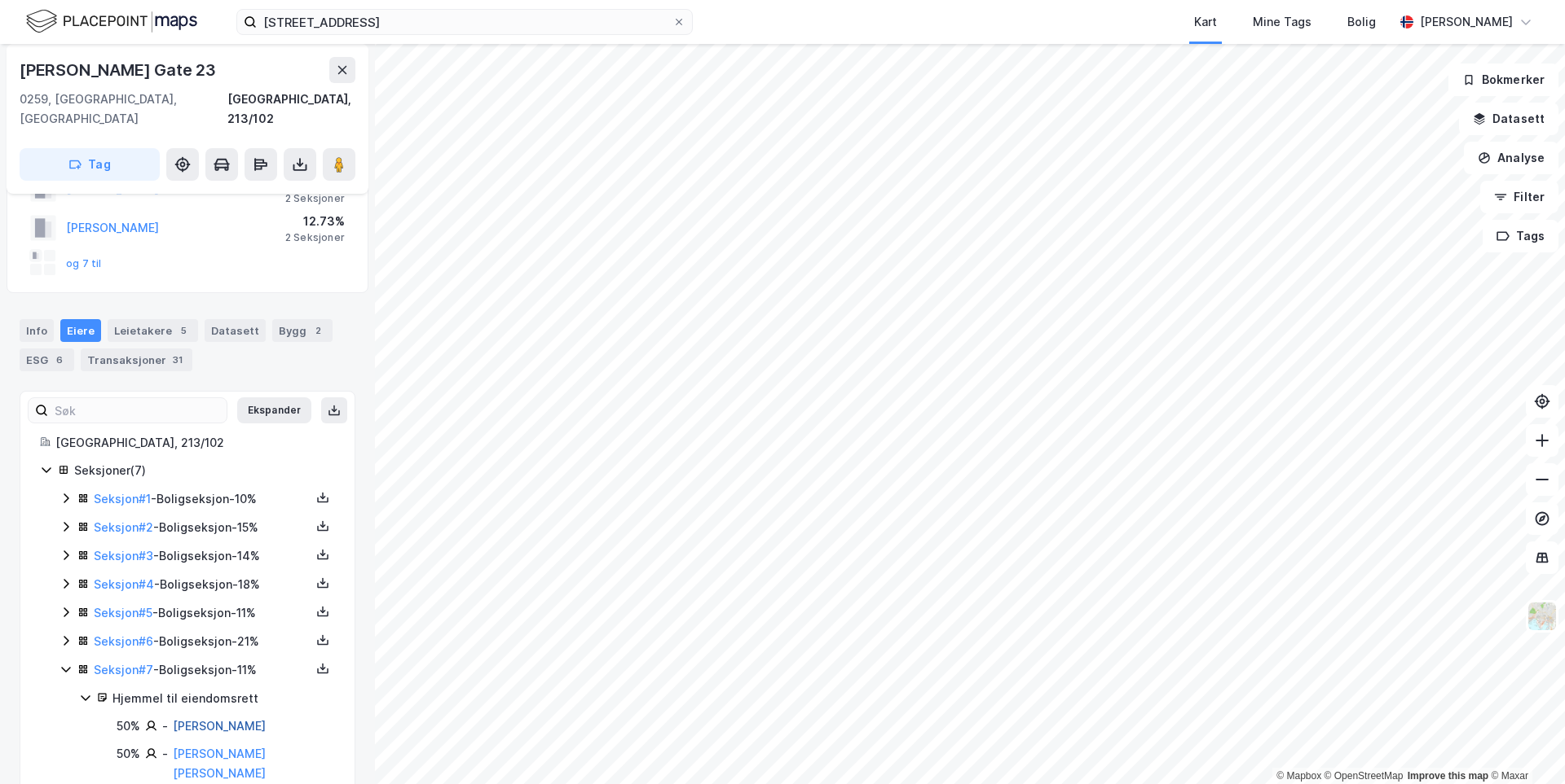
click at [221, 719] on link "[PERSON_NAME]" at bounding box center [219, 726] width 93 height 14
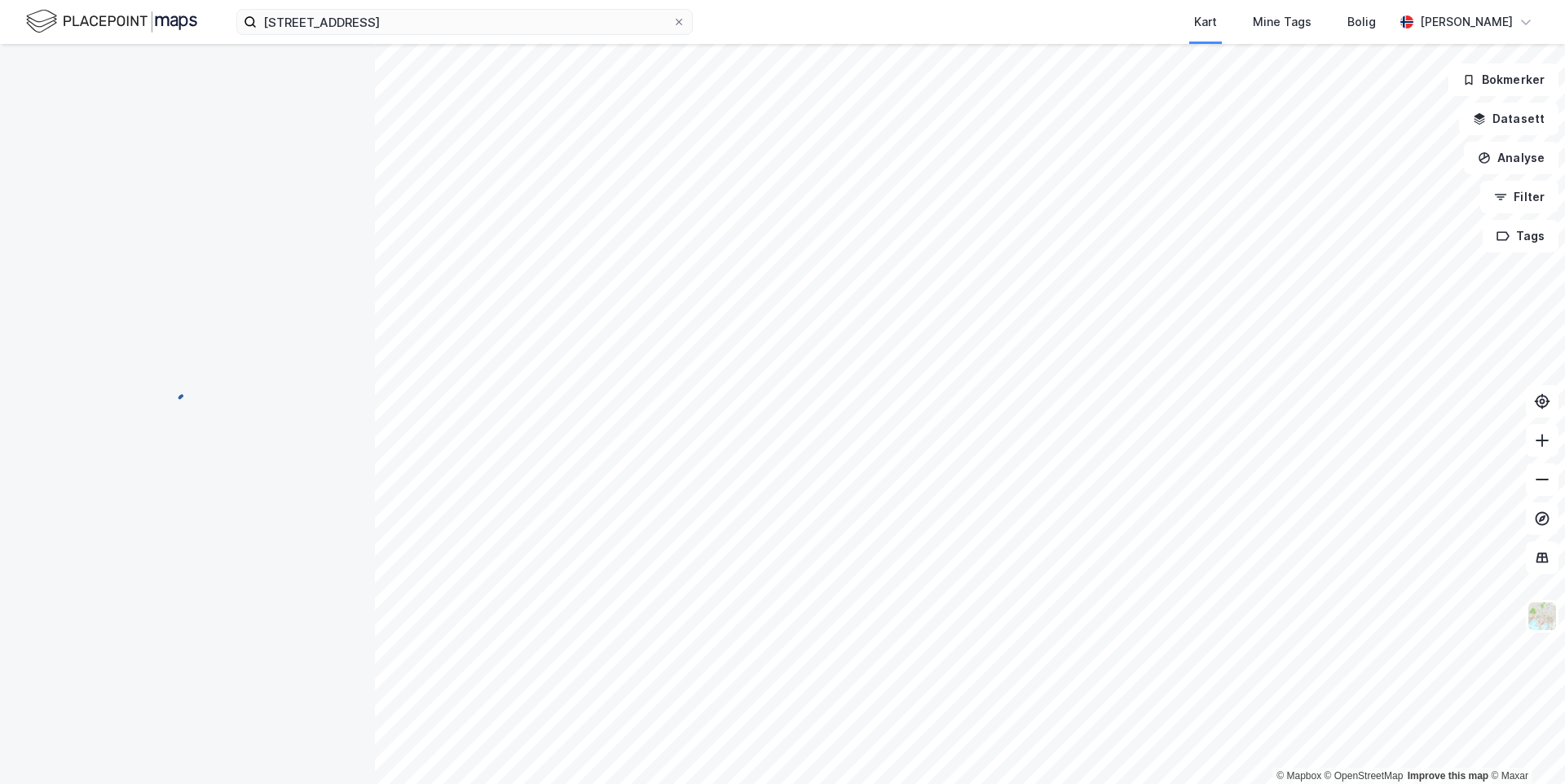
scroll to position [27, 0]
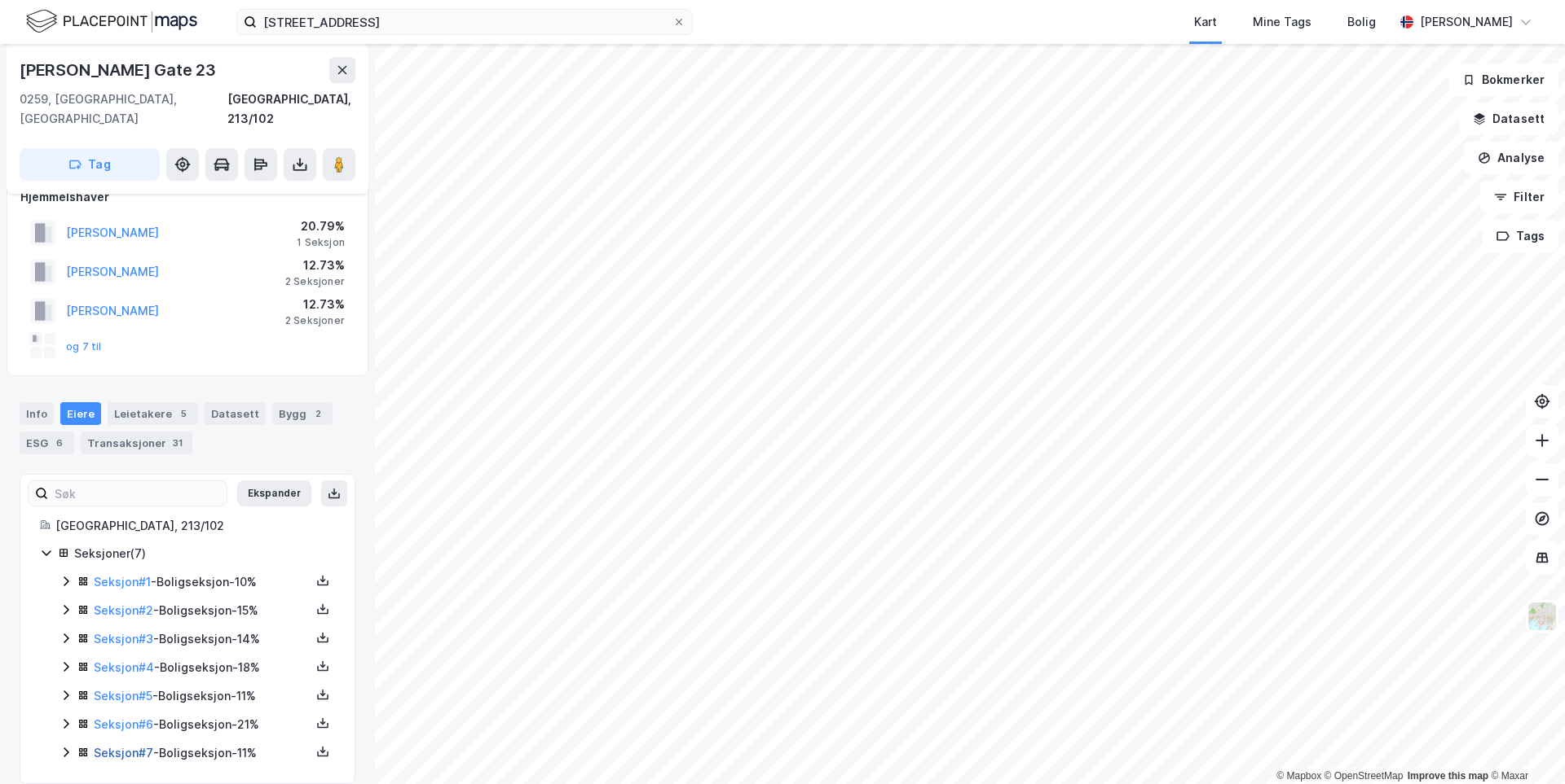
click at [128, 746] on link "Seksjon # 7" at bounding box center [123, 753] width 59 height 14
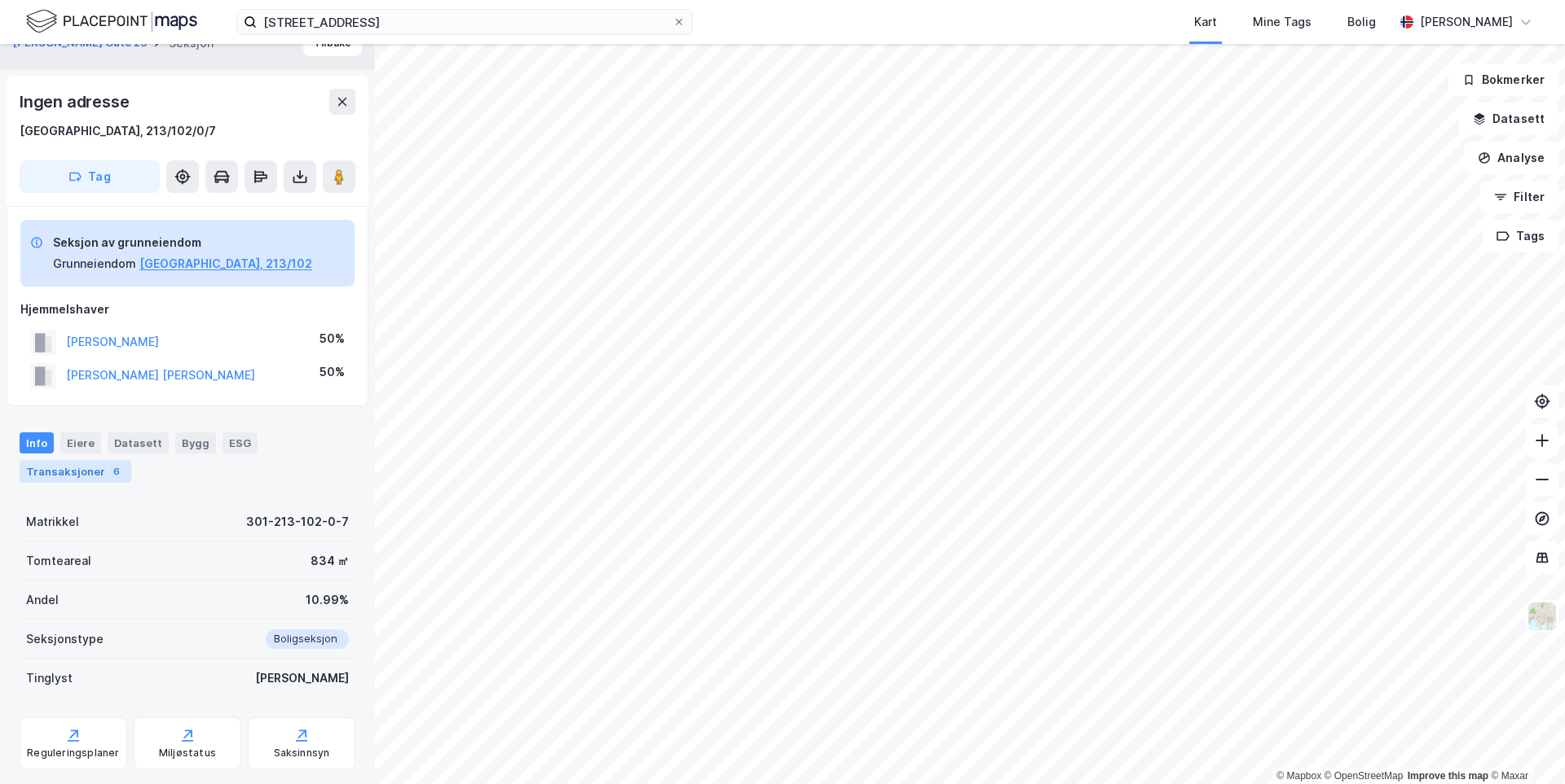
click at [93, 471] on div "Transaksjoner 6" at bounding box center [75, 471] width 111 height 23
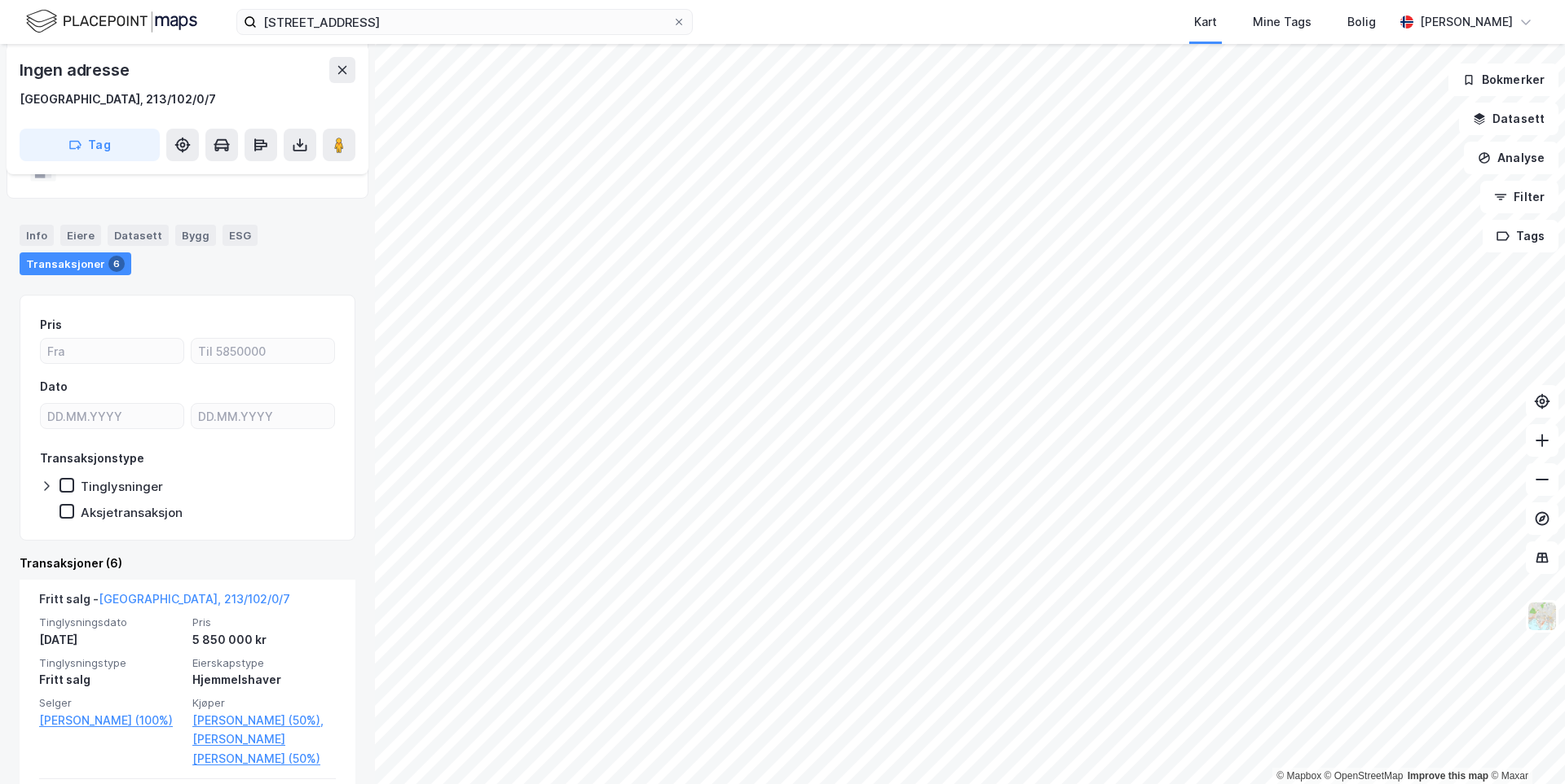
scroll to position [294, 0]
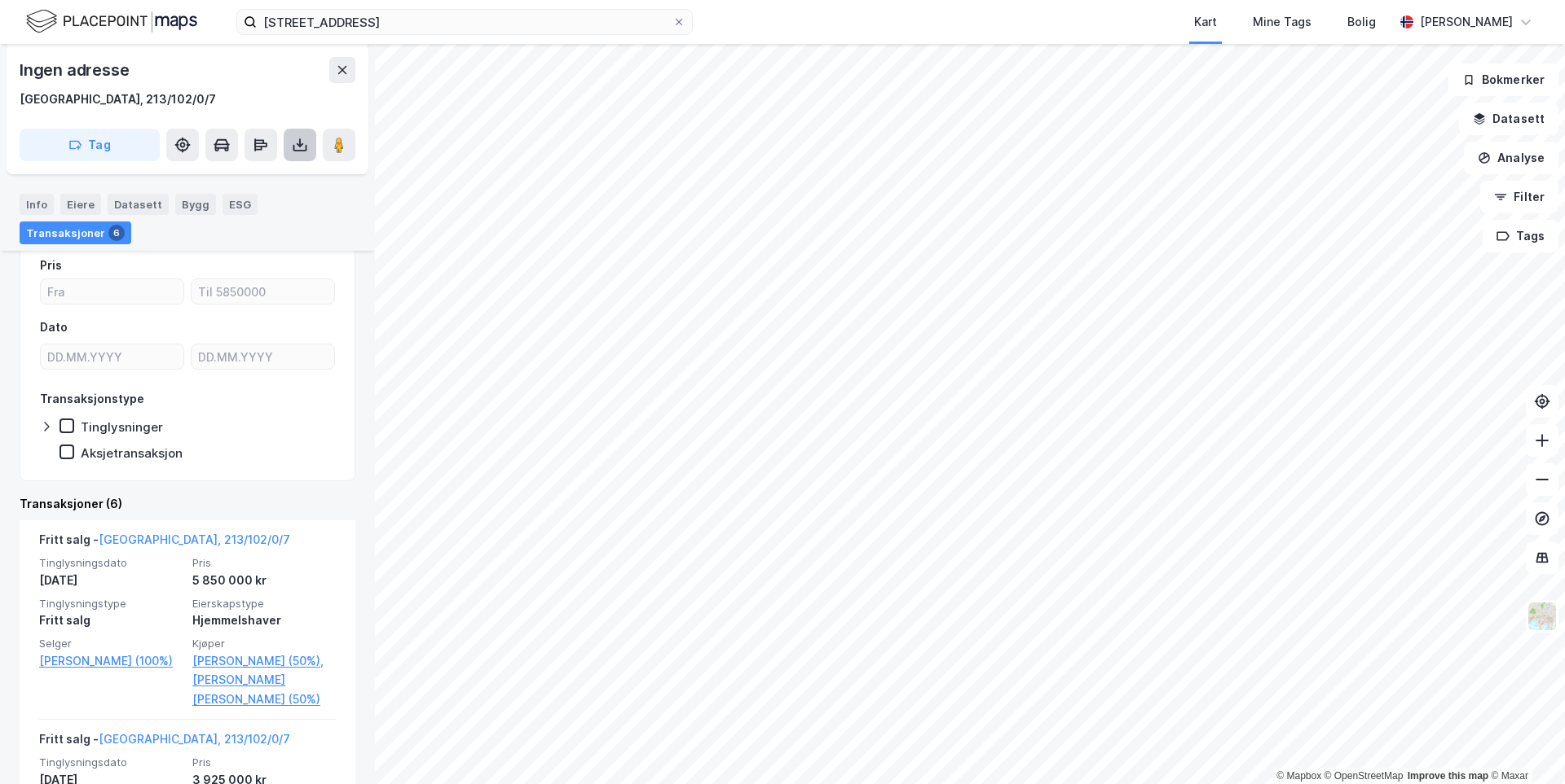
click at [291, 148] on button at bounding box center [300, 145] width 33 height 33
click at [286, 181] on div "Last ned grunnbok" at bounding box center [229, 178] width 173 height 26
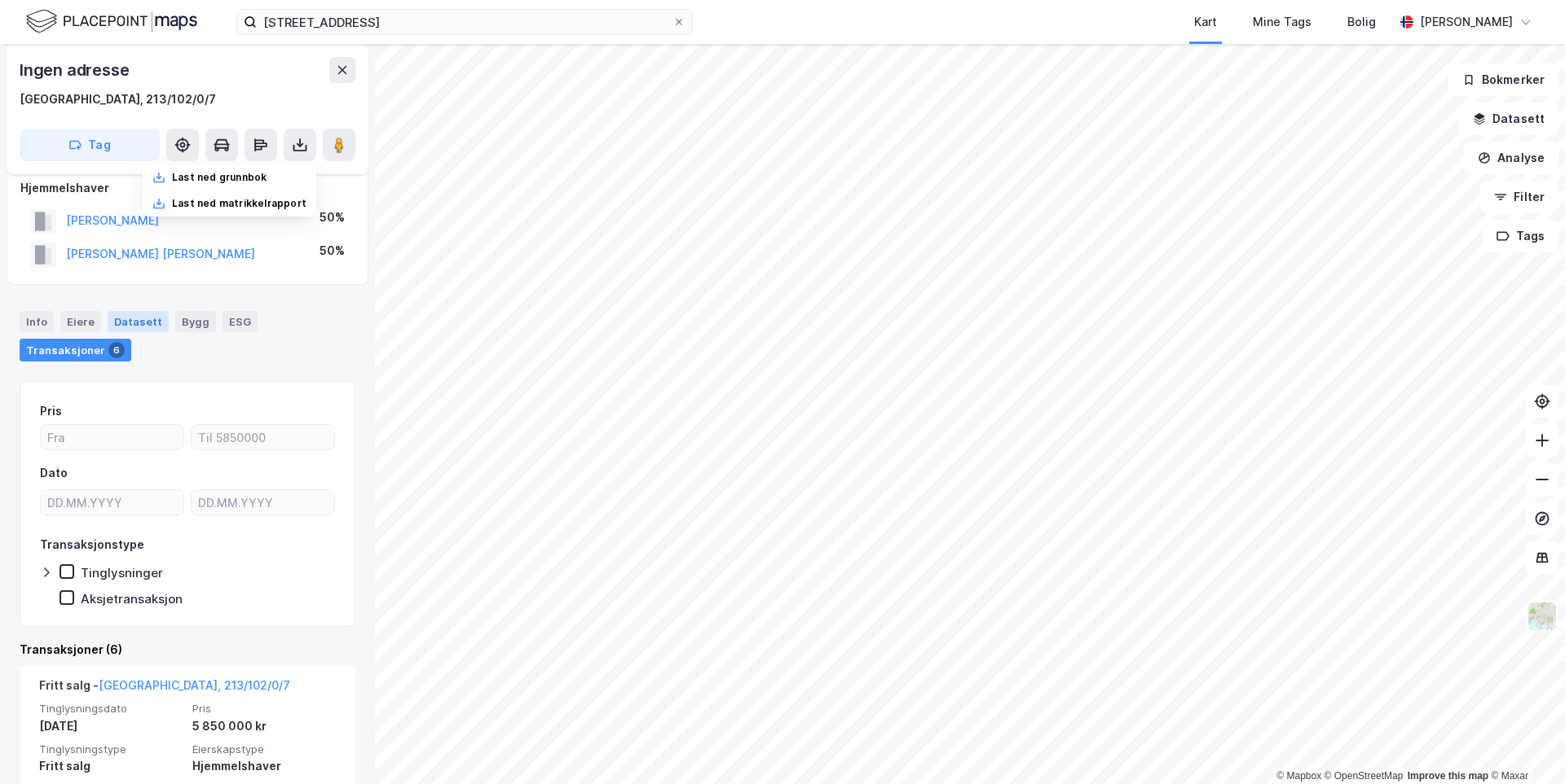
scroll to position [131, 0]
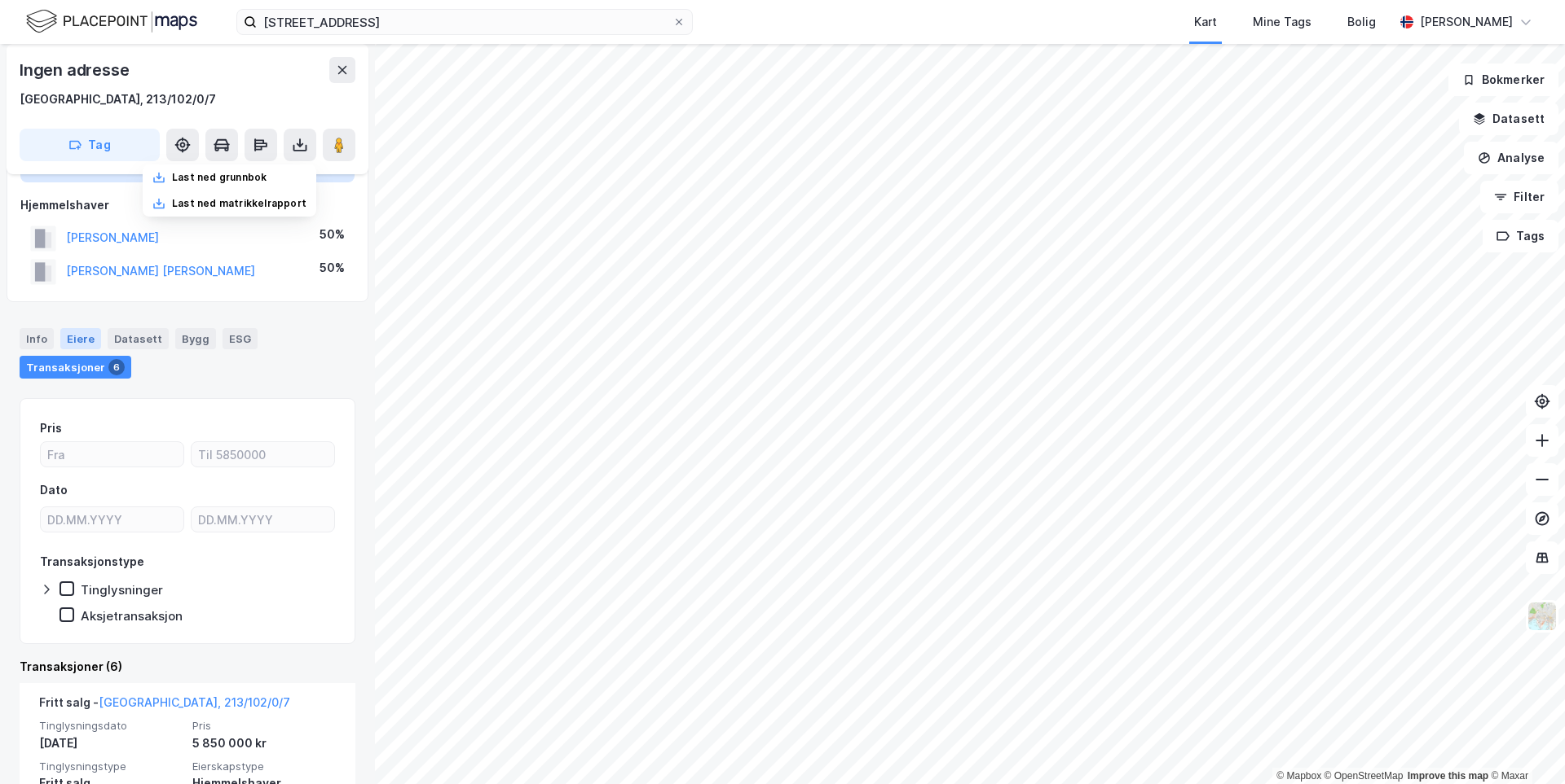
click at [72, 336] on div "Eiere" at bounding box center [80, 338] width 41 height 21
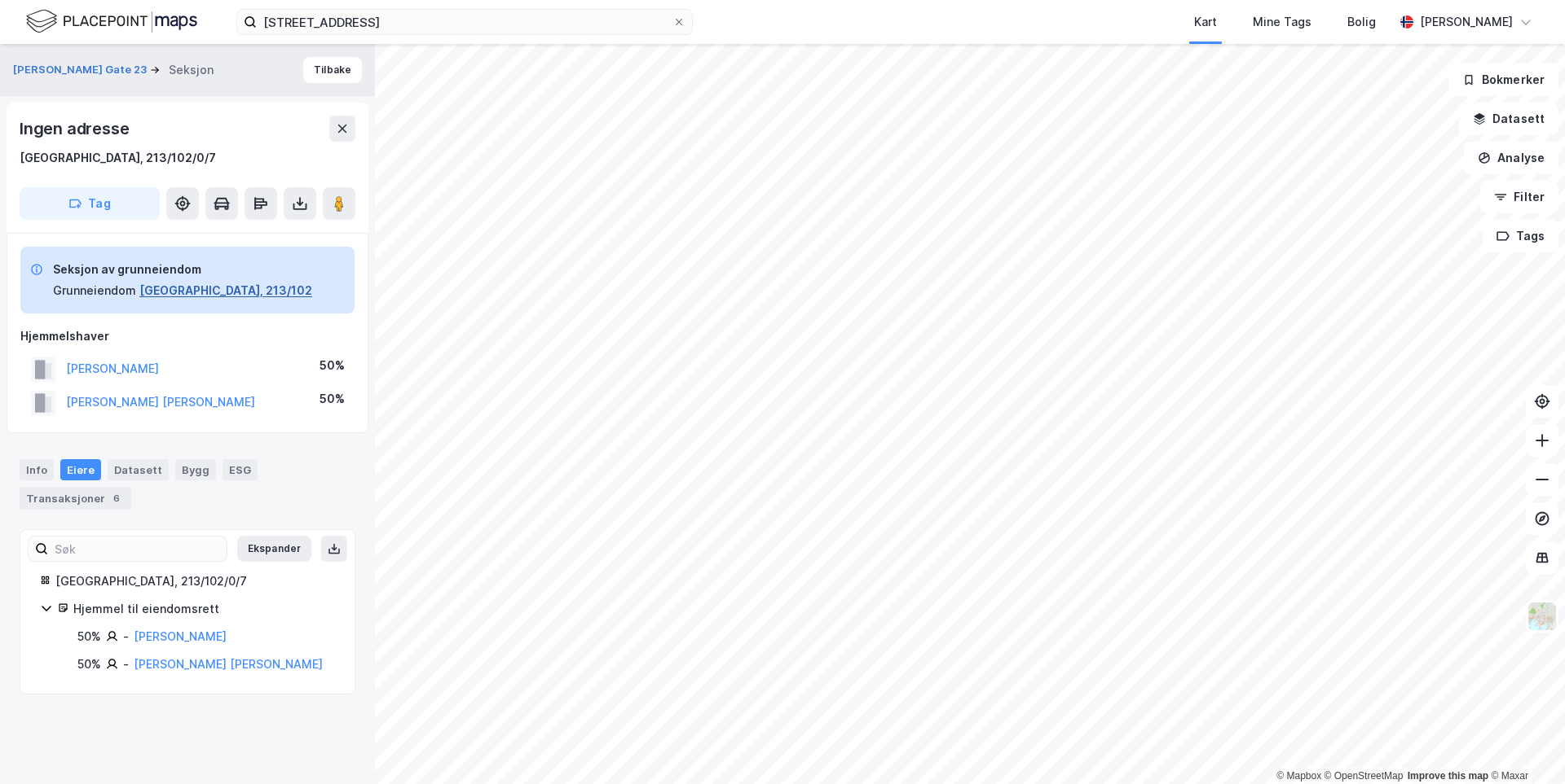
click at [176, 291] on button "[GEOGRAPHIC_DATA], 213/102" at bounding box center [225, 290] width 173 height 20
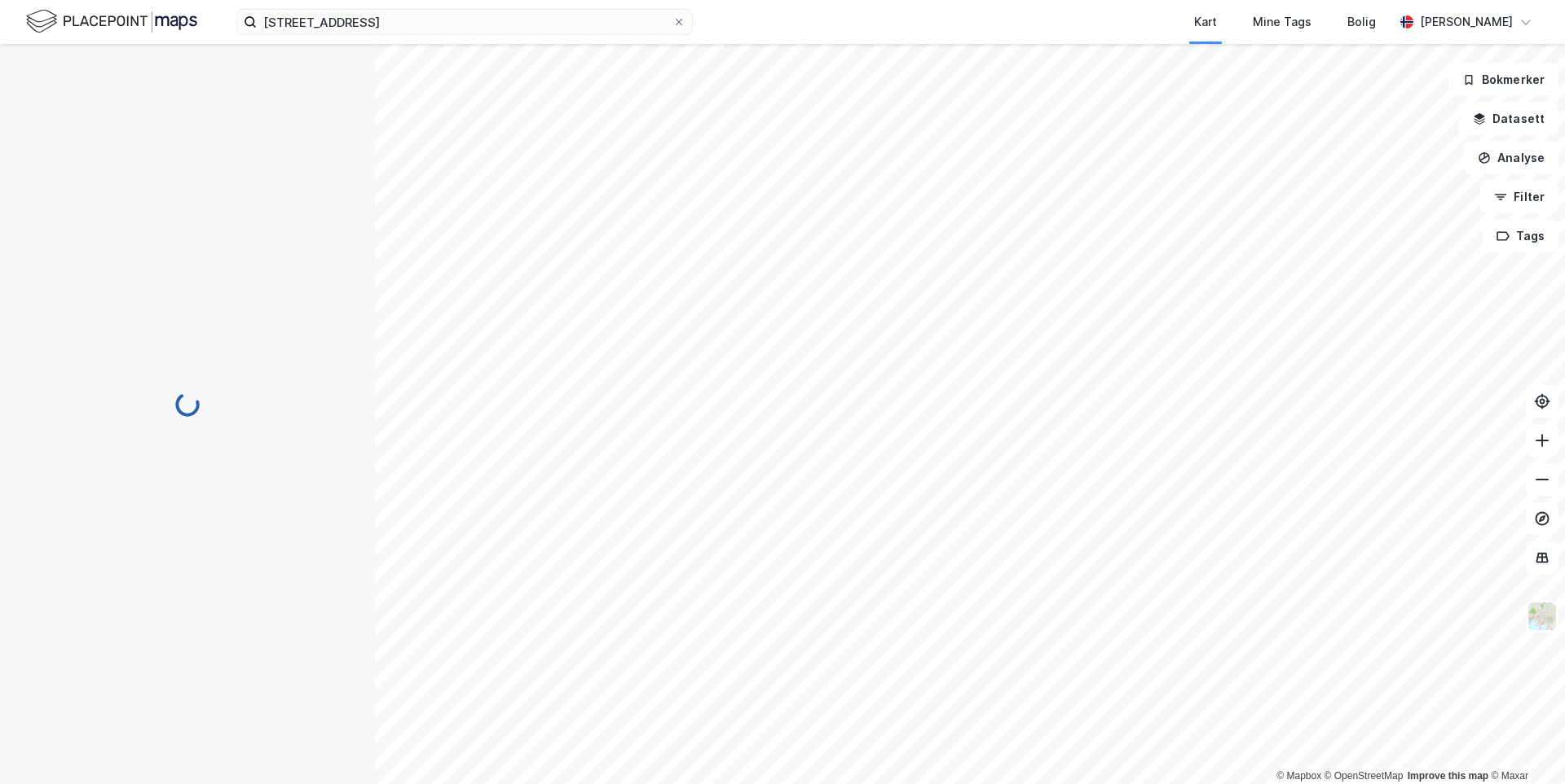
scroll to position [27, 0]
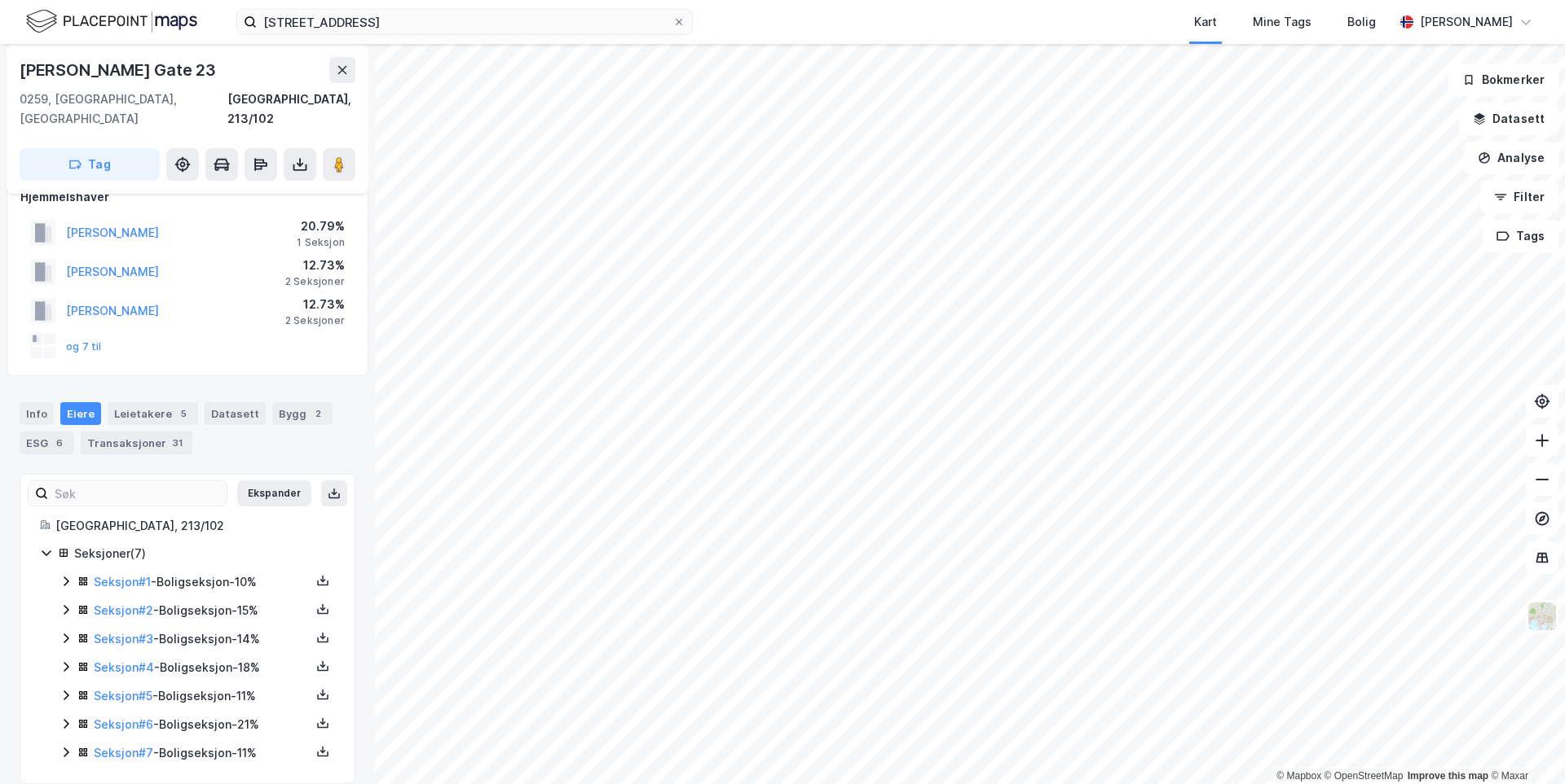
click at [71, 575] on icon at bounding box center [66, 581] width 13 height 13
click at [63, 687] on icon at bounding box center [66, 694] width 13 height 13
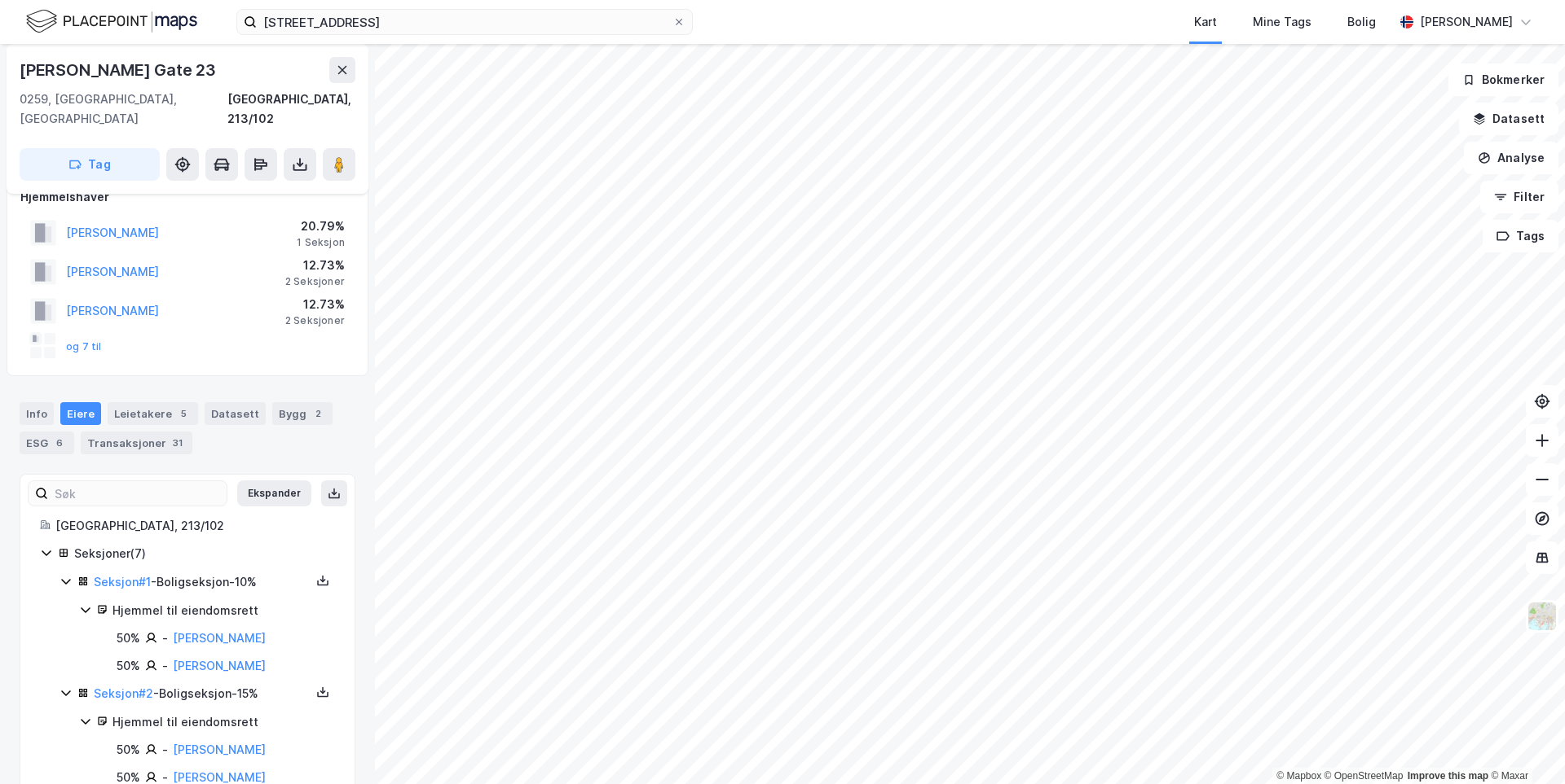
click at [63, 687] on icon at bounding box center [66, 694] width 13 height 13
click at [66, 575] on icon at bounding box center [66, 581] width 13 height 13
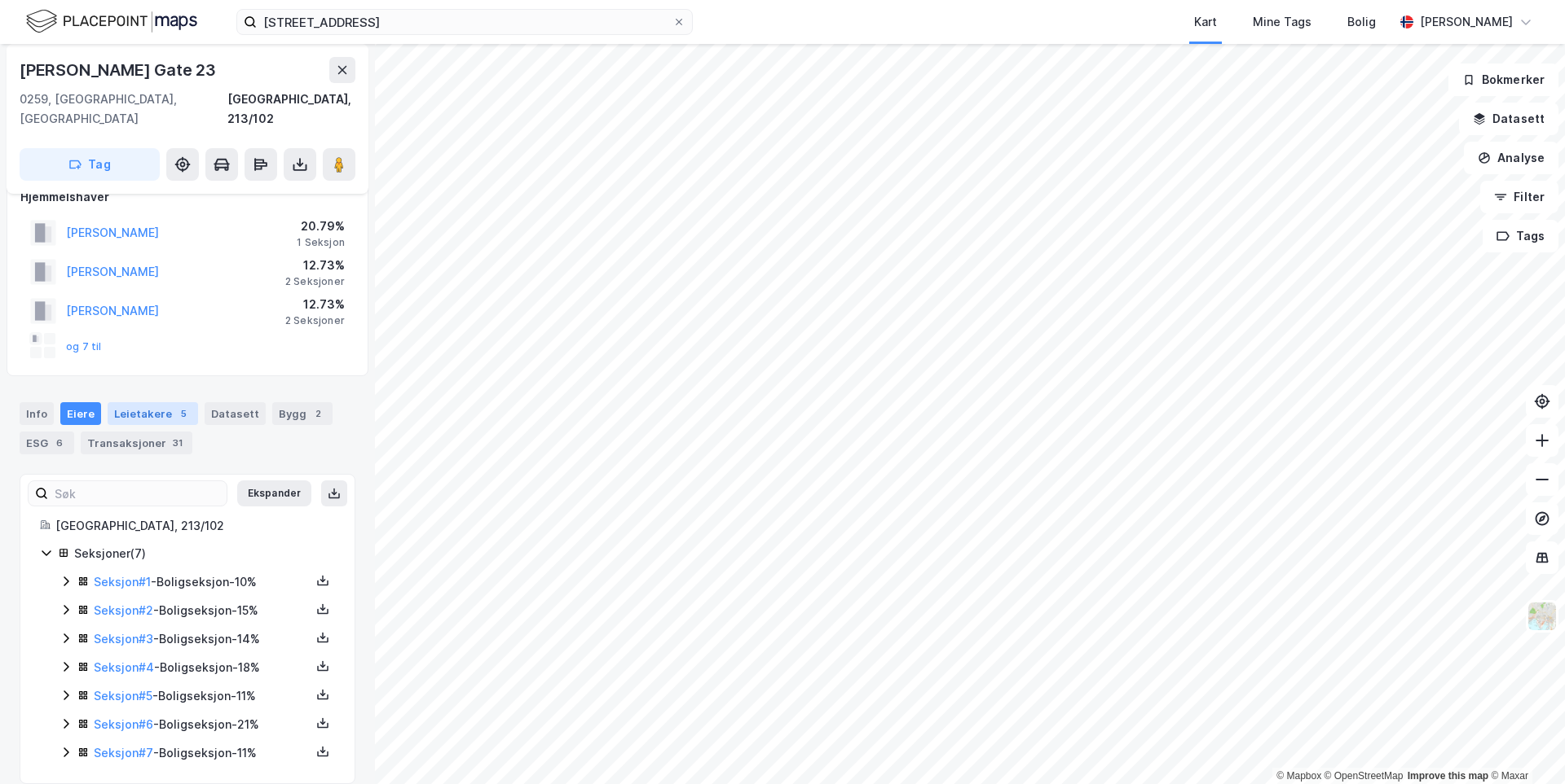
click at [147, 402] on div "Leietakere 5" at bounding box center [153, 414] width 91 height 23
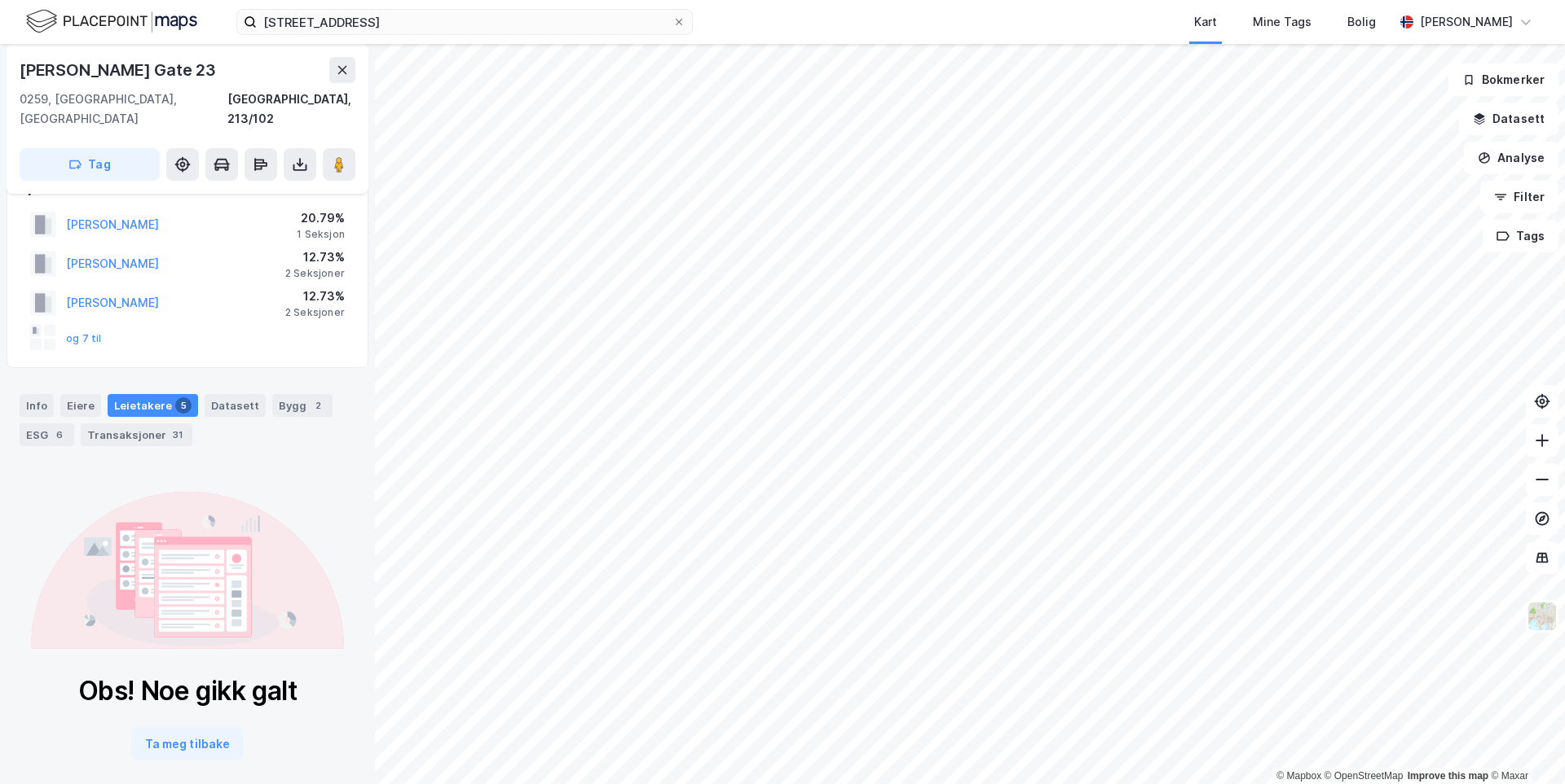
scroll to position [38, 0]
click at [174, 424] on div "31" at bounding box center [177, 432] width 16 height 16
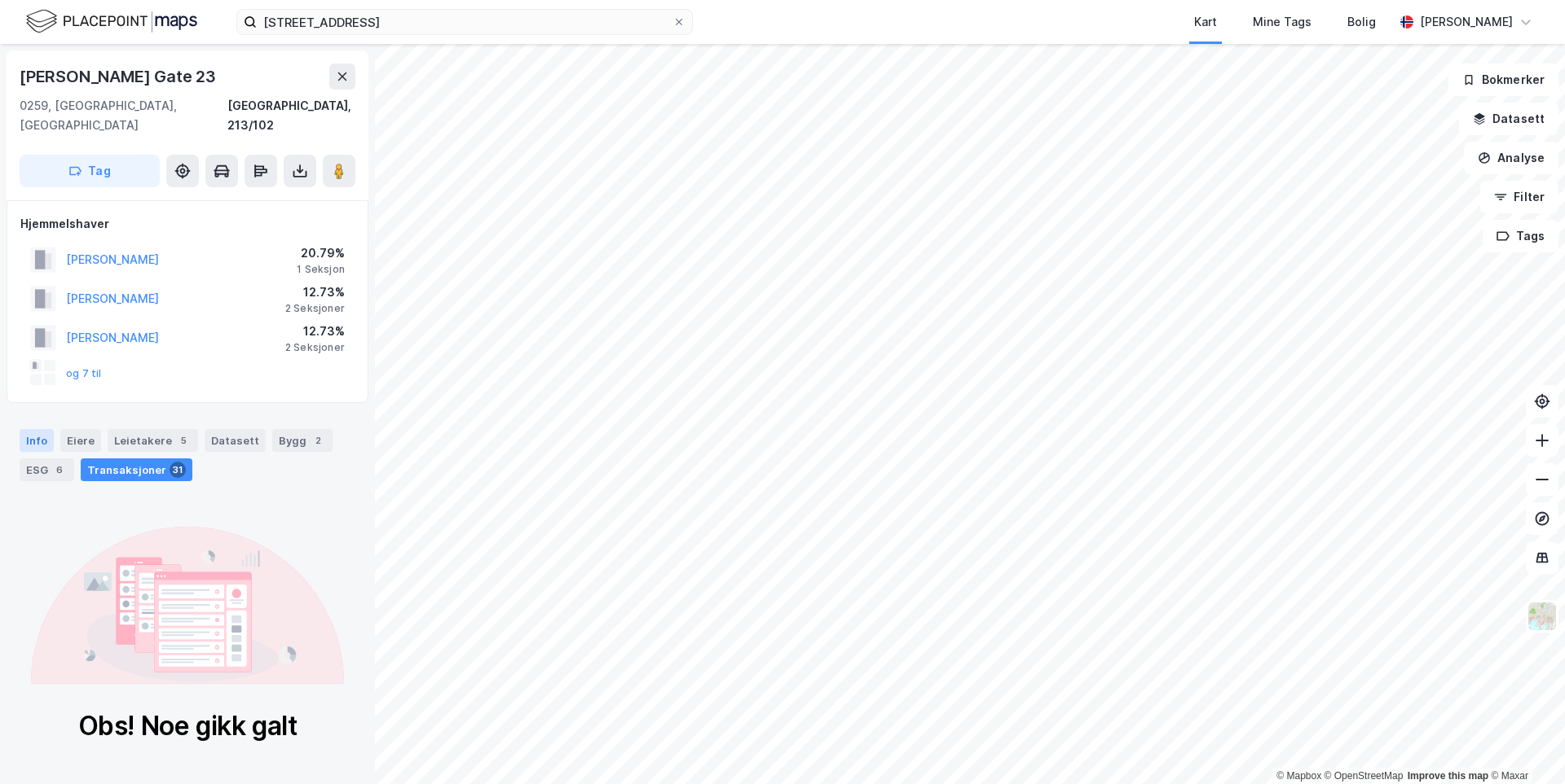
click at [42, 429] on div "Info" at bounding box center [37, 440] width 34 height 23
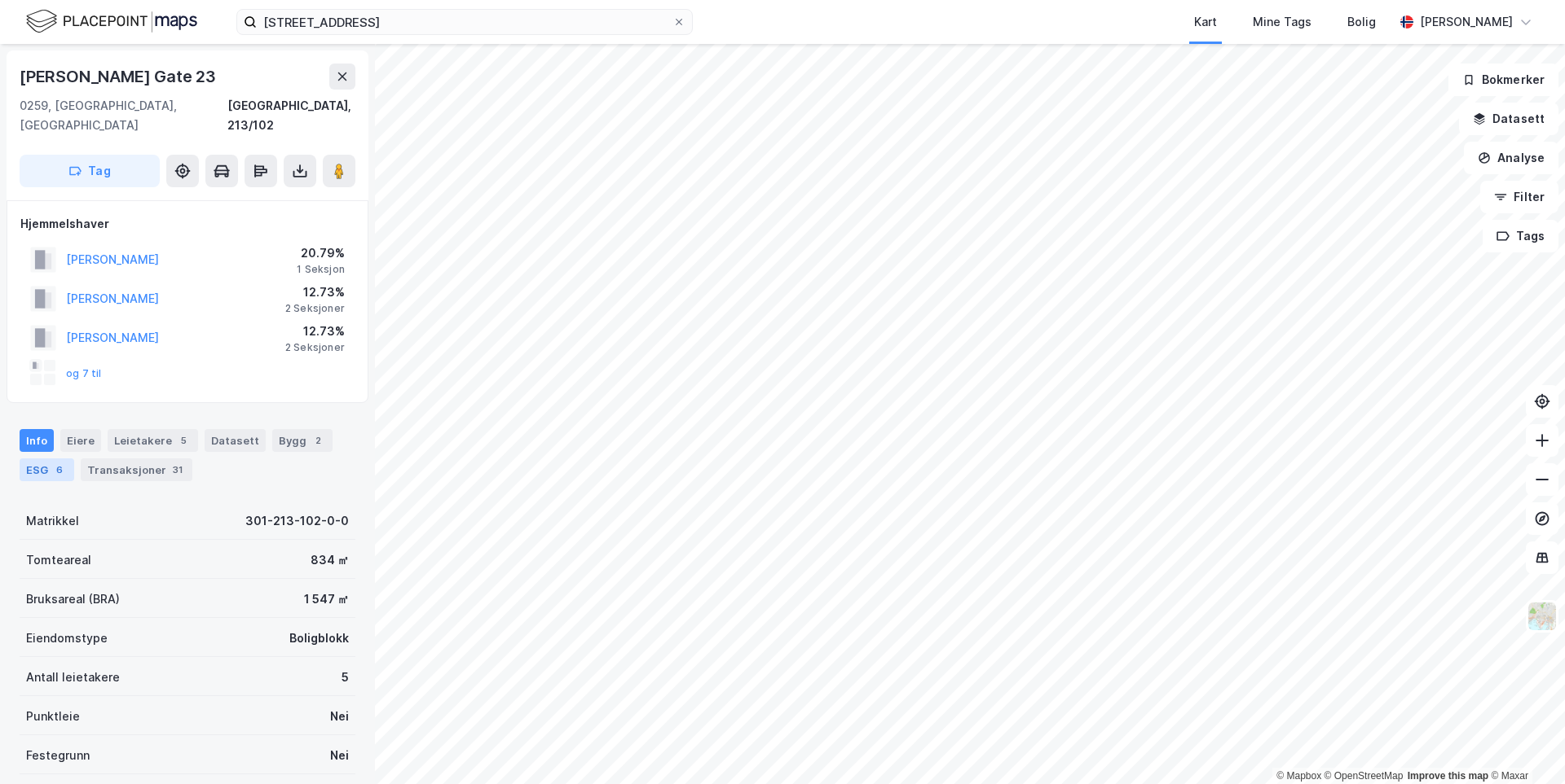
click at [54, 462] on div "6" at bounding box center [58, 469] width 16 height 16
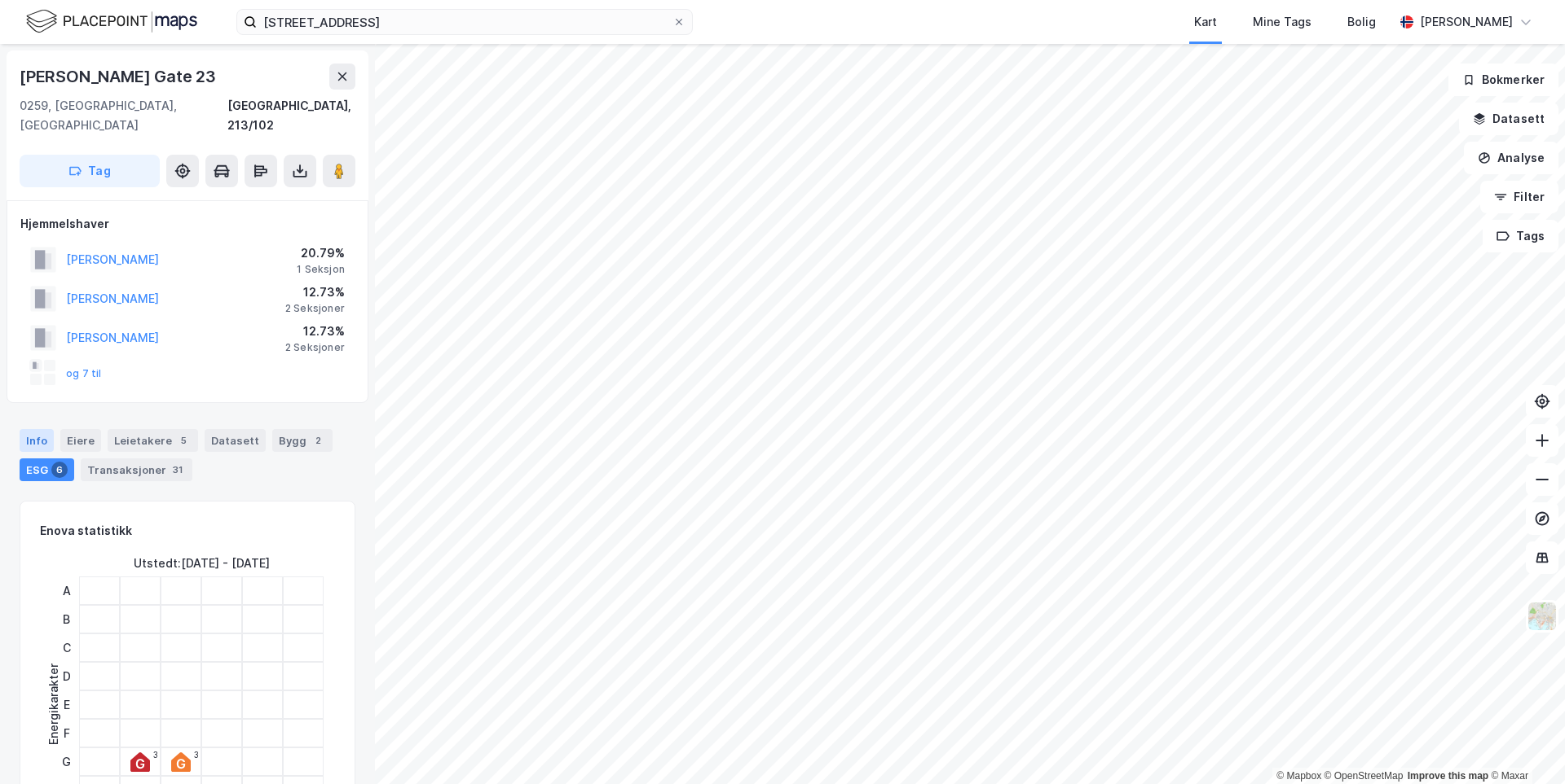
click at [45, 429] on div "Info" at bounding box center [37, 440] width 34 height 23
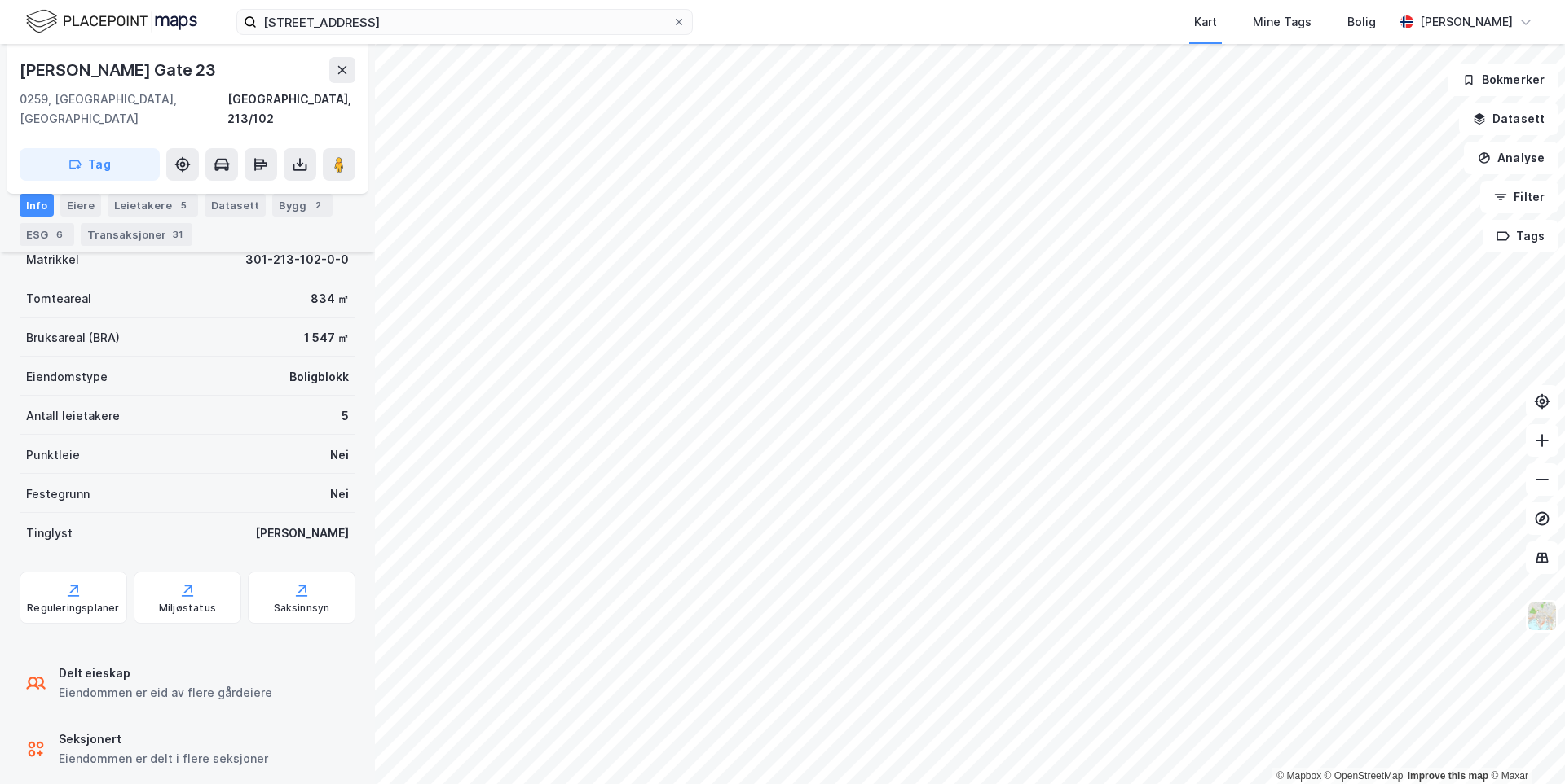
scroll to position [267, 0]
click at [103, 213] on div "Info [PERSON_NAME] 5 Datasett Bygg 2 ESG 6 Transaksjoner 31" at bounding box center [188, 220] width 336 height 52
click at [85, 210] on div "Eiere" at bounding box center [80, 205] width 41 height 23
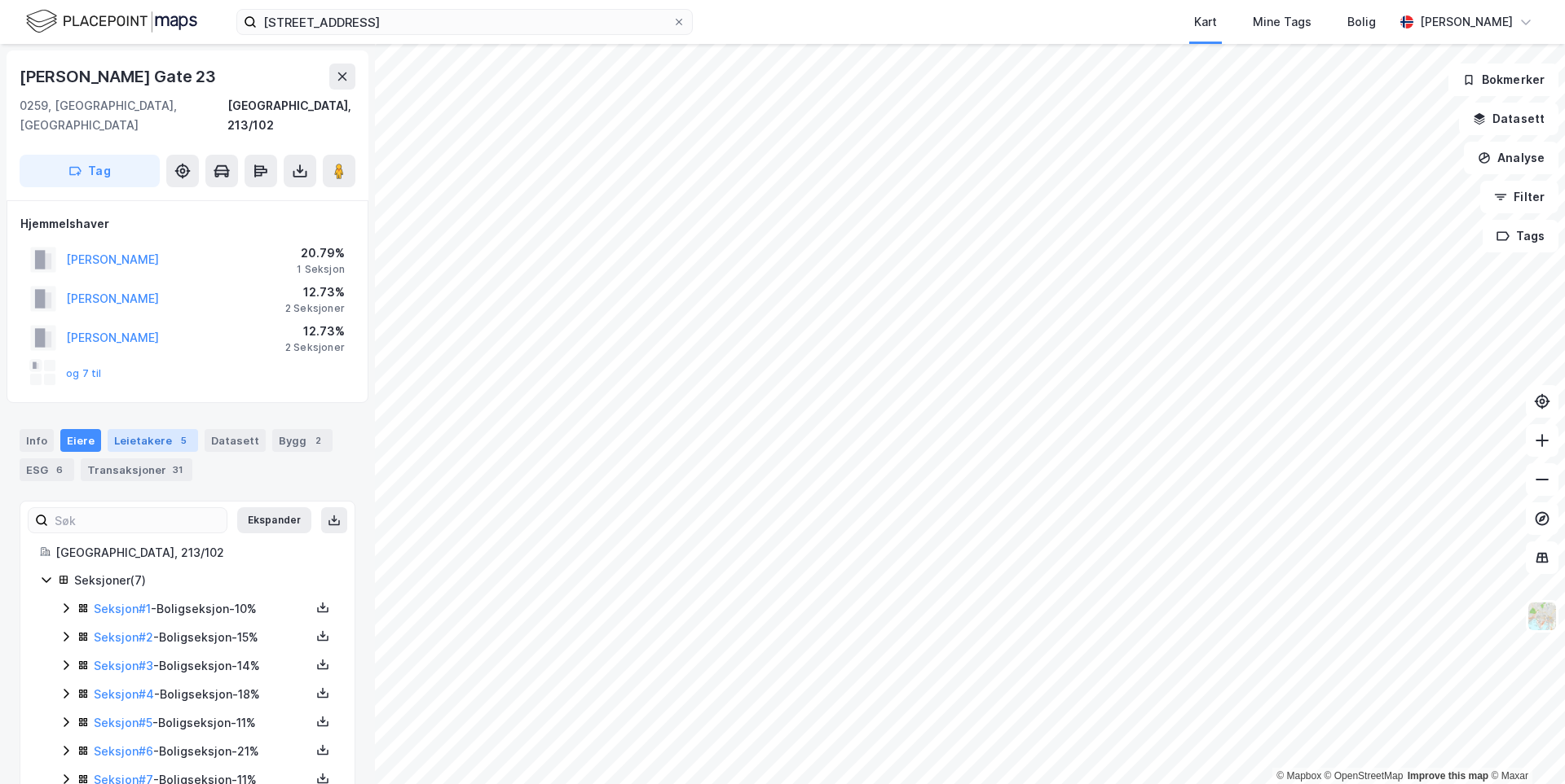
click at [159, 429] on div "Leietakere 5" at bounding box center [153, 440] width 91 height 23
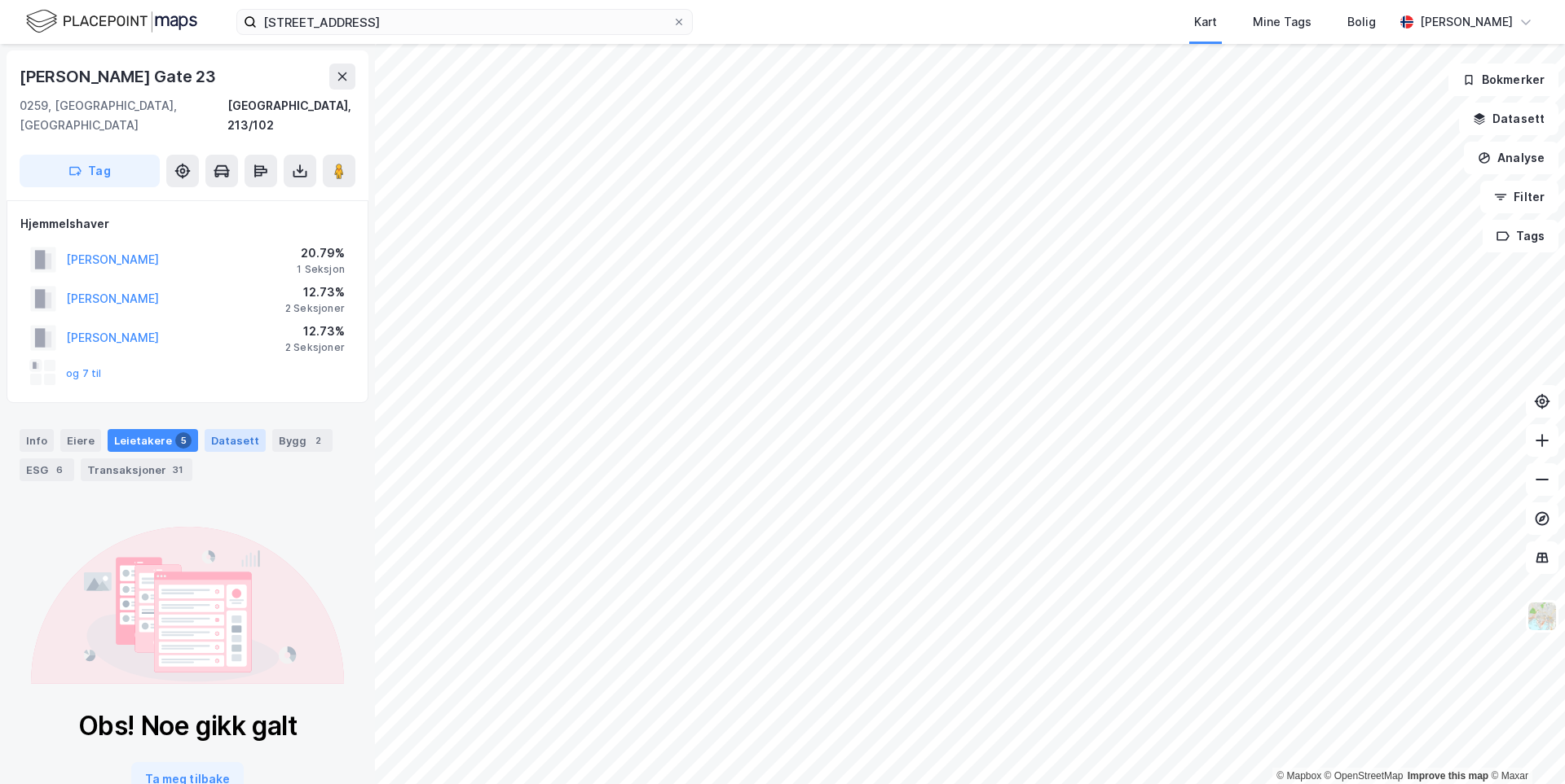
click at [212, 429] on div "Datasett" at bounding box center [235, 440] width 61 height 23
click at [291, 429] on div "Bygg 2" at bounding box center [303, 440] width 60 height 23
click at [39, 459] on div "ESG 6" at bounding box center [47, 470] width 55 height 23
click at [122, 459] on div "Transaksjoner 31" at bounding box center [137, 470] width 111 height 23
click at [0, 0] on button "og 7 til" at bounding box center [0, 0] width 0 height 0
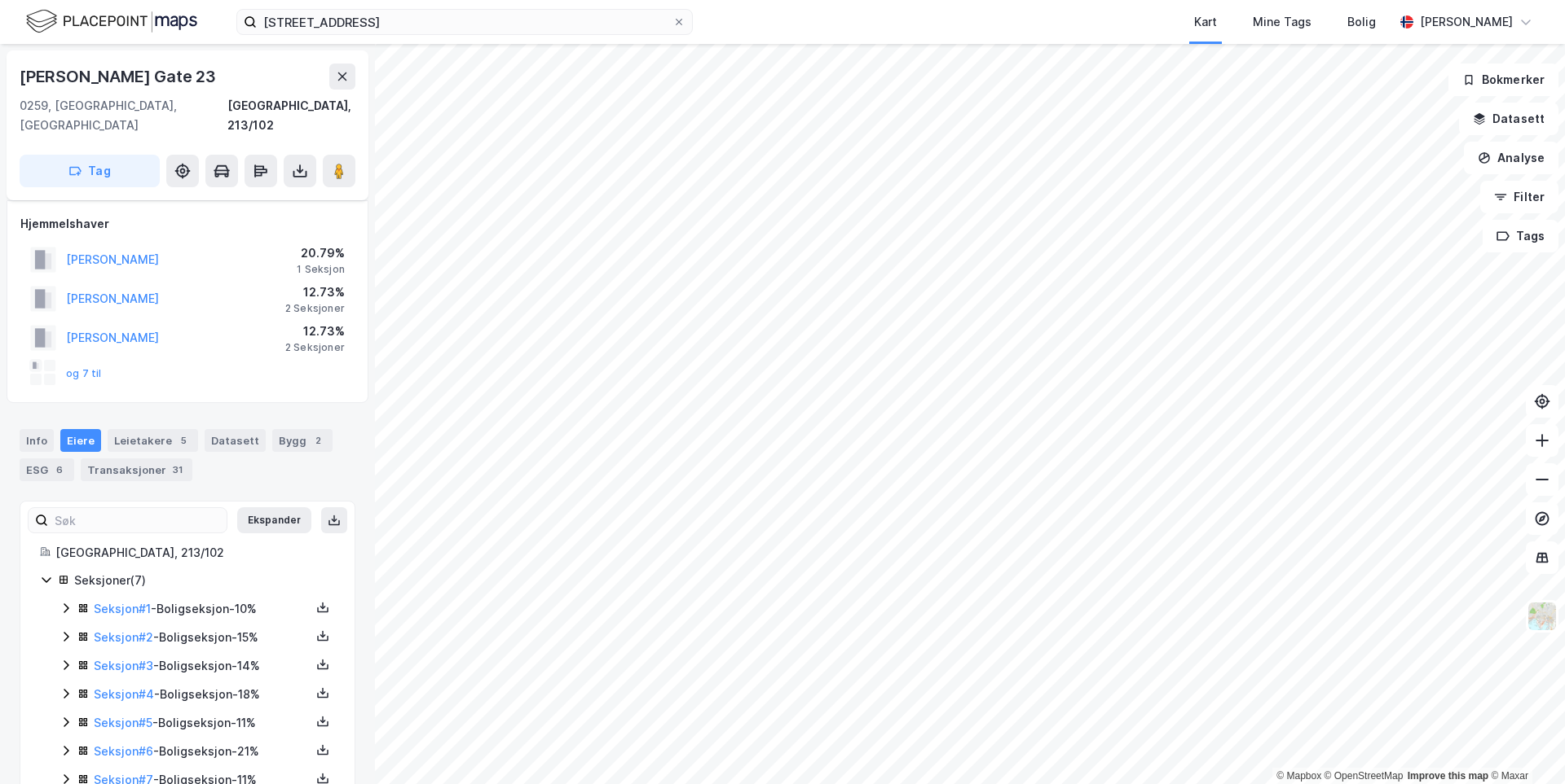
scroll to position [27, 0]
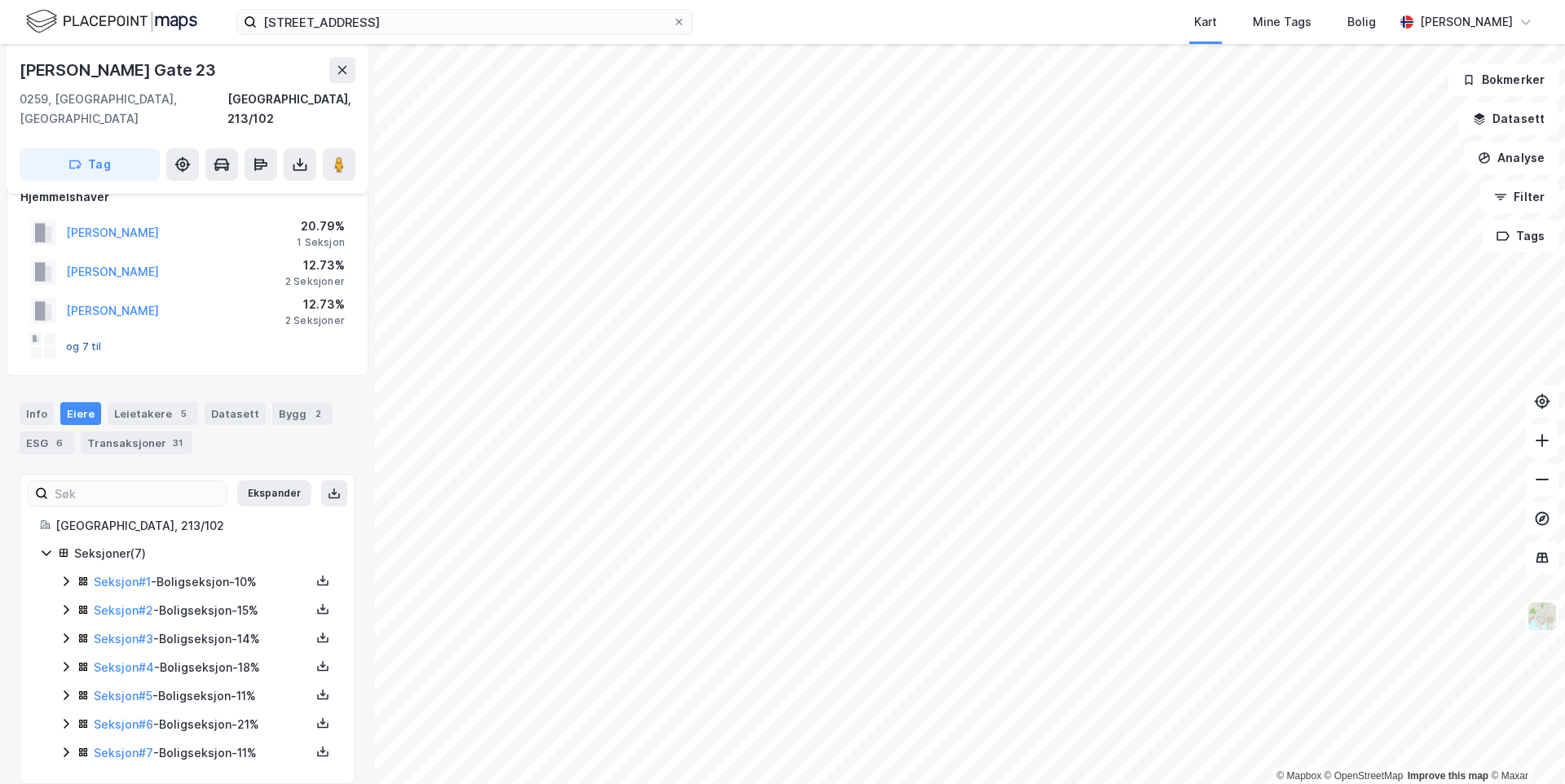
click at [0, 0] on button "og 7 til" at bounding box center [0, 0] width 0 height 0
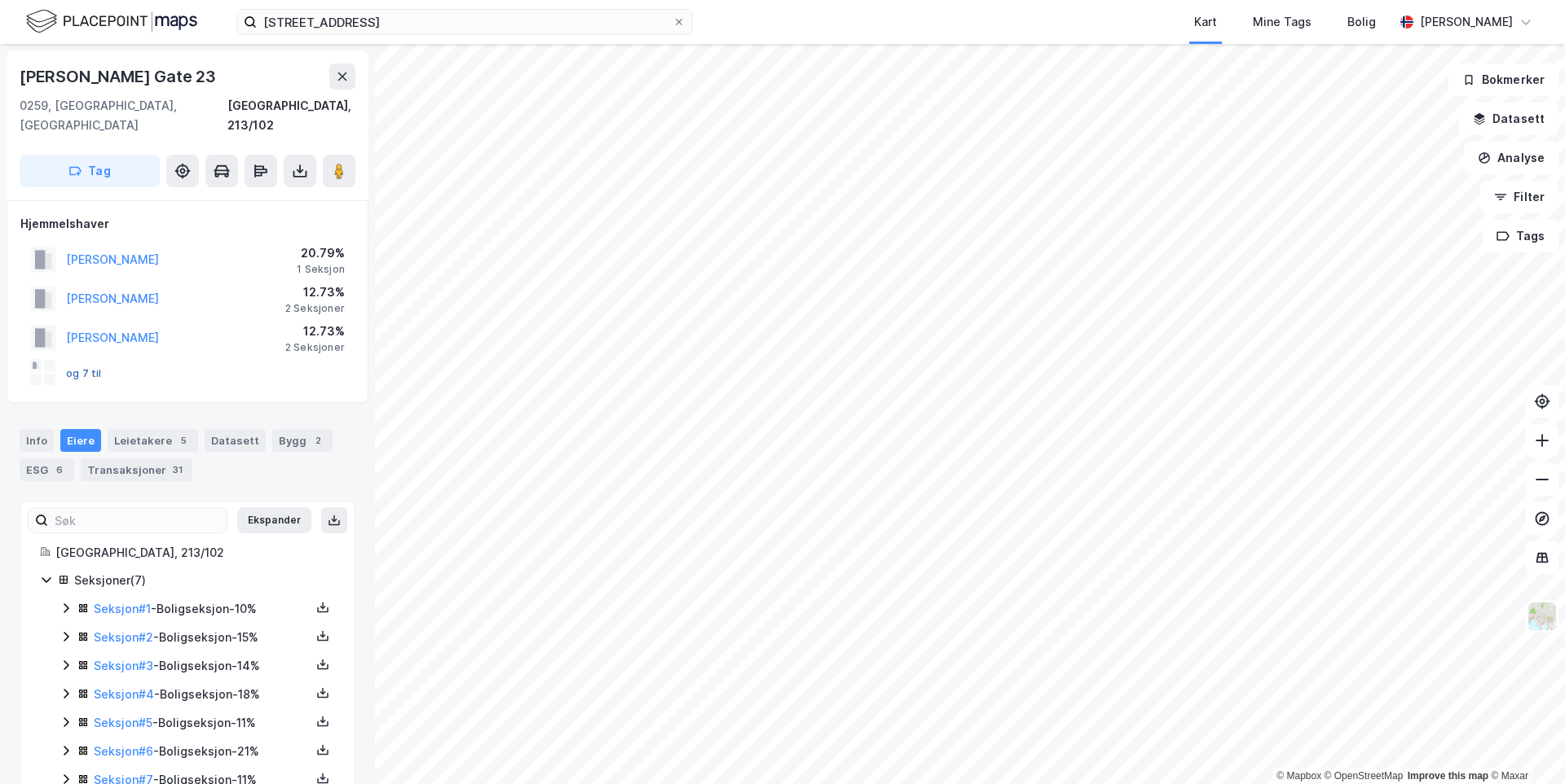
click at [0, 0] on button "og 7 til" at bounding box center [0, 0] width 0 height 0
